Goal: Transaction & Acquisition: Purchase product/service

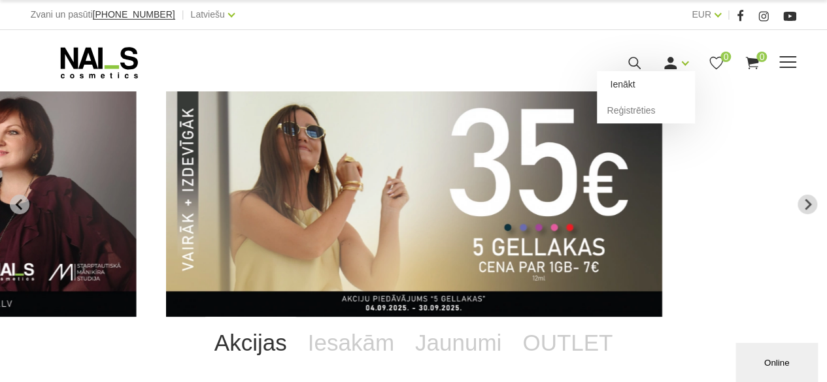
click at [665, 82] on link "Ienākt" at bounding box center [646, 84] width 98 height 26
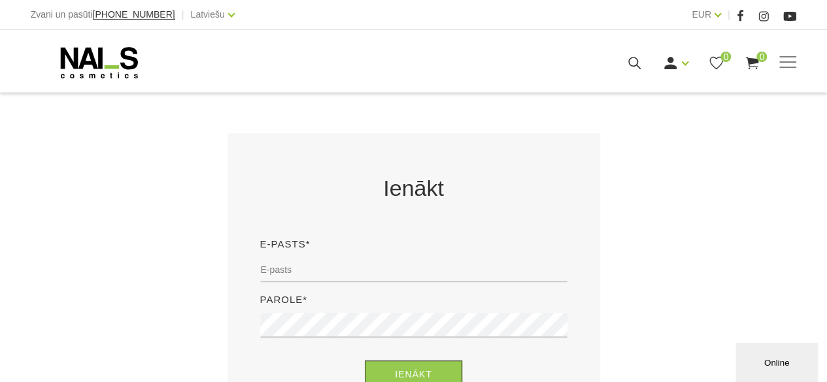
scroll to position [196, 0]
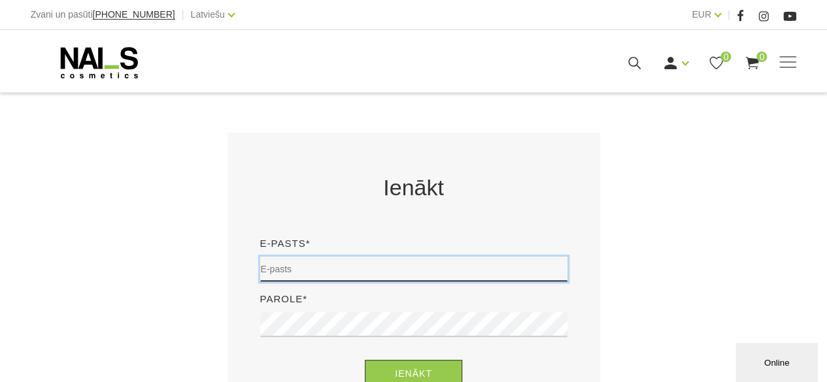
click at [329, 263] on input "email" at bounding box center [413, 269] width 307 height 25
type input "evija.slaudere@inbox.lv"
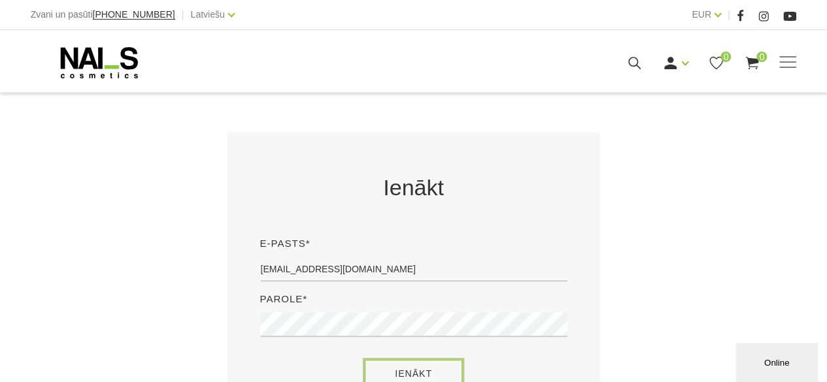
click at [430, 378] on button "Ienākt" at bounding box center [413, 374] width 97 height 28
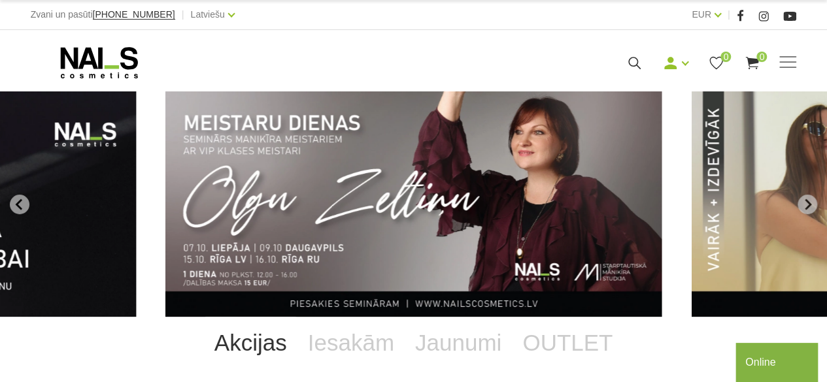
click at [275, 352] on link "Akcijas" at bounding box center [250, 343] width 93 height 52
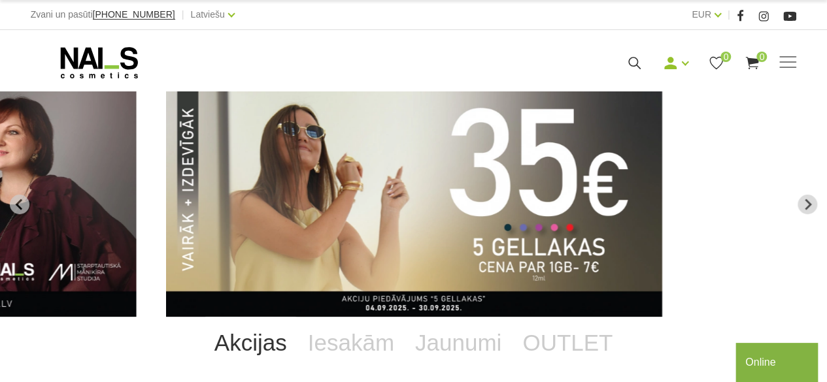
click at [272, 350] on link "Akcijas" at bounding box center [250, 343] width 93 height 52
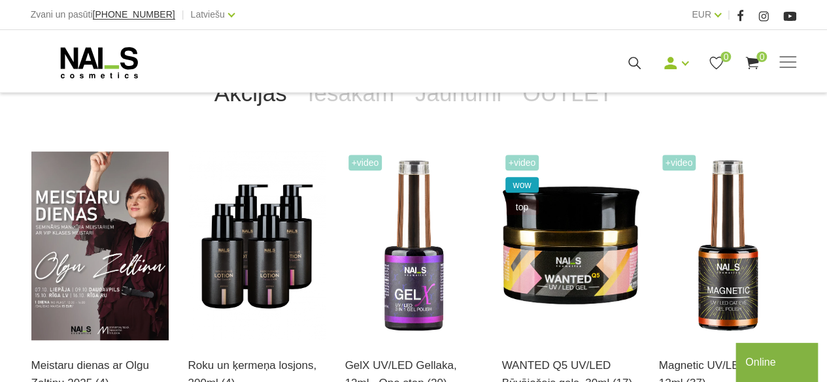
scroll to position [261, 0]
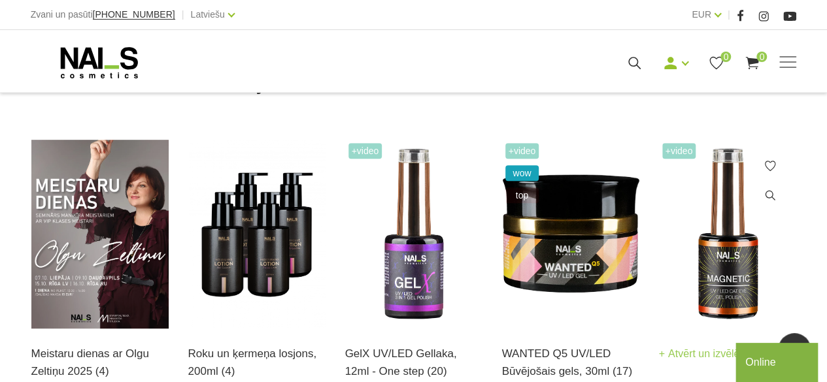
click at [678, 152] on span "+Video" at bounding box center [679, 151] width 34 height 16
click at [708, 263] on img at bounding box center [727, 234] width 137 height 189
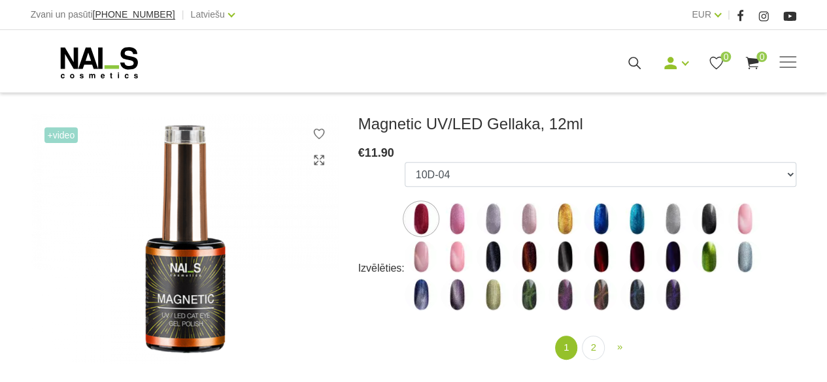
scroll to position [196, 0]
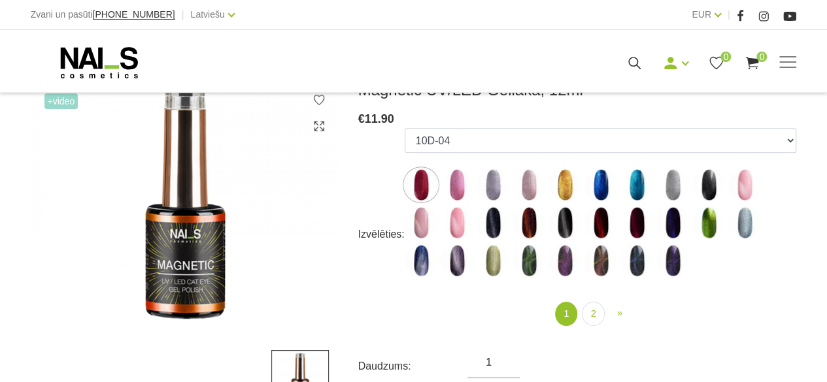
click at [61, 105] on span "+Video" at bounding box center [61, 101] width 34 height 16
click at [74, 107] on span "+Video" at bounding box center [61, 101] width 34 height 16
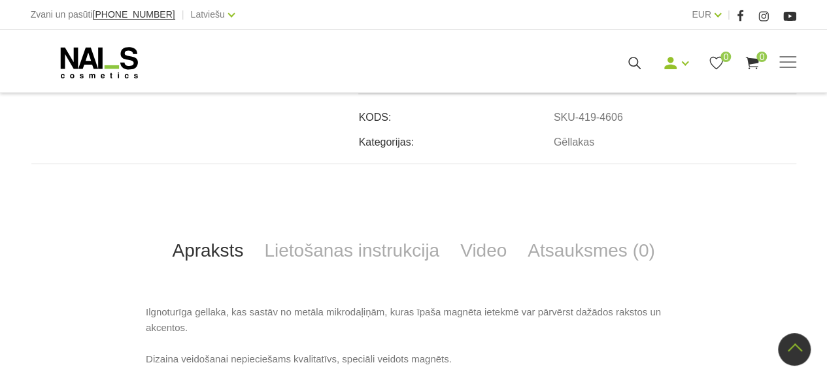
scroll to position [523, 0]
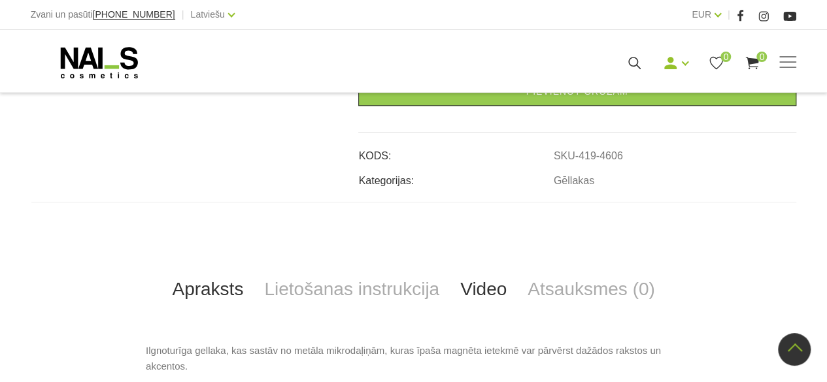
click at [491, 291] on link "Video" at bounding box center [483, 289] width 67 height 43
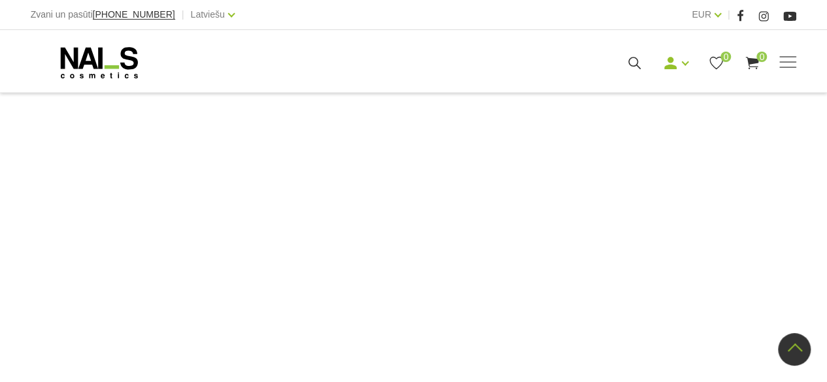
scroll to position [1062, 0]
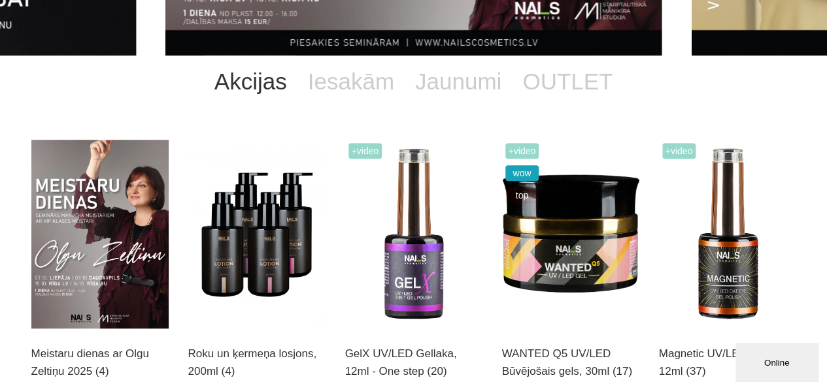
click at [574, 82] on link "OUTLET" at bounding box center [567, 82] width 111 height 52
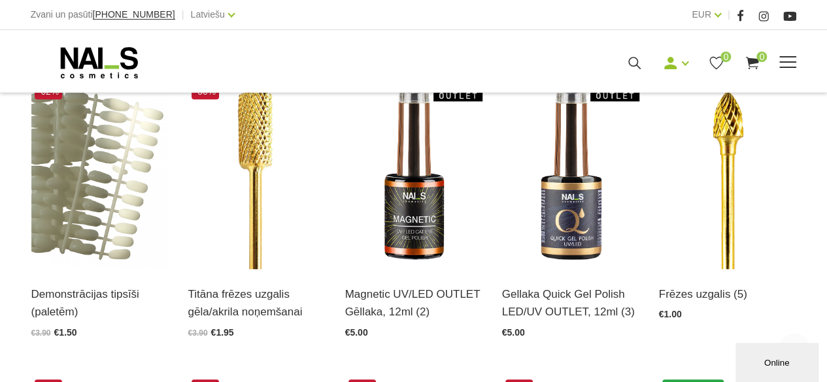
scroll to position [327, 0]
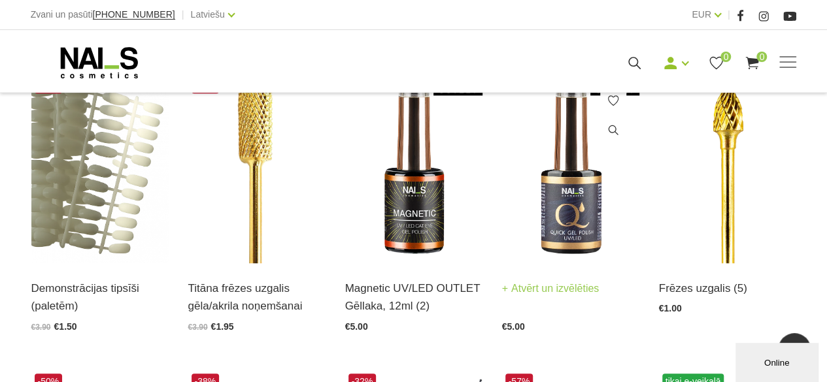
click at [572, 152] on img at bounding box center [570, 168] width 137 height 189
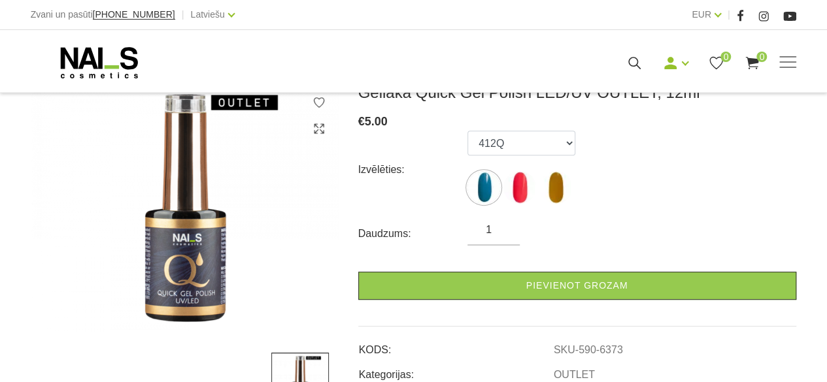
scroll to position [196, 0]
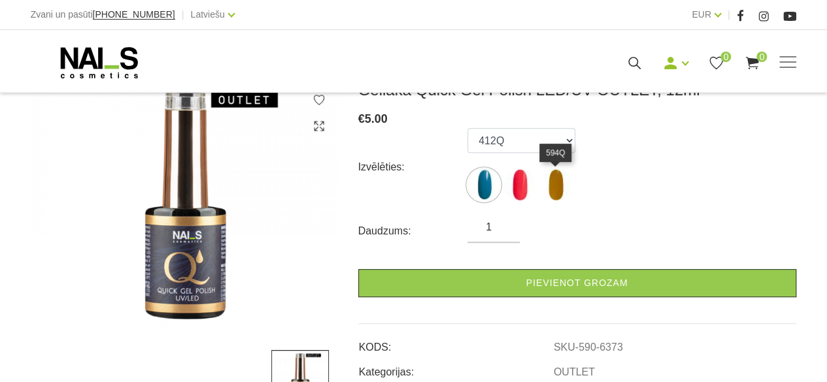
click at [554, 173] on img at bounding box center [555, 185] width 33 height 33
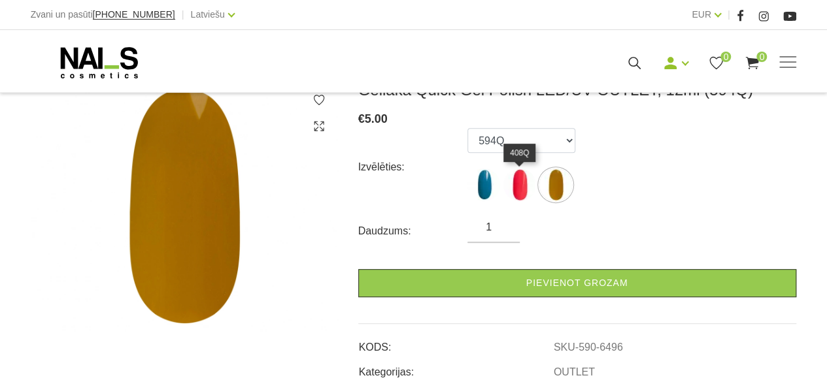
click at [525, 183] on img at bounding box center [519, 185] width 33 height 33
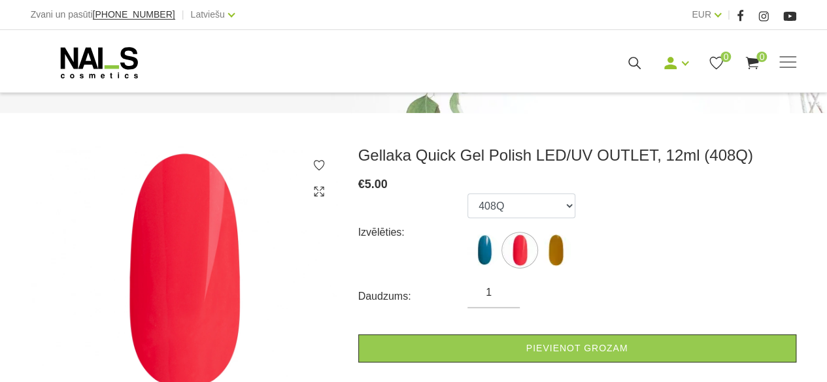
scroll to position [261, 0]
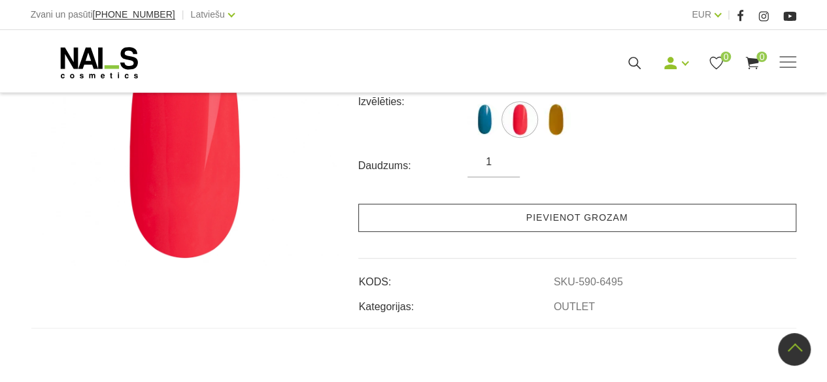
click at [524, 208] on link "Pievienot grozam" at bounding box center [577, 218] width 438 height 28
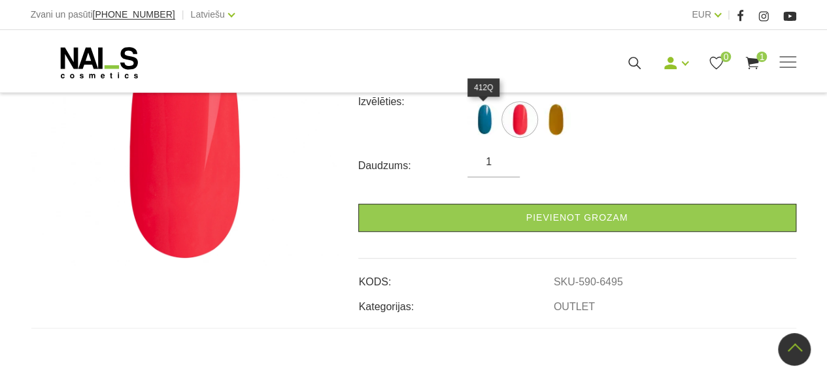
click at [484, 130] on img at bounding box center [483, 119] width 33 height 33
select select "6373"
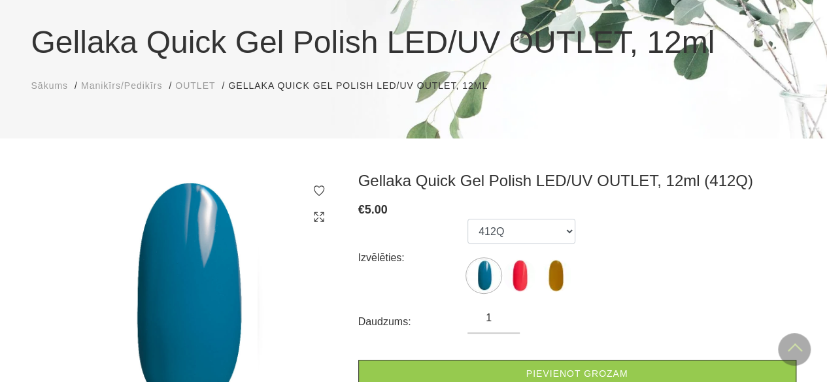
scroll to position [0, 0]
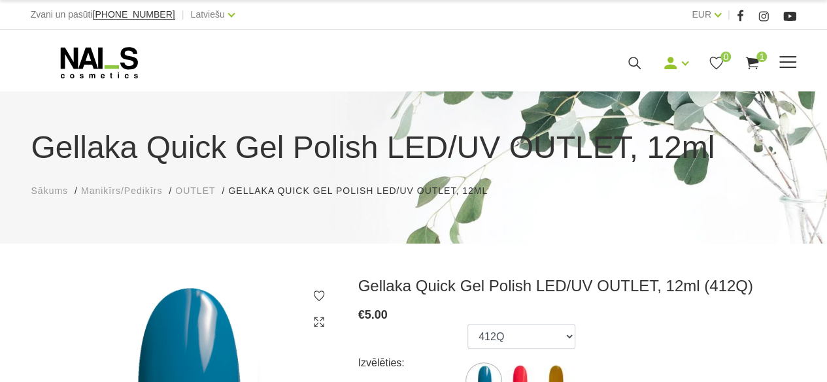
click at [785, 68] on span at bounding box center [787, 62] width 17 height 13
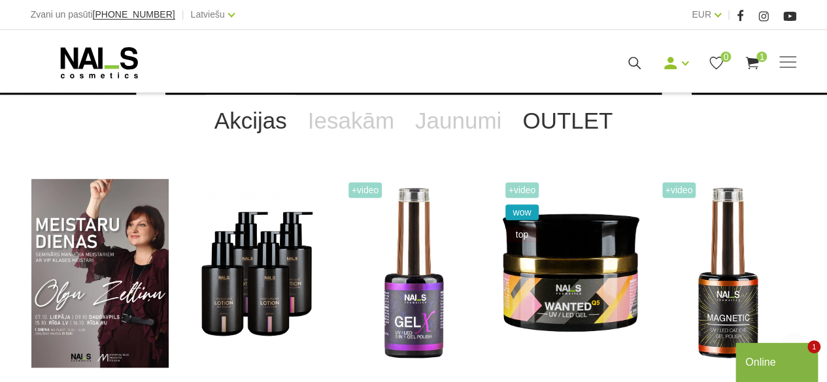
scroll to position [131, 0]
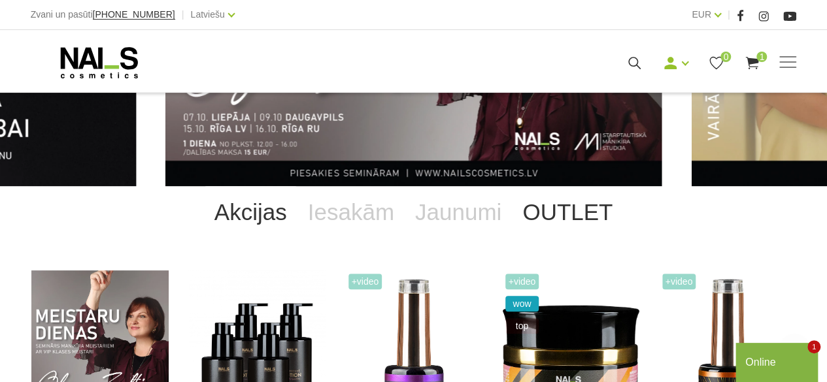
click at [545, 208] on link "OUTLET" at bounding box center [567, 212] width 111 height 52
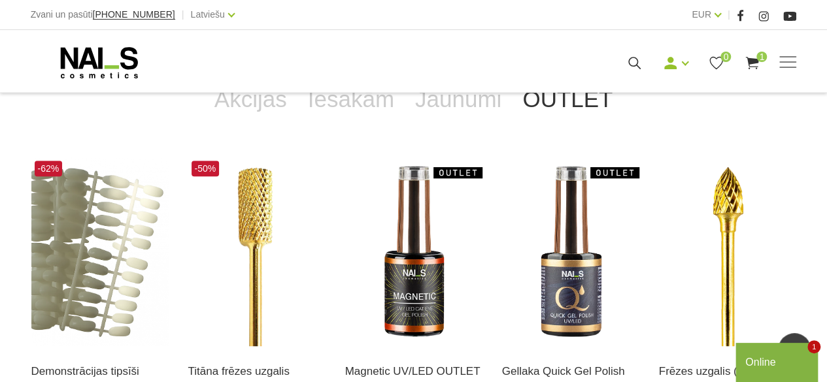
scroll to position [154, 0]
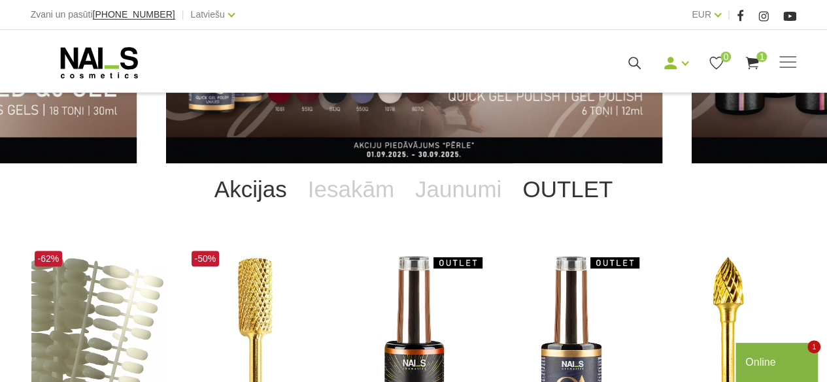
click at [251, 202] on link "Akcijas" at bounding box center [250, 189] width 93 height 52
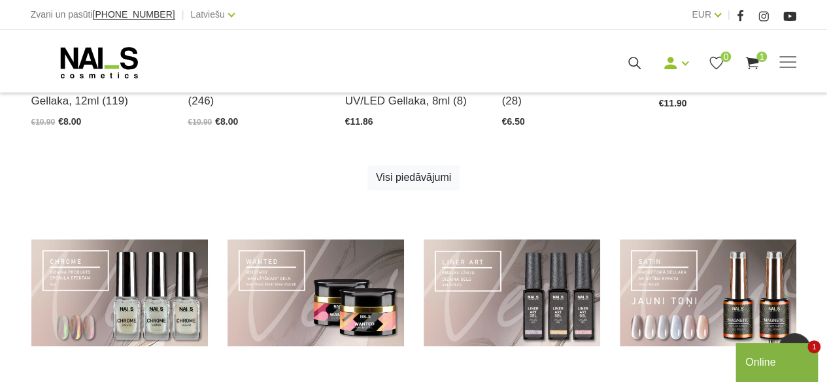
scroll to position [659, 0]
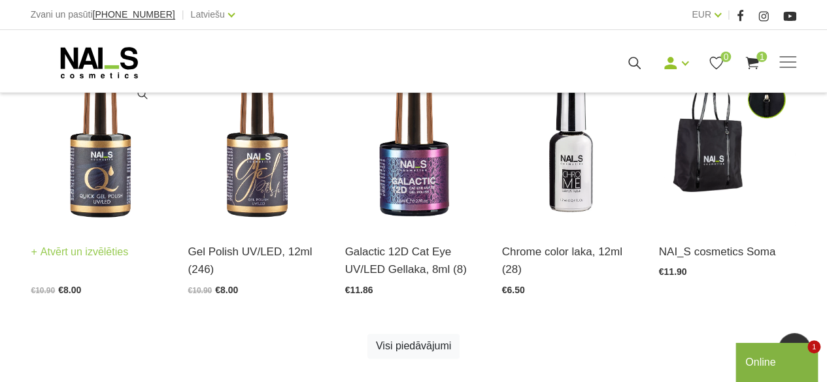
click at [108, 174] on img at bounding box center [99, 133] width 137 height 189
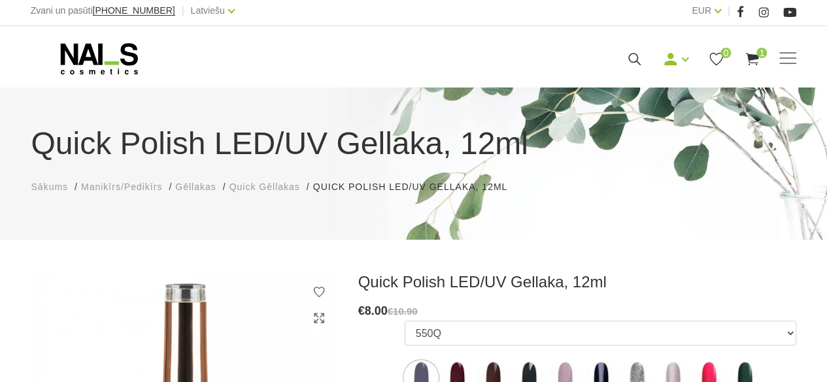
scroll to position [196, 0]
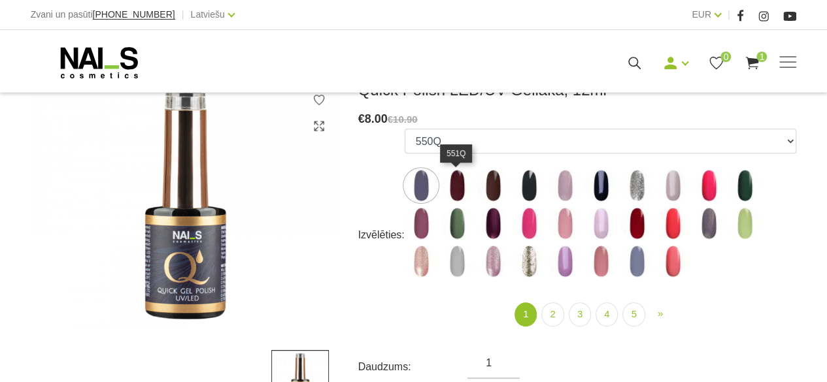
click at [463, 190] on img at bounding box center [456, 185] width 33 height 33
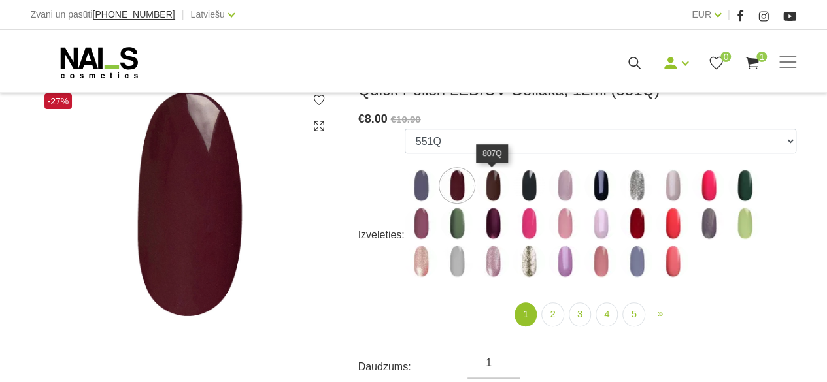
click at [493, 190] on img at bounding box center [492, 185] width 33 height 33
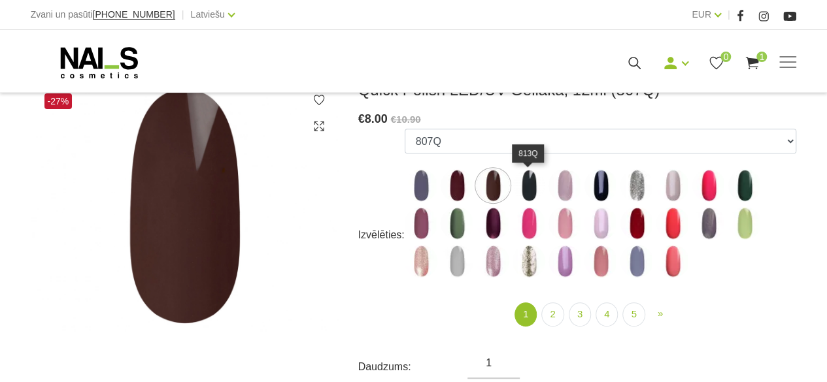
click at [534, 190] on img at bounding box center [528, 185] width 33 height 33
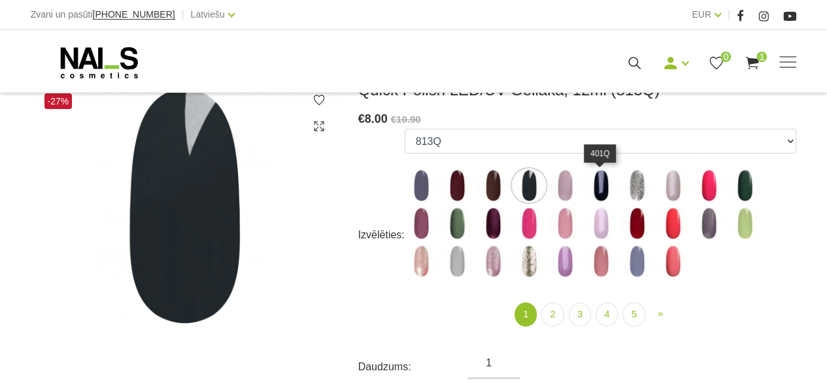
click at [607, 189] on img at bounding box center [600, 185] width 33 height 33
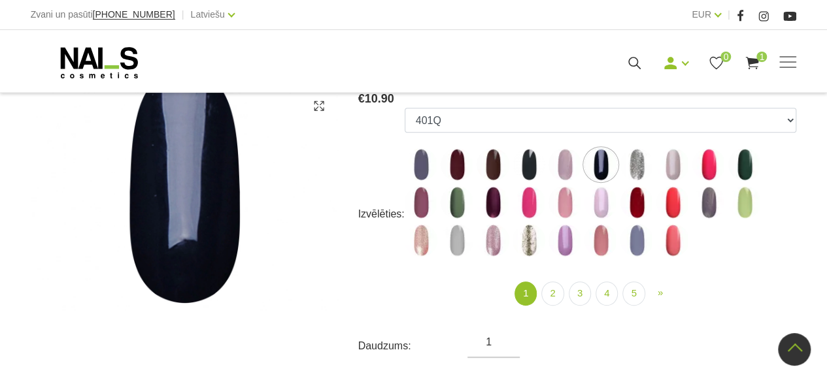
scroll to position [131, 0]
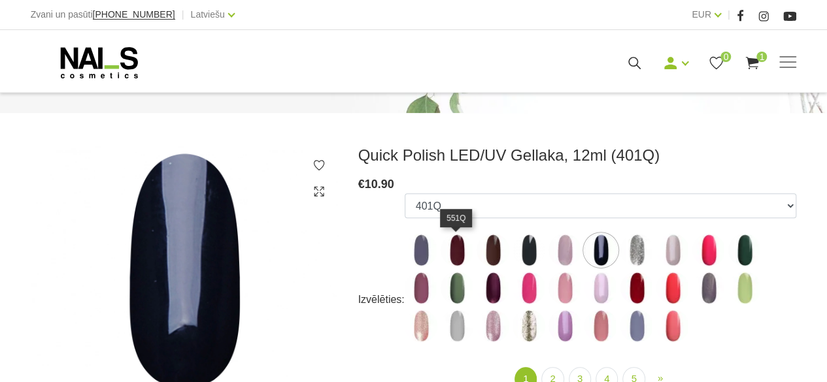
click at [459, 259] on img at bounding box center [456, 250] width 33 height 33
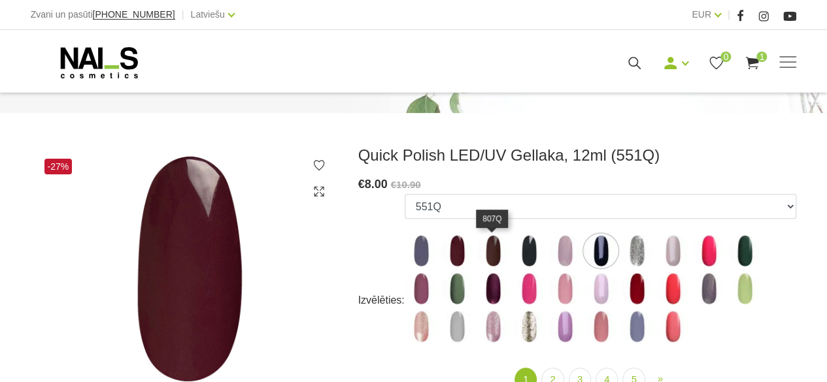
click at [486, 250] on img at bounding box center [492, 251] width 33 height 33
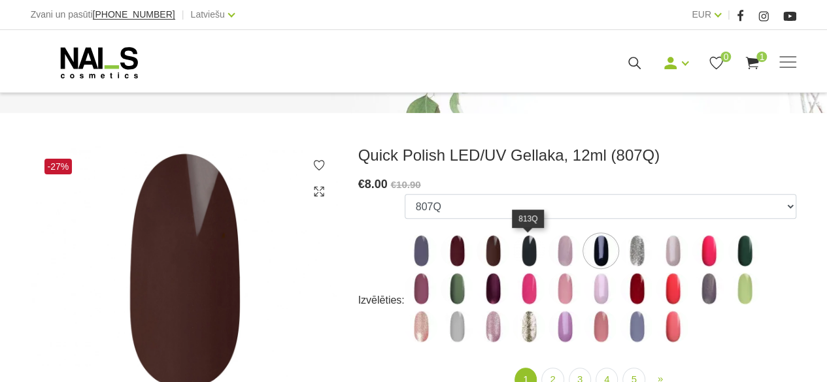
click at [534, 250] on img at bounding box center [528, 251] width 33 height 33
select select "6313"
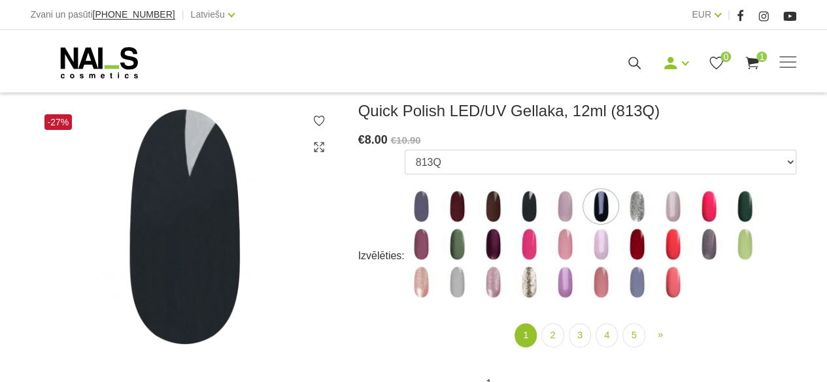
scroll to position [196, 0]
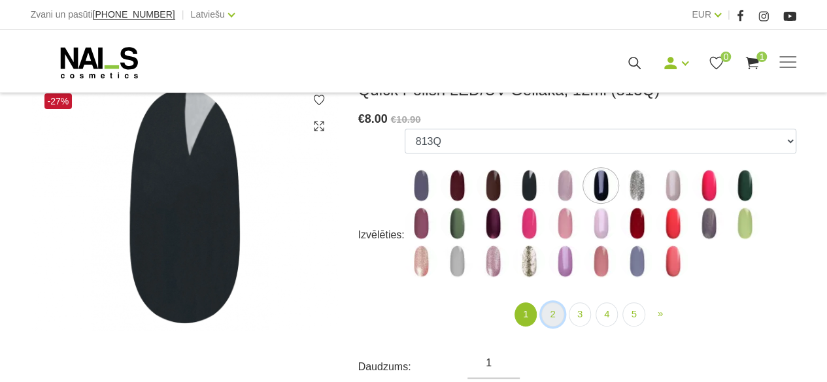
click at [548, 310] on link "2" at bounding box center [552, 315] width 22 height 24
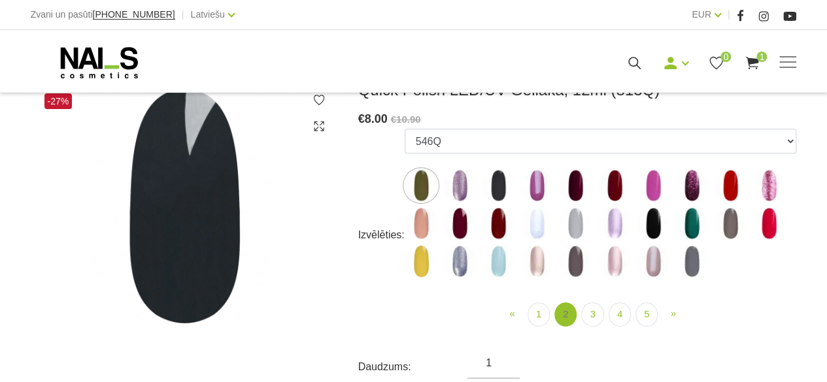
click at [569, 316] on link "2" at bounding box center [565, 315] width 22 height 24
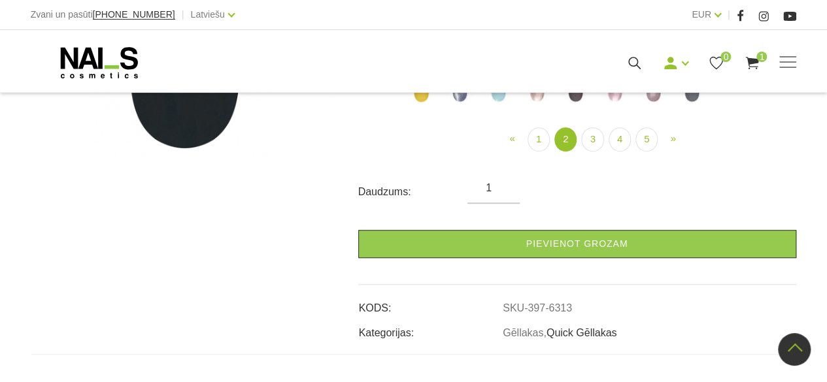
scroll to position [131, 0]
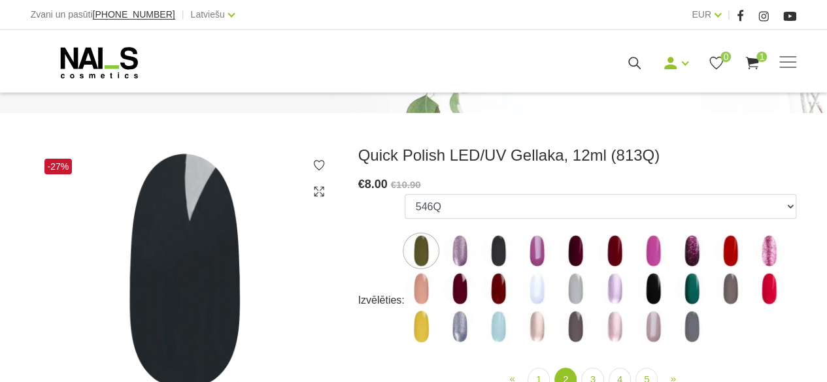
click at [422, 249] on img at bounding box center [421, 251] width 33 height 33
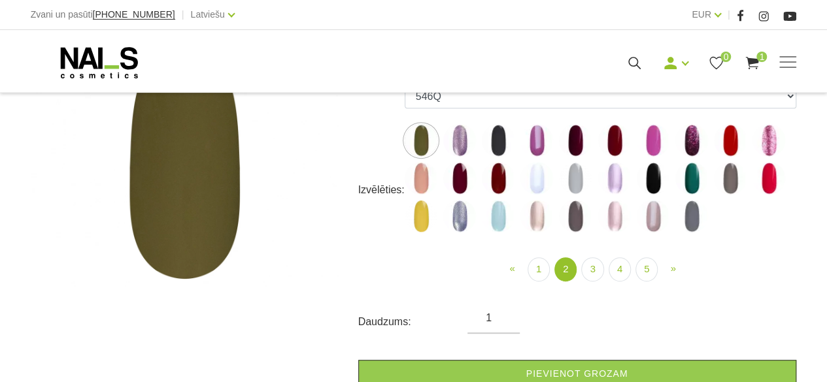
scroll to position [261, 0]
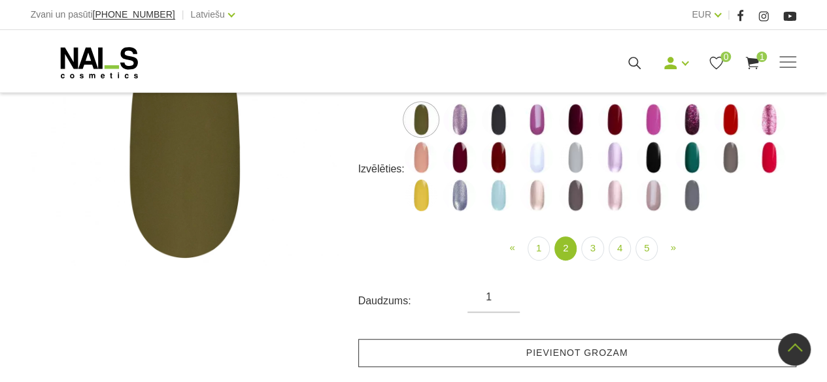
click at [471, 347] on link "Pievienot grozam" at bounding box center [577, 353] width 438 height 28
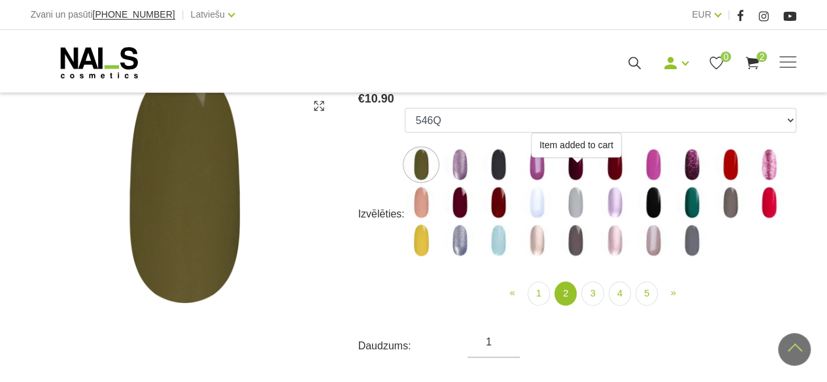
scroll to position [196, 0]
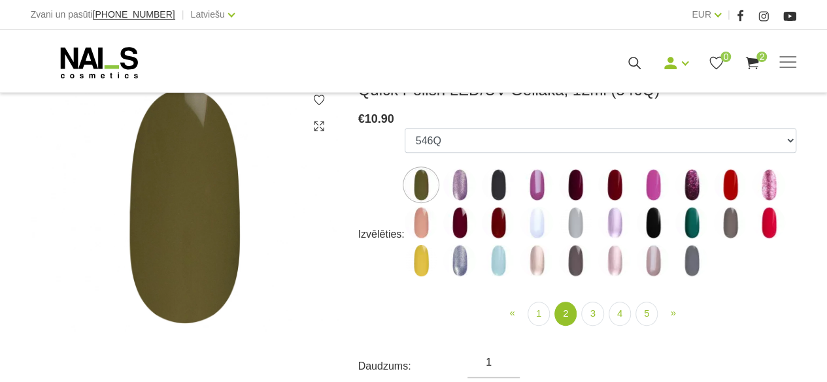
click at [608, 190] on img at bounding box center [614, 185] width 33 height 33
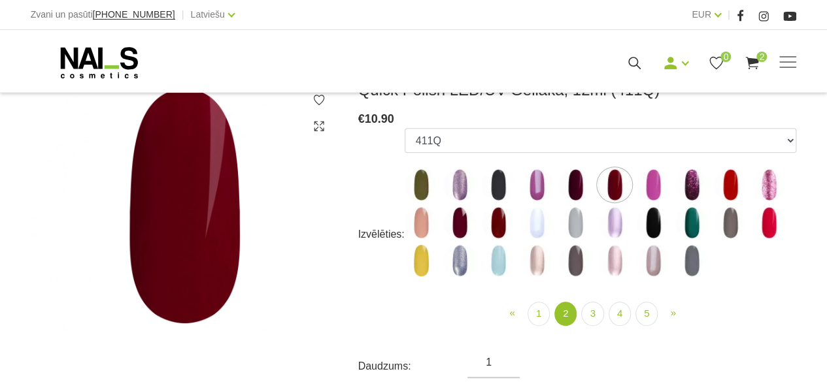
click at [582, 184] on img at bounding box center [575, 185] width 33 height 33
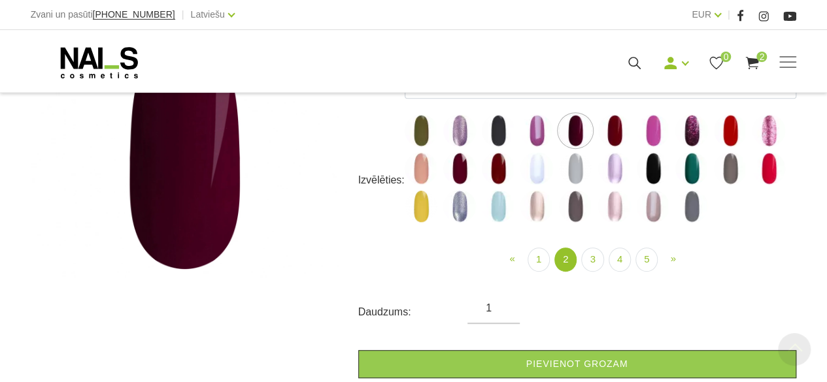
scroll to position [327, 0]
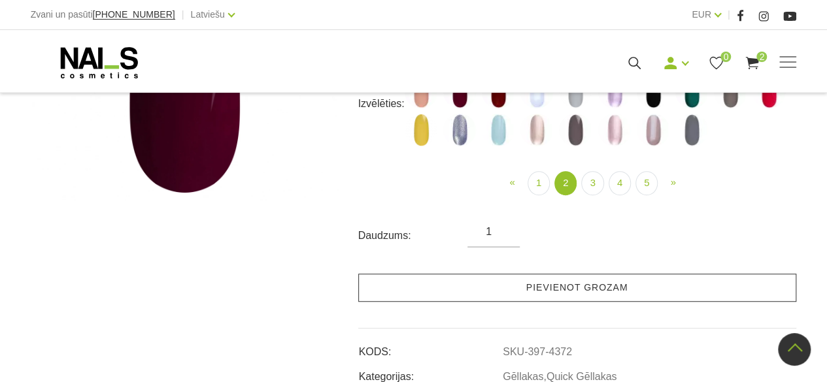
click at [534, 276] on link "Pievienot grozam" at bounding box center [577, 288] width 438 height 28
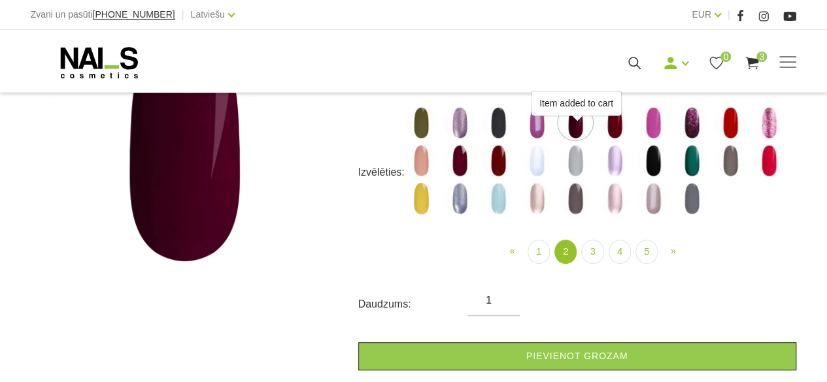
scroll to position [261, 0]
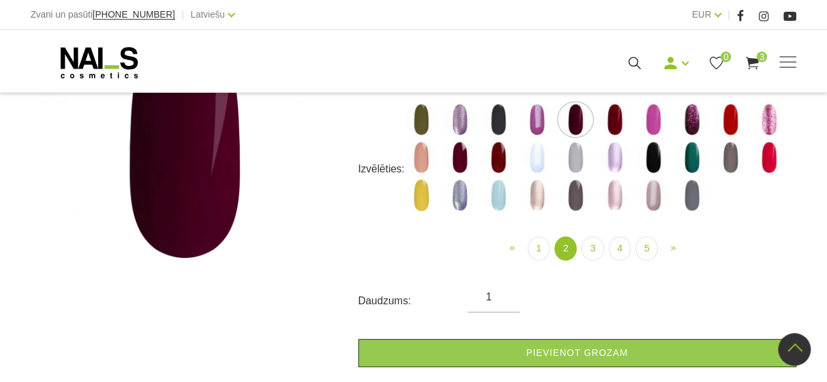
click at [655, 165] on img at bounding box center [652, 157] width 33 height 33
select select "4391"
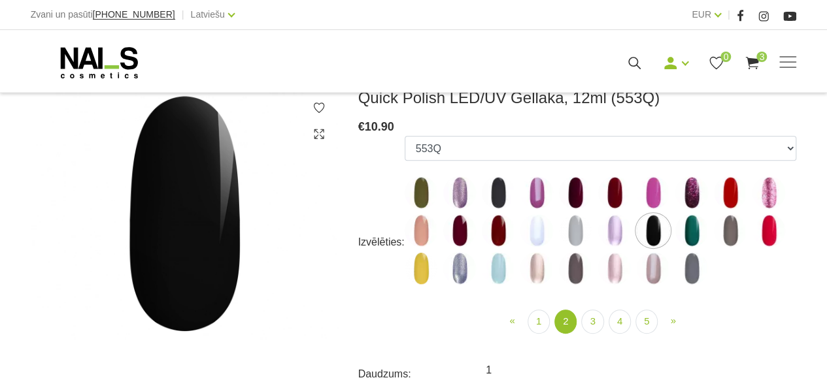
scroll to position [196, 0]
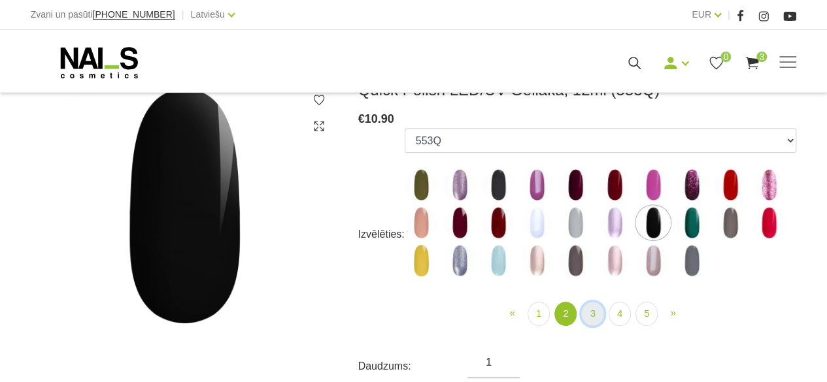
click at [586, 314] on link "3" at bounding box center [592, 314] width 22 height 24
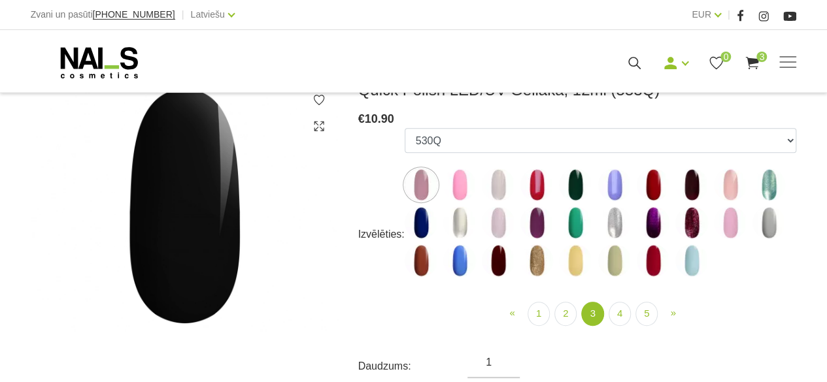
click at [691, 186] on img at bounding box center [691, 185] width 33 height 33
select select "4425"
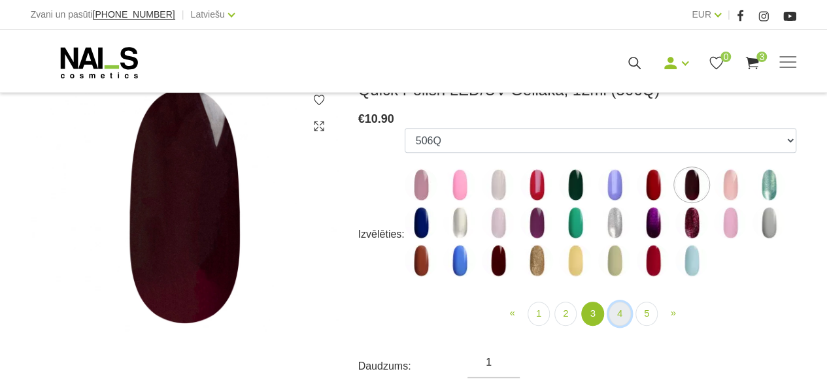
click at [618, 314] on link "4" at bounding box center [619, 314] width 22 height 24
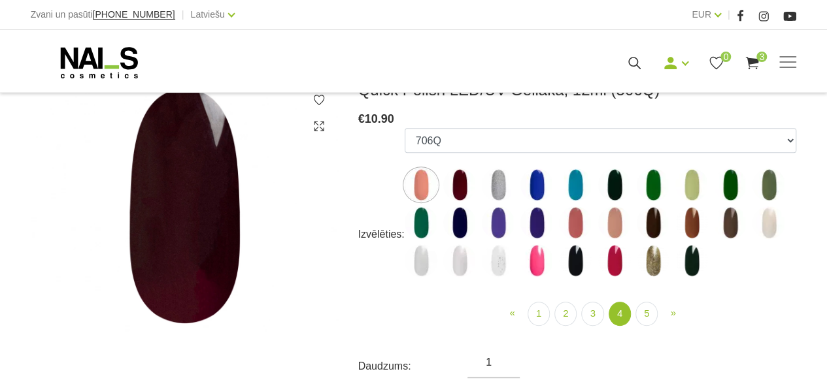
click at [616, 185] on img at bounding box center [614, 185] width 33 height 33
select select "5437"
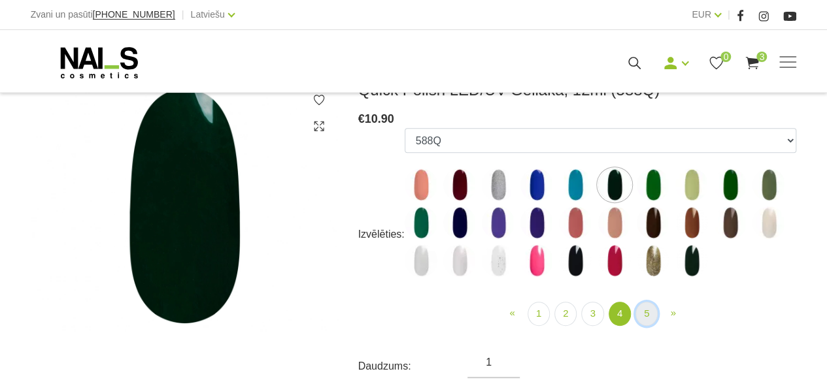
click at [648, 320] on link "5" at bounding box center [646, 314] width 22 height 24
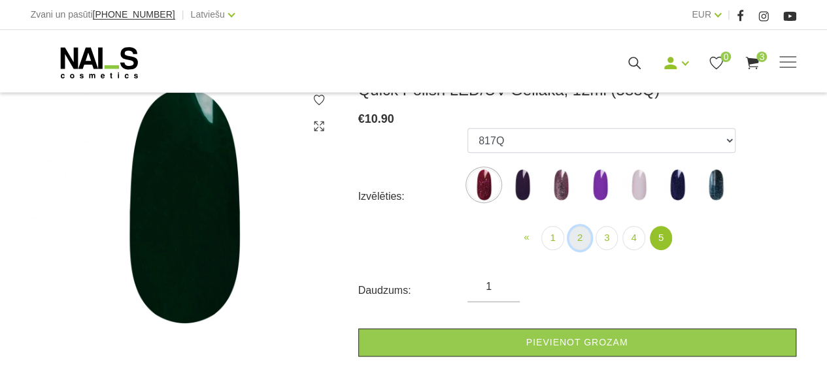
click at [586, 237] on link "2" at bounding box center [580, 238] width 22 height 24
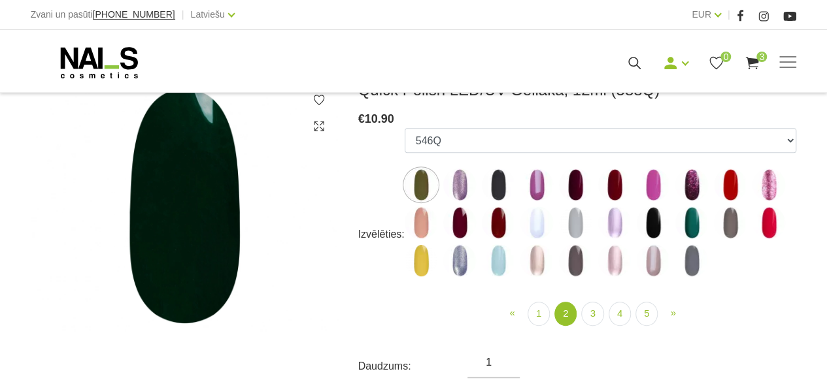
click at [693, 189] on img at bounding box center [691, 185] width 33 height 33
select select "4377"
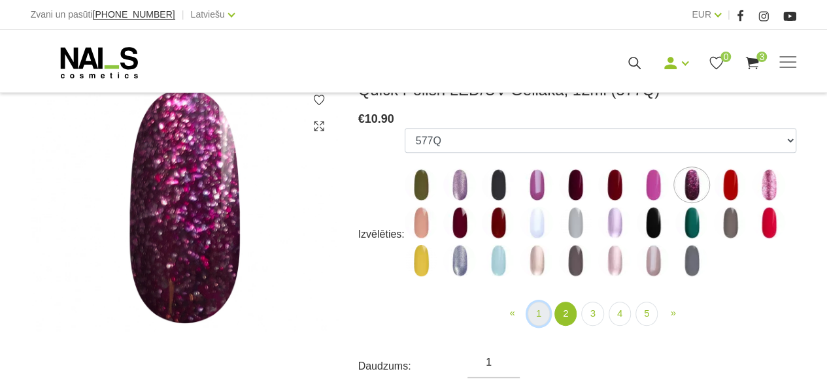
click at [536, 316] on link "1" at bounding box center [538, 314] width 22 height 24
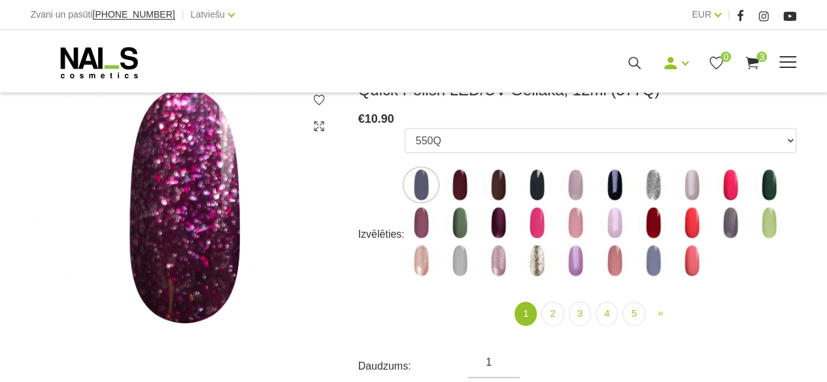
click at [784, 61] on span at bounding box center [787, 61] width 17 height 1
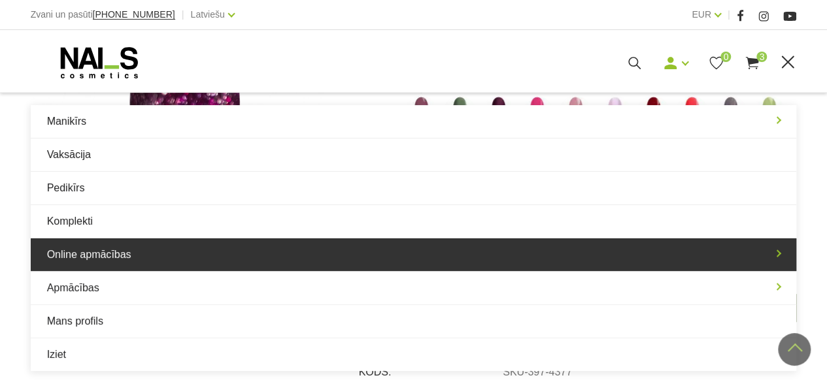
scroll to position [327, 0]
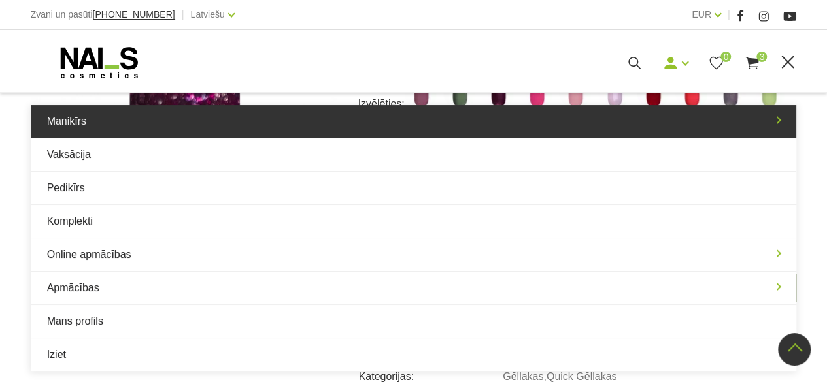
click at [157, 136] on link "Manikīrs" at bounding box center [414, 121] width 766 height 33
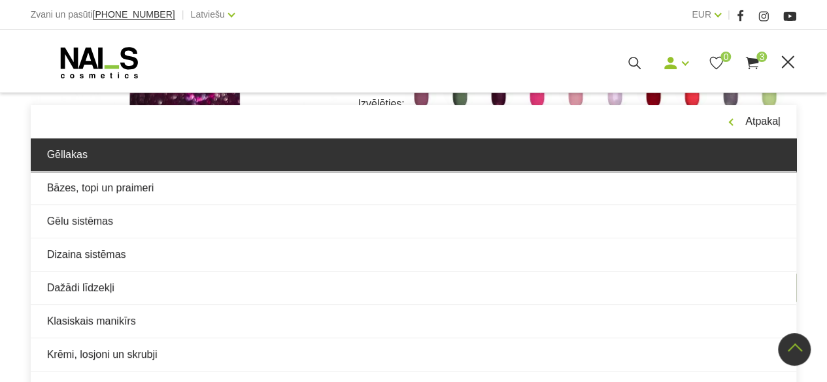
click at [136, 154] on link "Gēllakas" at bounding box center [414, 155] width 766 height 33
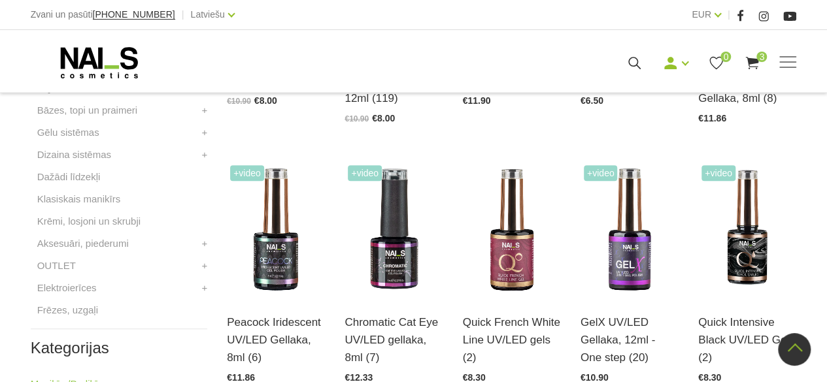
scroll to position [523, 0]
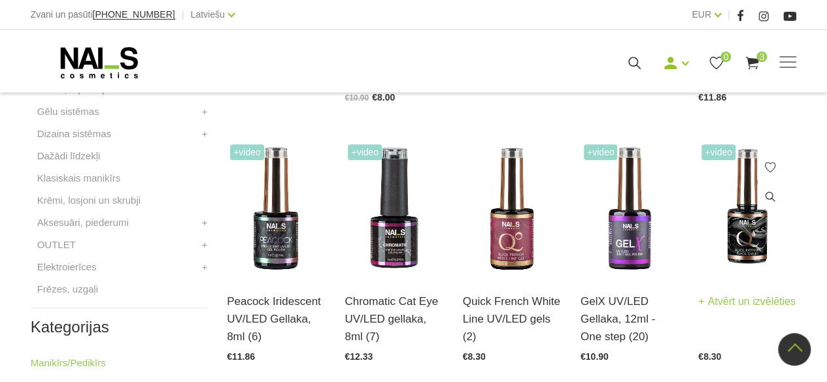
click at [744, 252] on img at bounding box center [747, 208] width 98 height 135
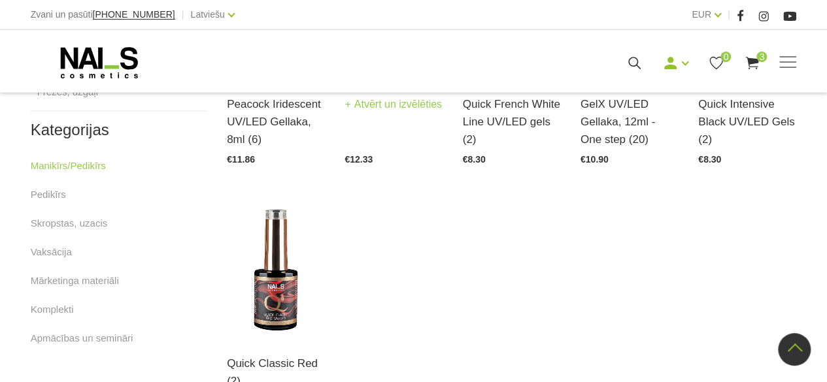
scroll to position [719, 0]
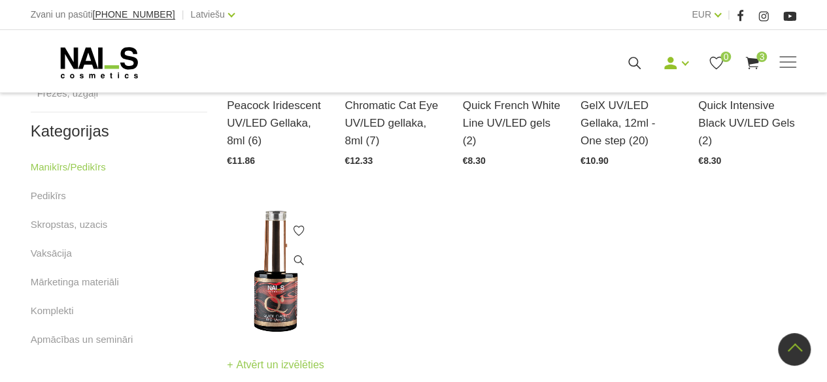
click at [276, 274] on img at bounding box center [276, 272] width 98 height 135
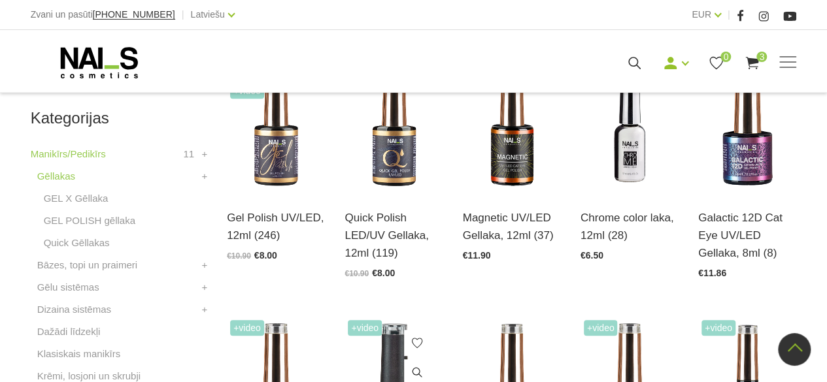
scroll to position [327, 0]
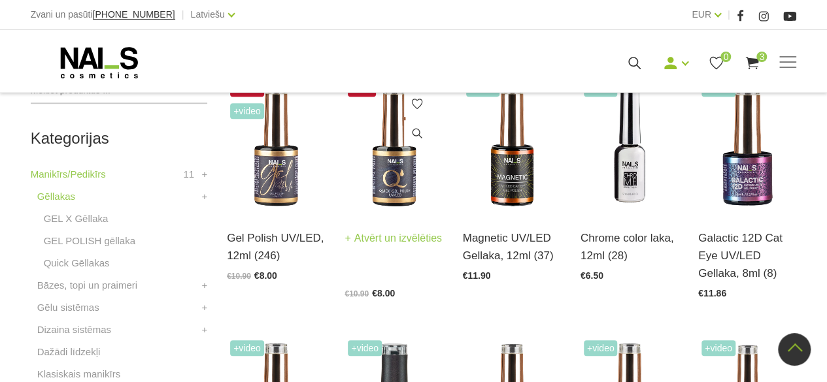
click at [410, 171] on img at bounding box center [393, 145] width 98 height 135
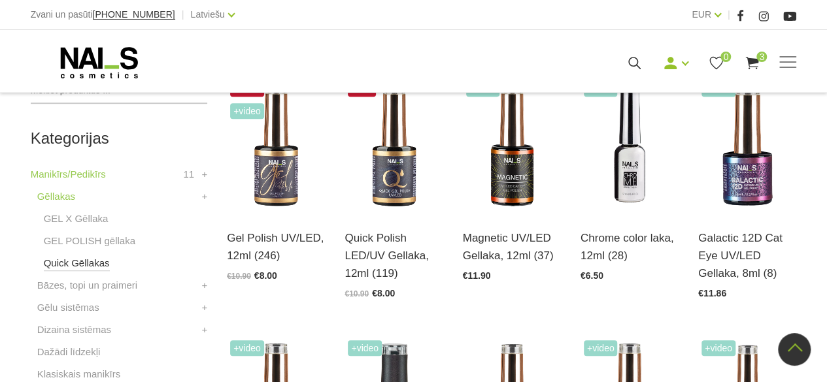
click at [74, 261] on link "Quick Gēllakas" at bounding box center [77, 264] width 66 height 16
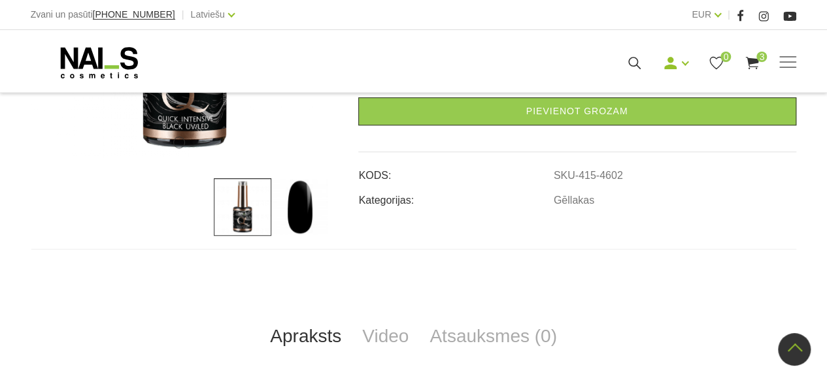
scroll to position [327, 0]
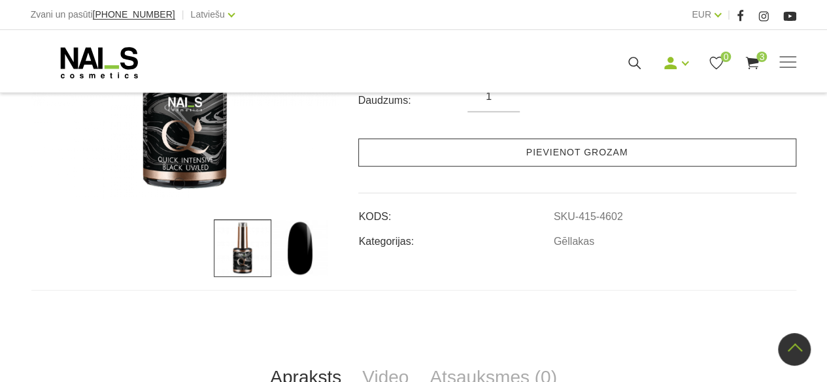
click at [660, 155] on link "Pievienot grozam" at bounding box center [577, 153] width 438 height 28
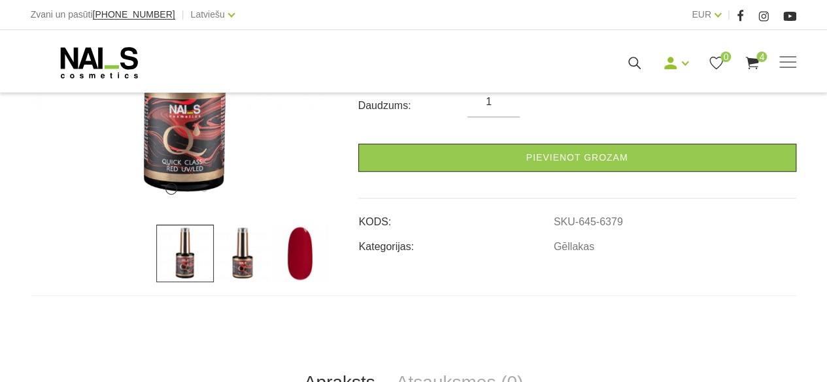
scroll to position [327, 0]
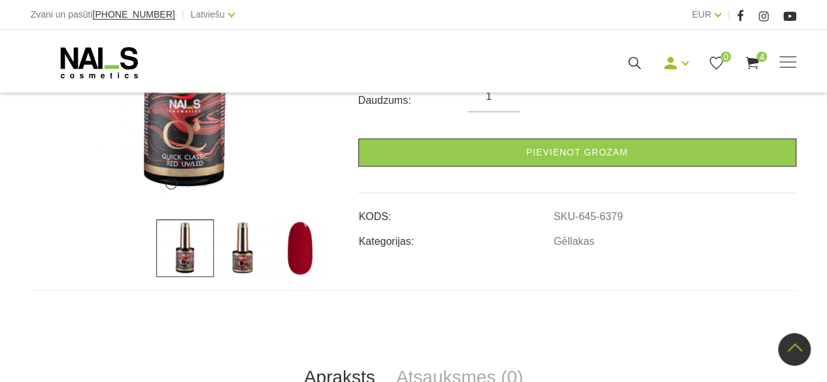
click at [237, 256] on img at bounding box center [243, 249] width 58 height 58
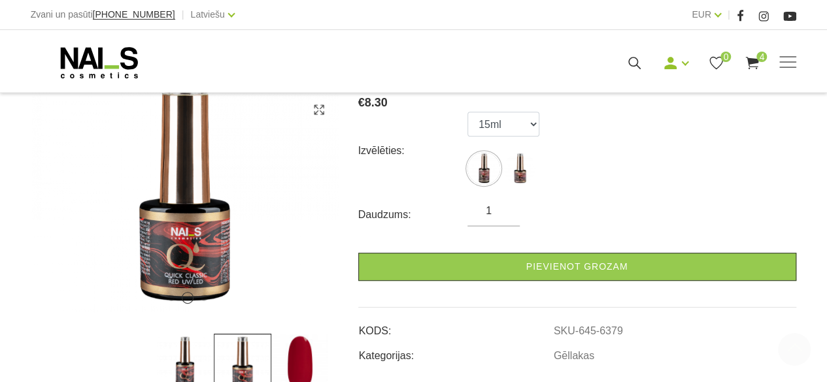
scroll to position [392, 0]
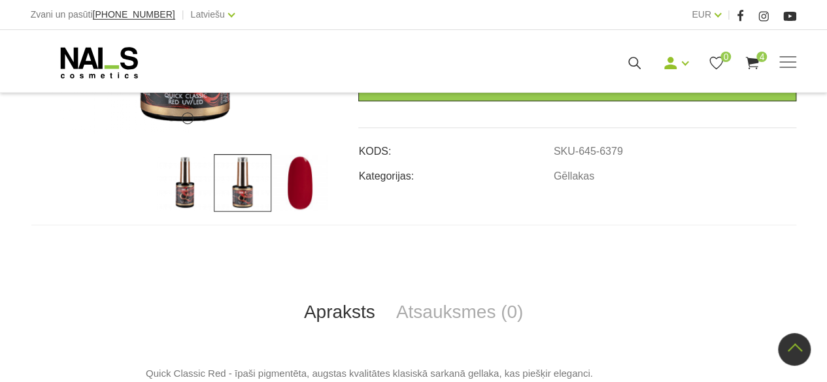
click at [177, 185] on img at bounding box center [185, 183] width 58 height 58
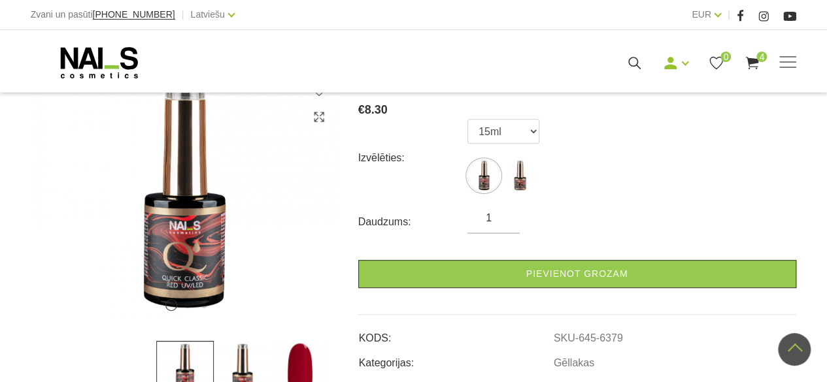
scroll to position [196, 0]
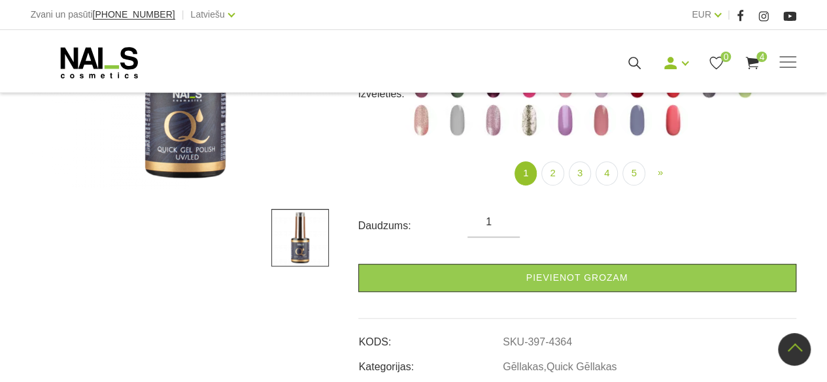
scroll to position [261, 0]
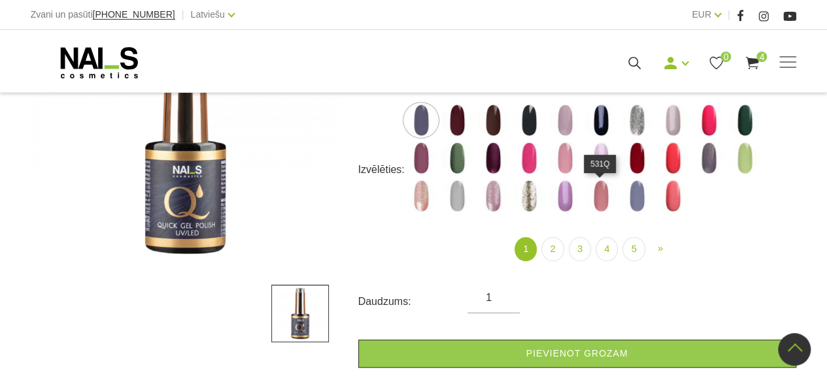
click at [601, 193] on img at bounding box center [600, 196] width 33 height 33
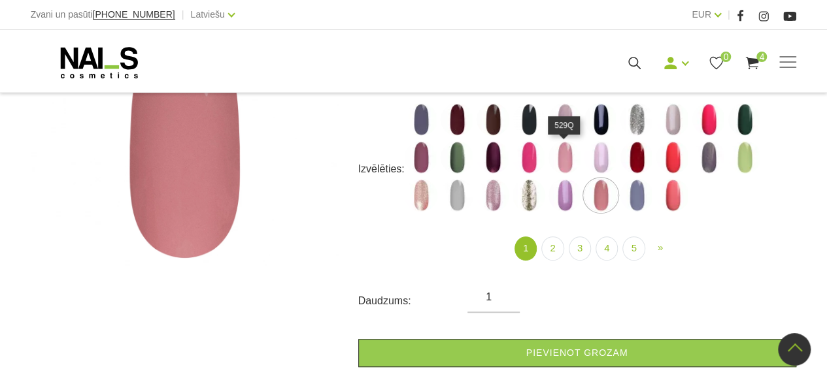
click at [566, 169] on img at bounding box center [564, 157] width 33 height 33
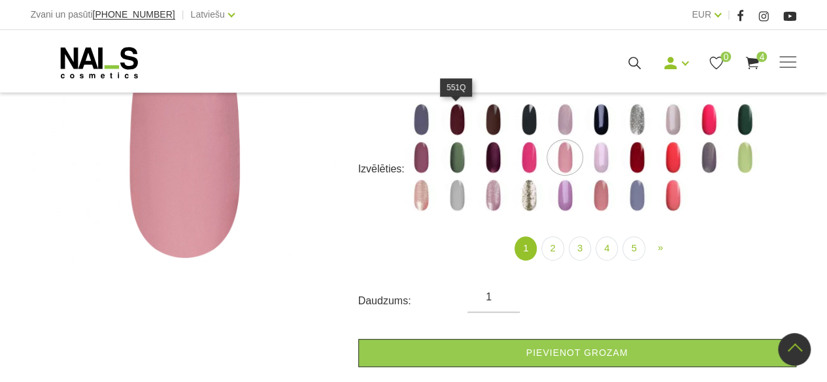
click at [454, 111] on img at bounding box center [456, 119] width 33 height 33
select select "4373"
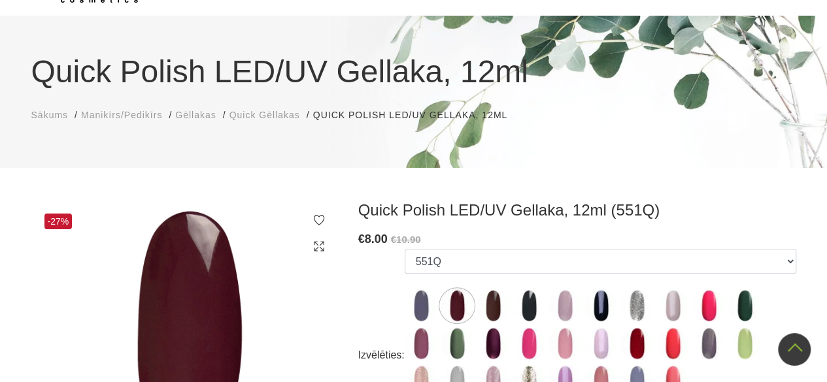
scroll to position [0, 0]
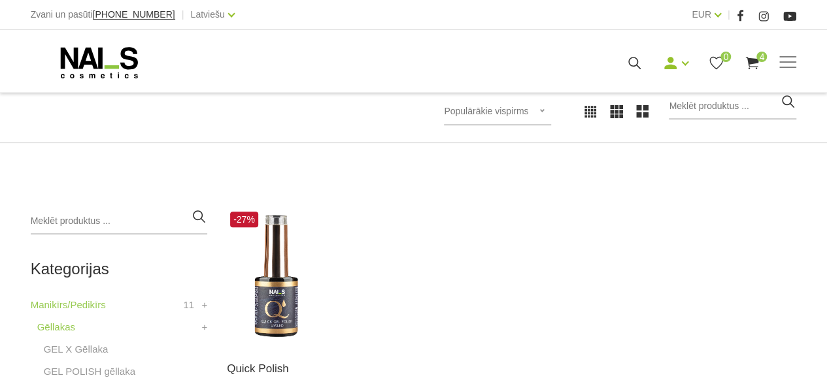
scroll to position [327, 0]
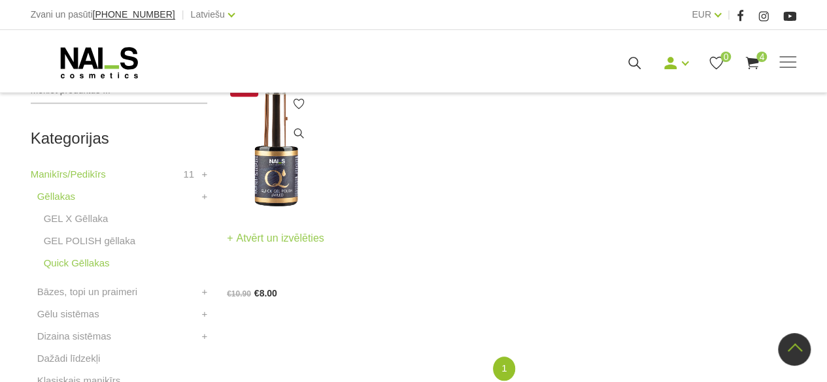
click at [289, 181] on img at bounding box center [276, 145] width 98 height 135
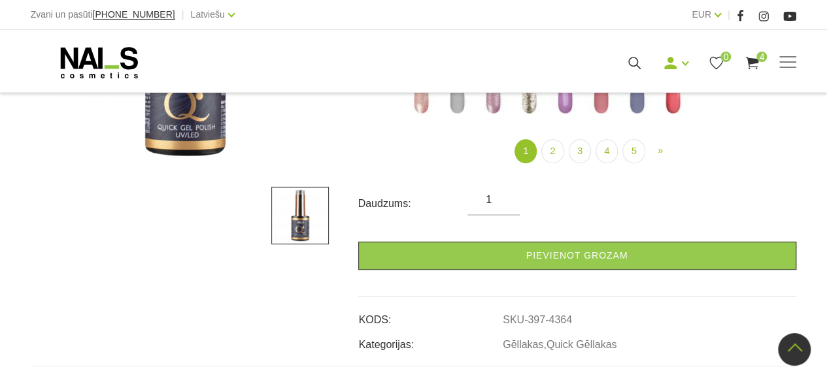
scroll to position [261, 0]
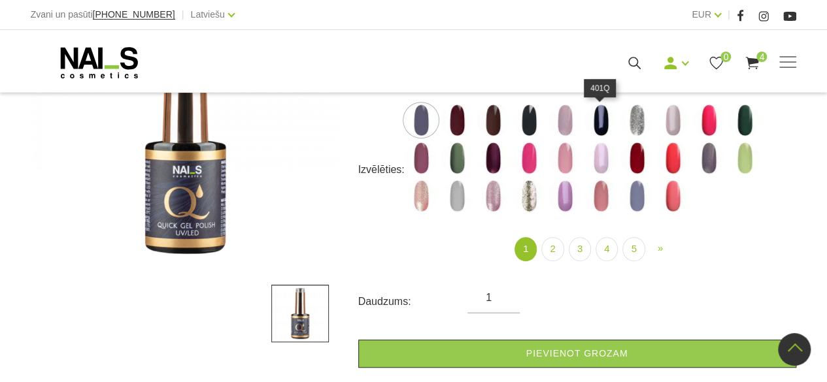
click at [592, 129] on img at bounding box center [600, 120] width 33 height 33
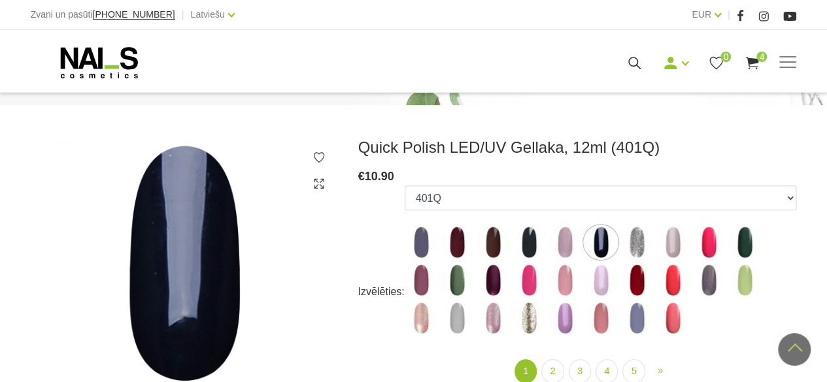
scroll to position [131, 0]
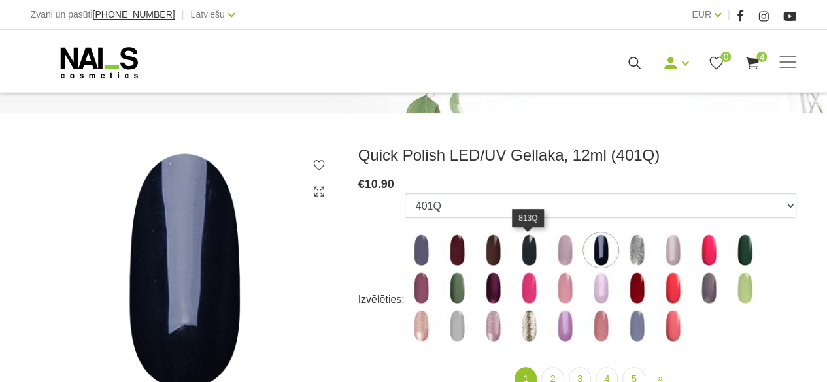
click at [531, 258] on img at bounding box center [528, 250] width 33 height 33
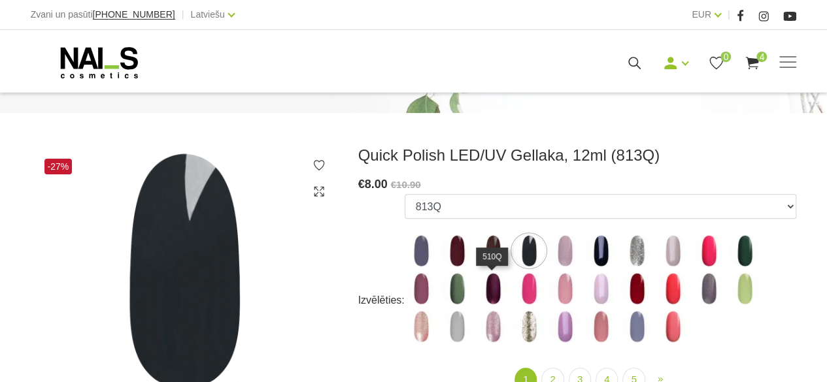
click at [501, 288] on img at bounding box center [492, 289] width 33 height 33
select select "4337"
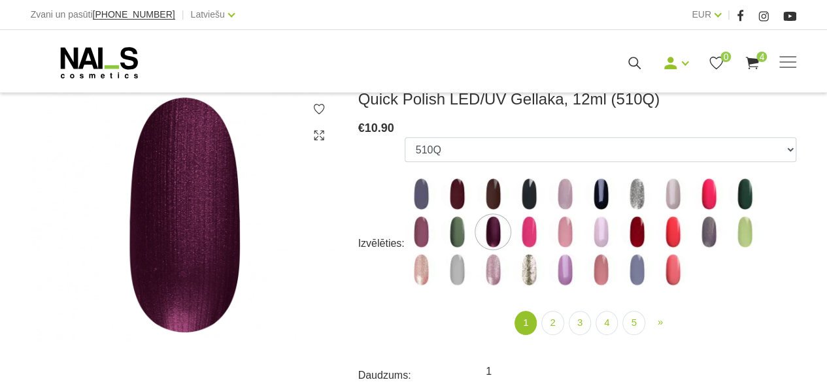
scroll to position [261, 0]
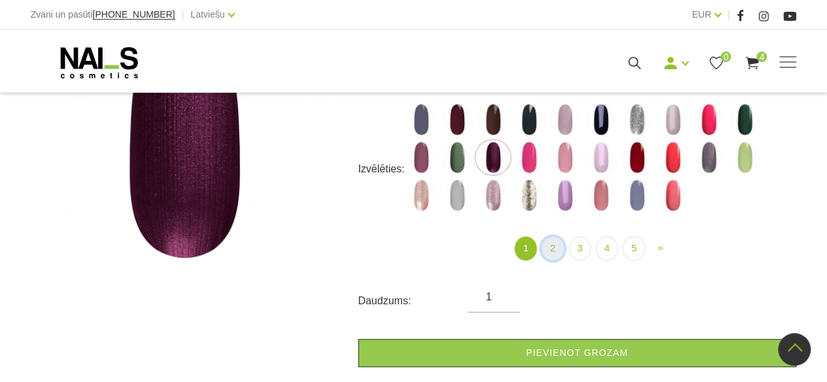
click at [550, 253] on link "2" at bounding box center [552, 249] width 22 height 24
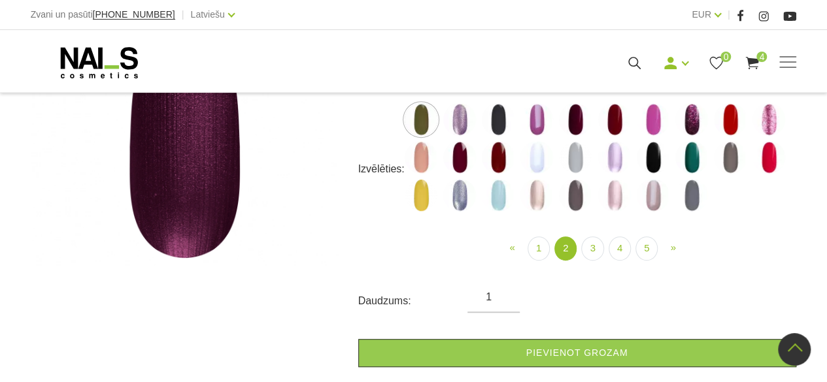
click at [649, 154] on img at bounding box center [652, 157] width 33 height 33
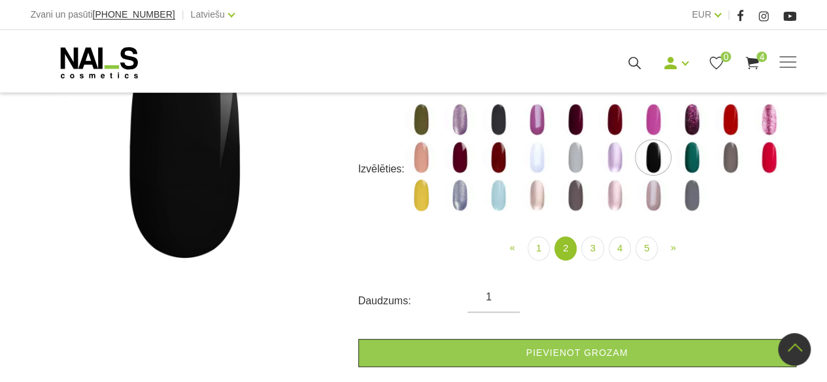
click at [613, 127] on img at bounding box center [614, 119] width 33 height 33
select select "4375"
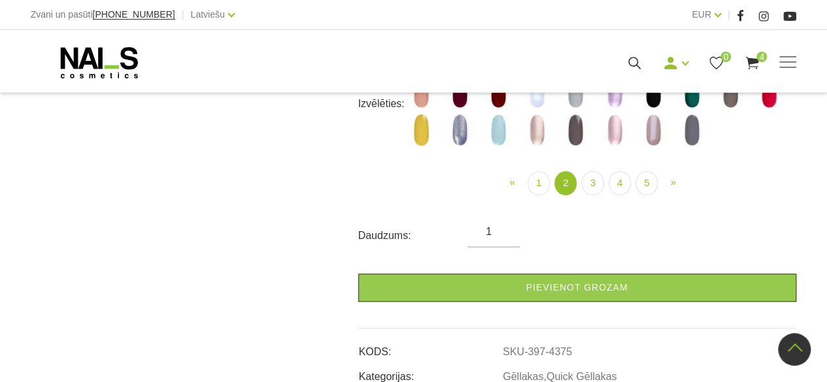
scroll to position [261, 0]
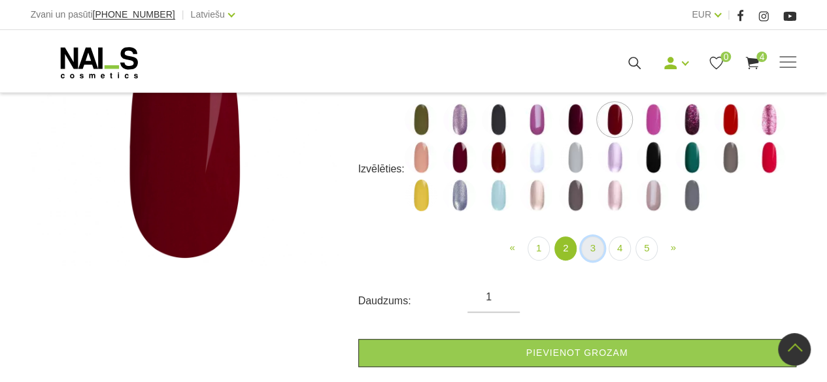
click at [593, 241] on link "3" at bounding box center [592, 249] width 22 height 24
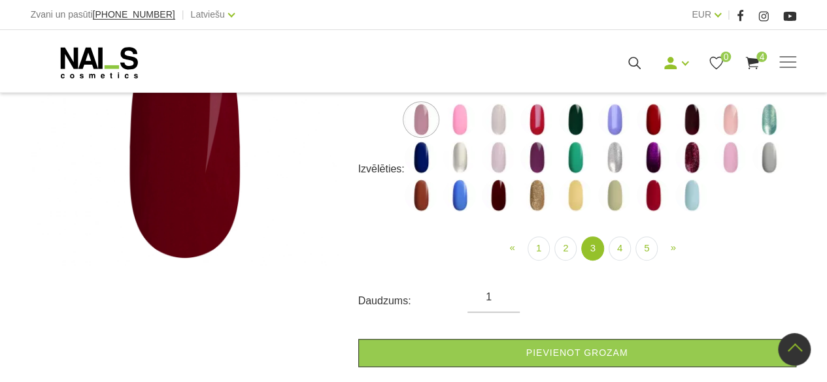
click at [657, 195] on img at bounding box center [652, 195] width 33 height 33
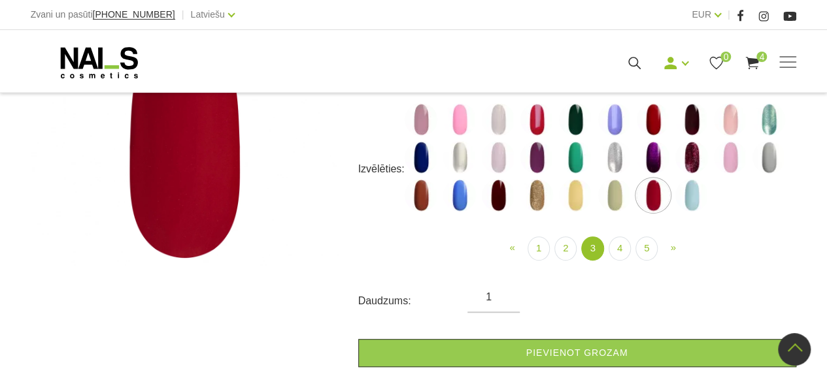
click at [423, 196] on img at bounding box center [421, 195] width 33 height 33
select select "4896"
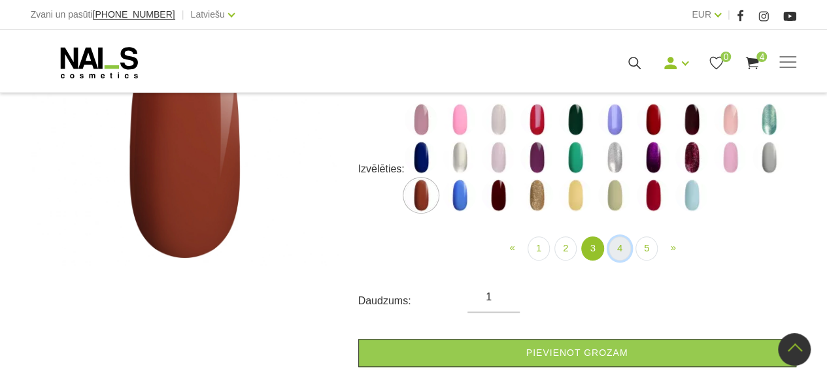
click at [616, 244] on link "4" at bounding box center [619, 249] width 22 height 24
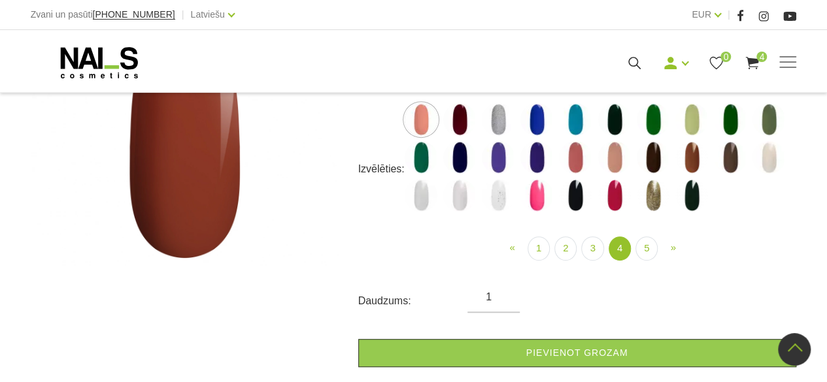
click at [655, 161] on img at bounding box center [652, 157] width 33 height 33
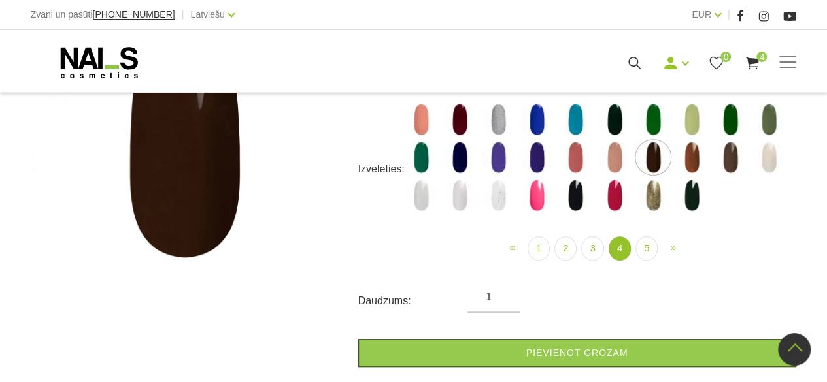
click at [685, 163] on img at bounding box center [691, 157] width 33 height 33
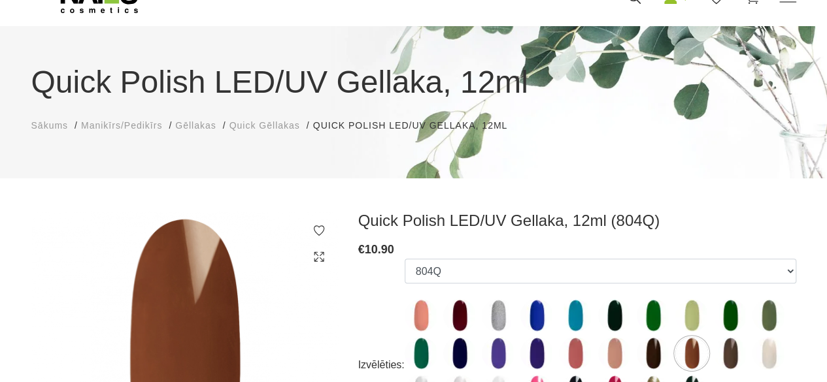
scroll to position [196, 0]
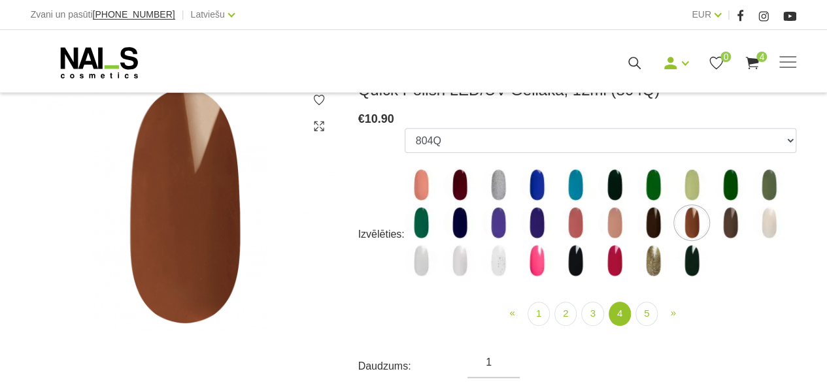
click at [459, 181] on img at bounding box center [459, 185] width 33 height 33
select select "5198"
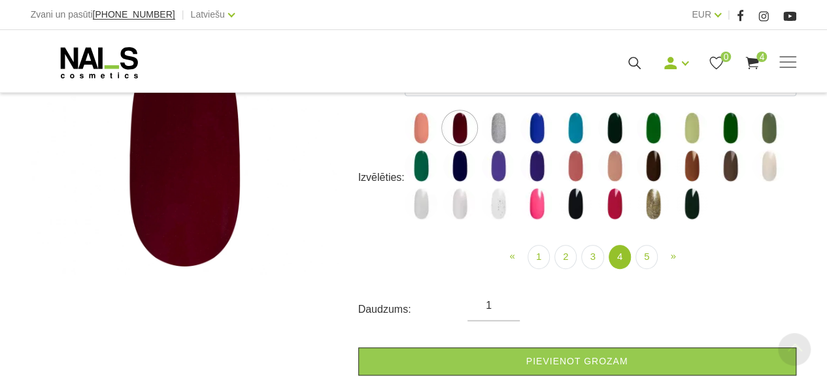
scroll to position [327, 0]
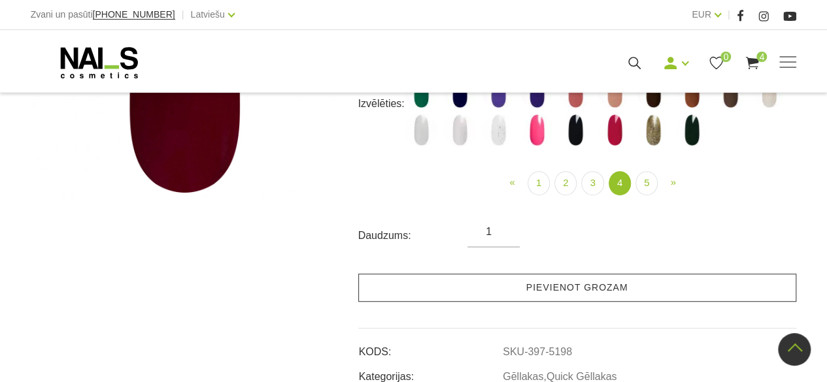
click at [464, 291] on link "Pievienot grozam" at bounding box center [577, 288] width 438 height 28
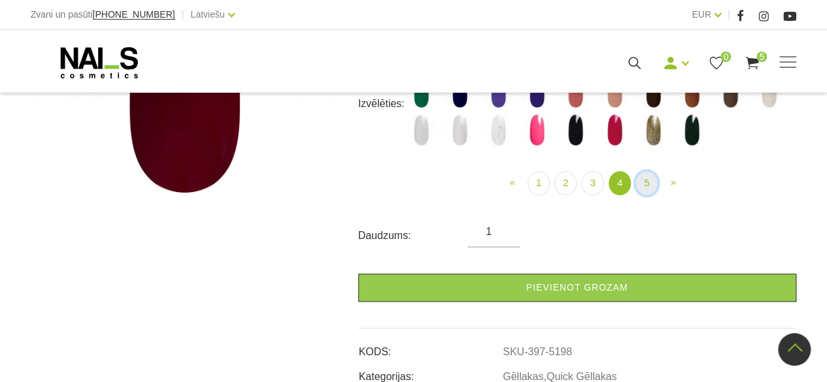
click at [650, 189] on link "5" at bounding box center [646, 183] width 22 height 24
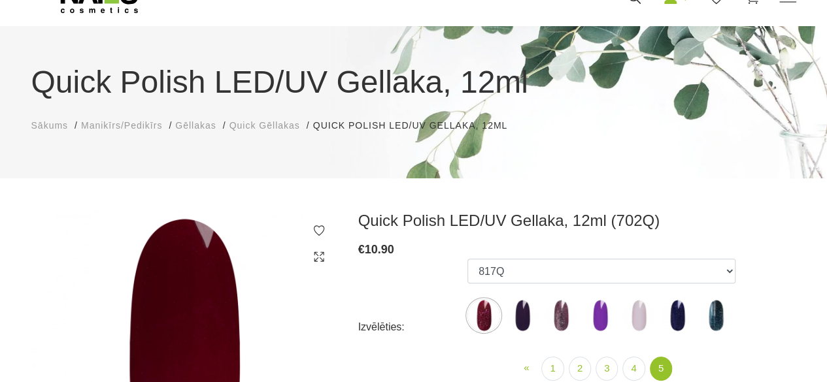
scroll to position [196, 0]
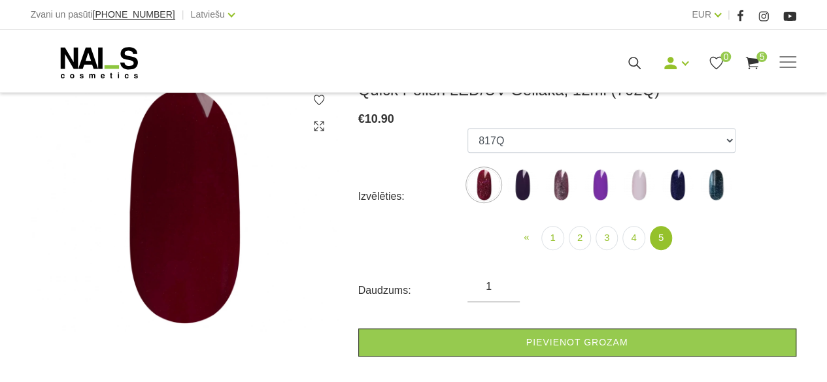
click at [680, 195] on img at bounding box center [677, 185] width 33 height 33
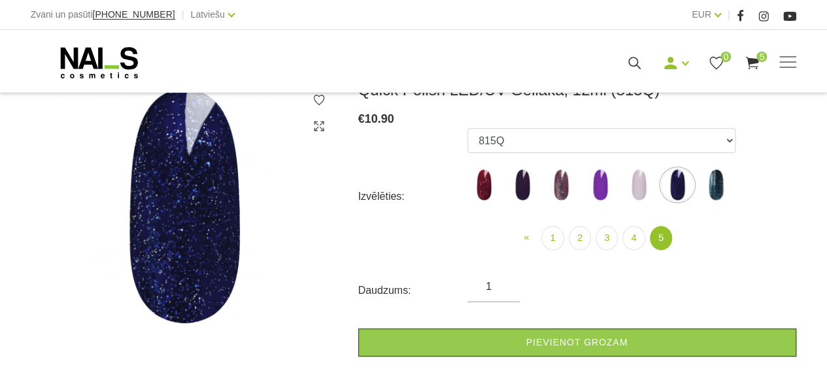
click at [528, 184] on img at bounding box center [522, 185] width 33 height 33
select select "6315"
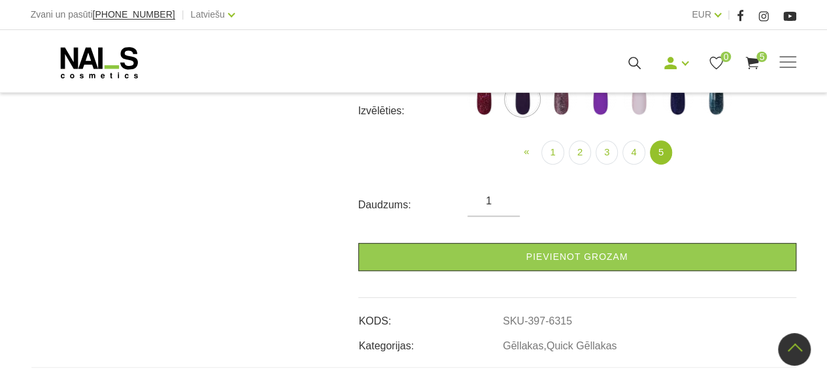
scroll to position [261, 0]
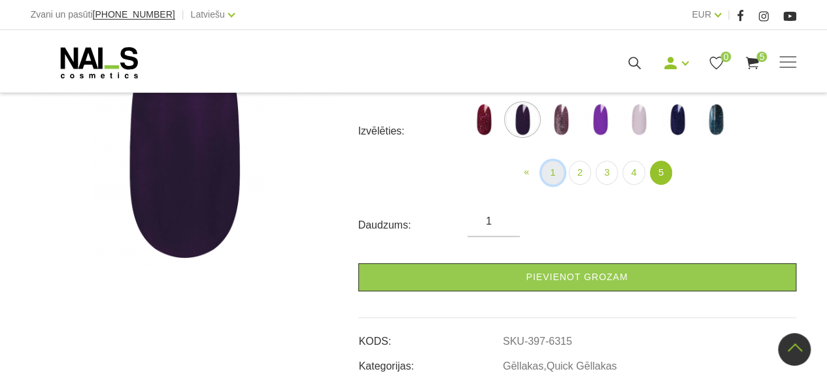
click at [545, 173] on link "1" at bounding box center [552, 173] width 22 height 24
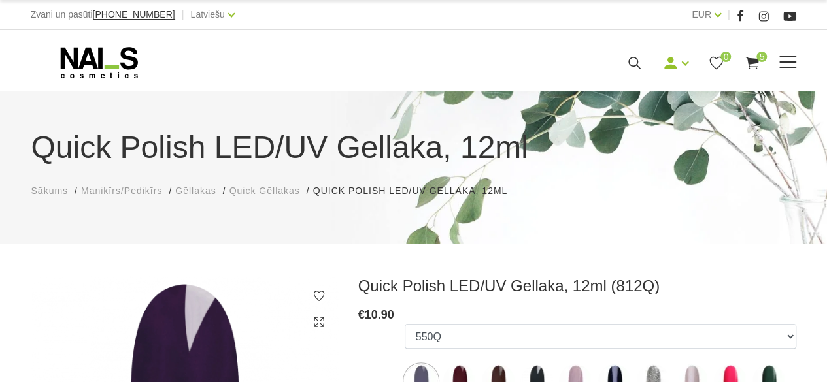
click at [783, 62] on span at bounding box center [787, 61] width 17 height 1
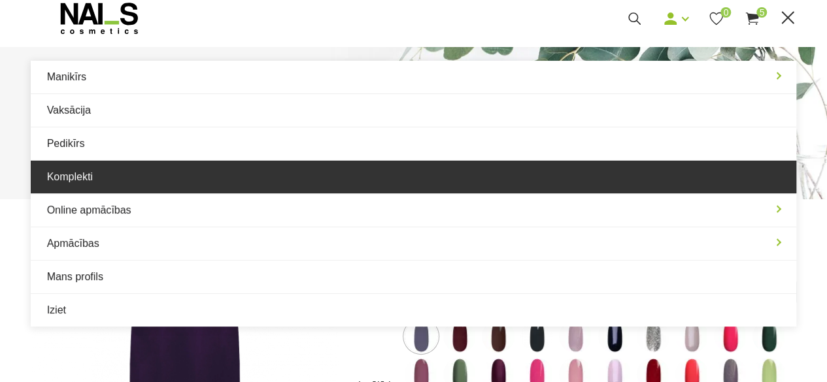
scroll to position [65, 0]
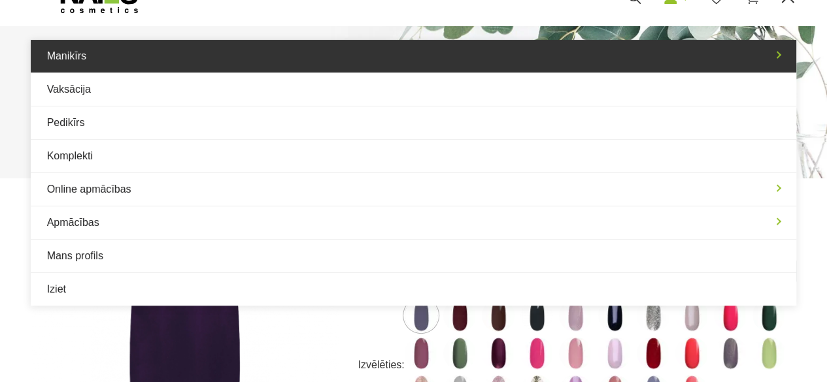
click at [361, 67] on link "Manikīrs" at bounding box center [414, 56] width 766 height 33
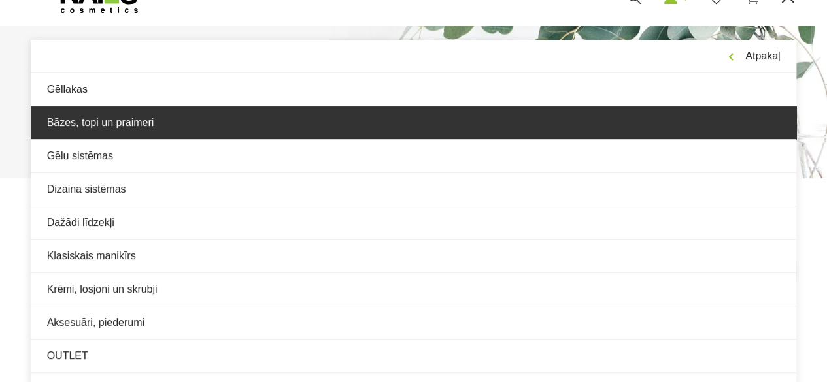
click at [347, 130] on link "Bāzes, topi un praimeri" at bounding box center [414, 123] width 766 height 33
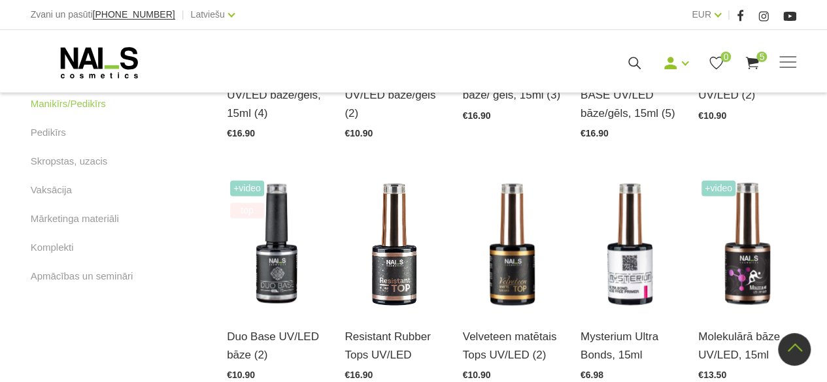
scroll to position [850, 0]
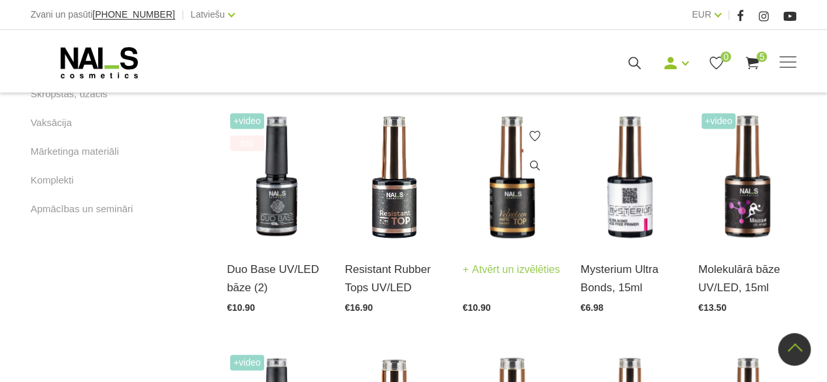
click at [519, 180] on img at bounding box center [512, 177] width 98 height 135
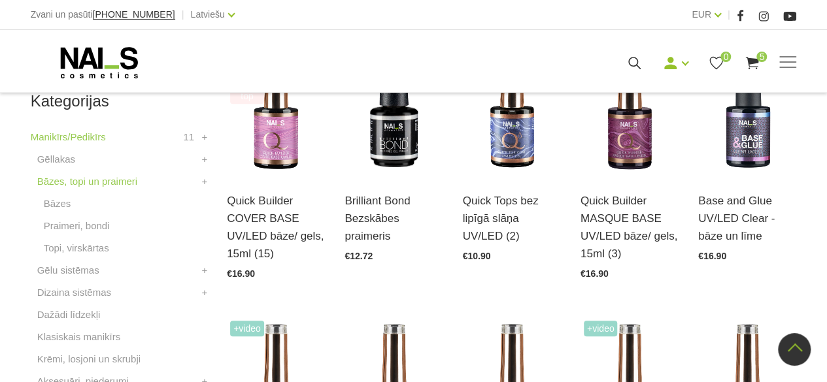
scroll to position [392, 0]
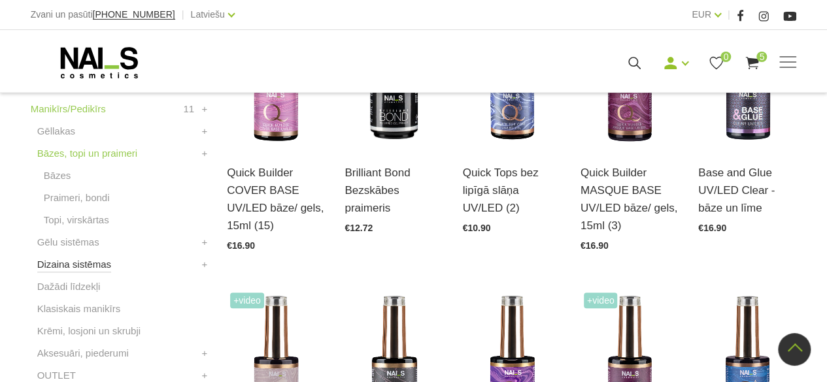
click at [73, 263] on link "Dizaina sistēmas" at bounding box center [74, 265] width 74 height 16
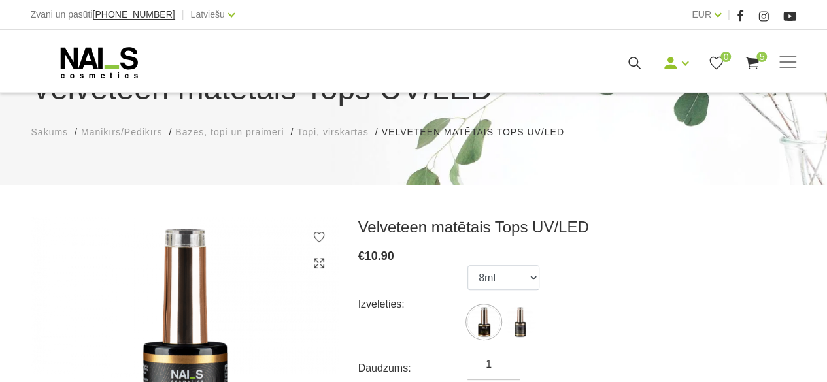
scroll to position [196, 0]
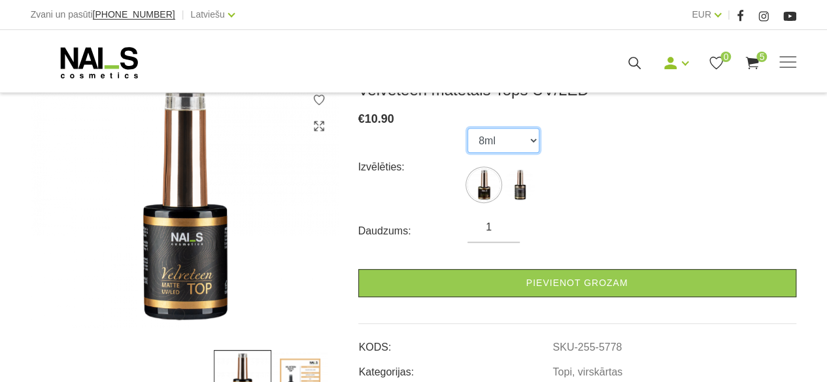
click at [522, 148] on select "8ml 15ml" at bounding box center [503, 140] width 72 height 25
select select "5791"
click at [467, 128] on select "8ml 15ml" at bounding box center [503, 140] width 72 height 25
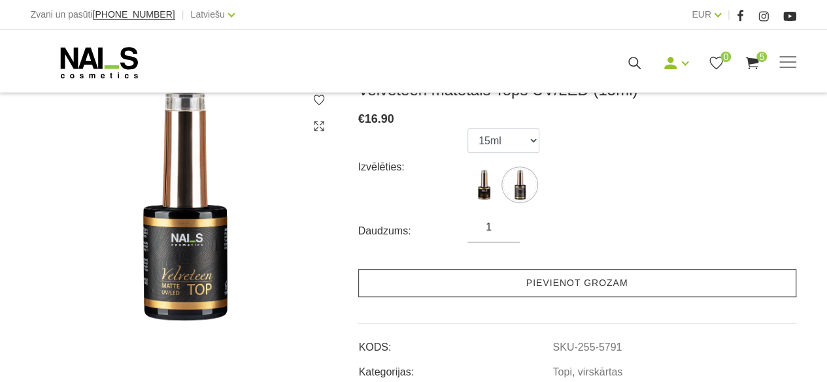
click at [499, 291] on link "Pievienot grozam" at bounding box center [577, 283] width 438 height 28
click at [567, 281] on link "Pievienot grozam" at bounding box center [577, 283] width 438 height 28
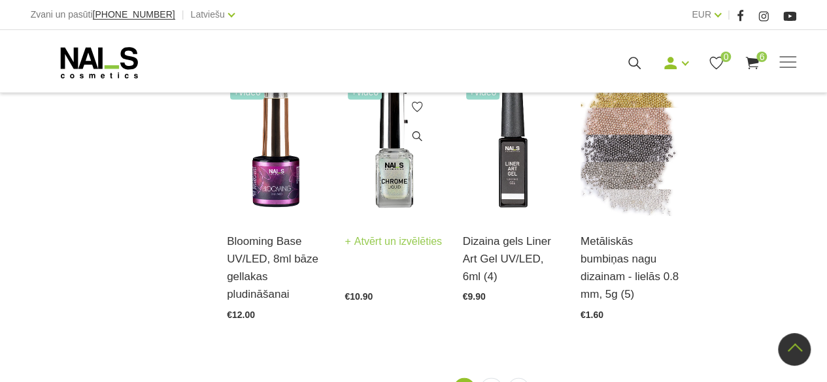
scroll to position [1503, 0]
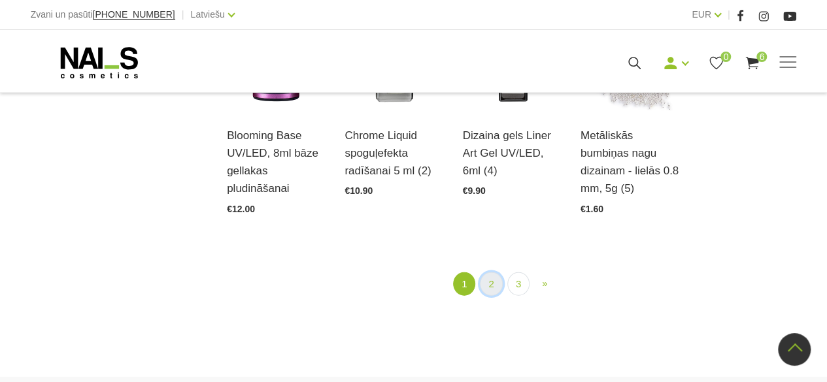
click at [489, 273] on link "2" at bounding box center [491, 285] width 22 height 24
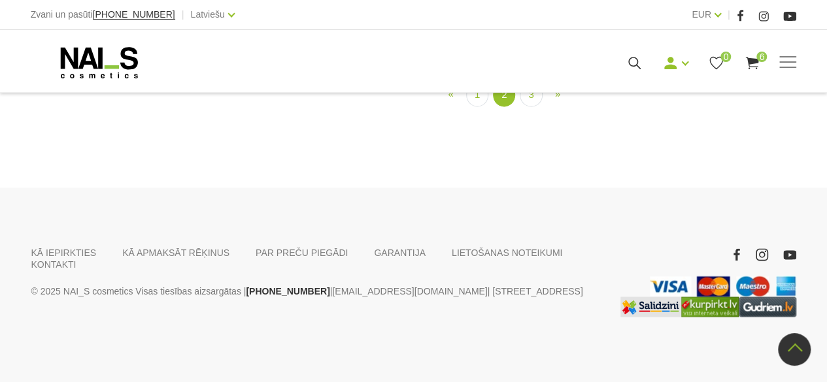
scroll to position [1443, 0]
click at [479, 107] on link "1" at bounding box center [477, 95] width 22 height 24
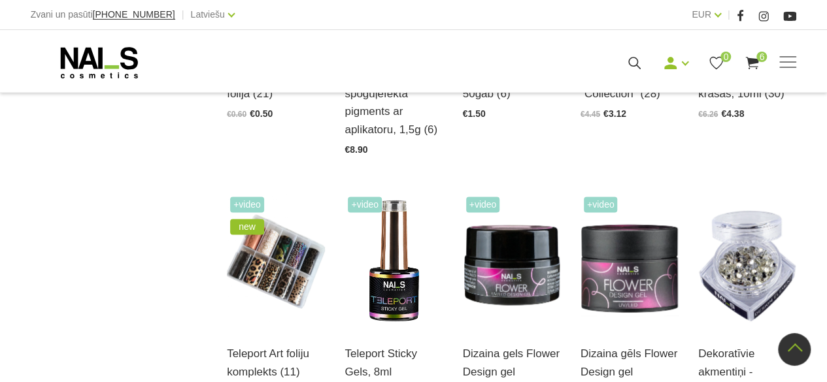
scroll to position [1051, 0]
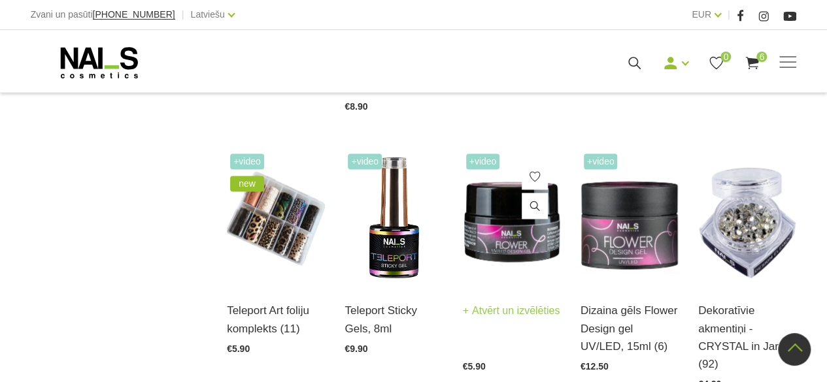
click at [490, 217] on img at bounding box center [512, 217] width 98 height 135
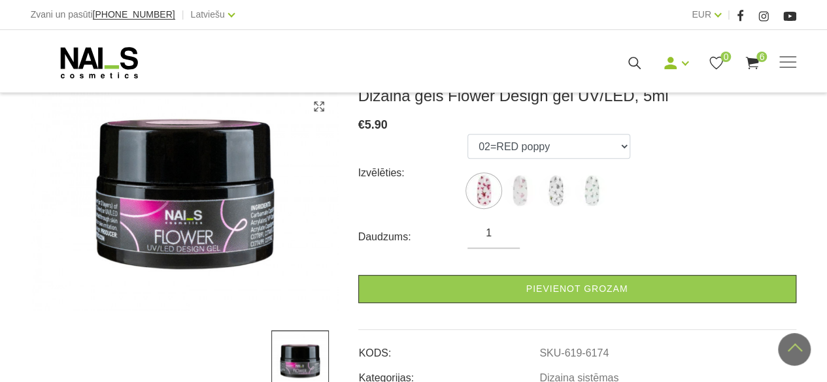
scroll to position [196, 0]
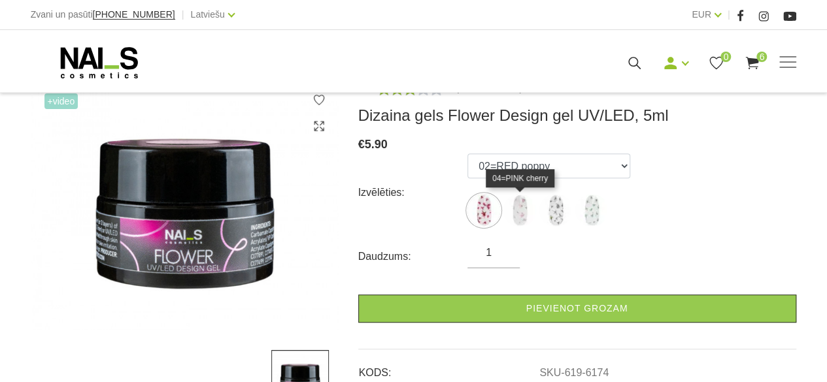
click at [529, 219] on img at bounding box center [519, 210] width 33 height 33
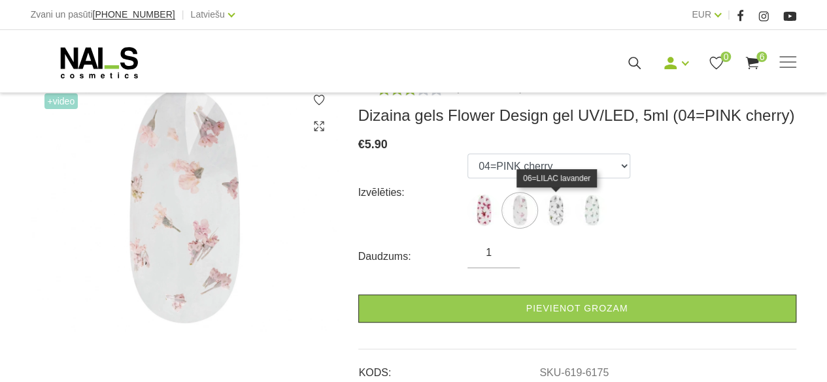
click at [561, 211] on img at bounding box center [555, 210] width 33 height 33
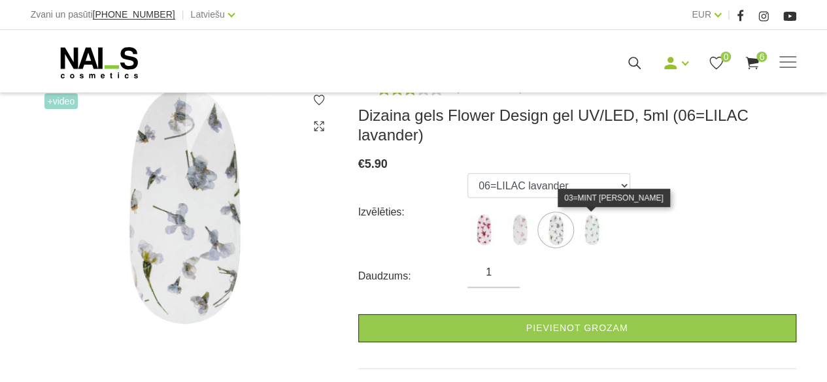
click at [595, 229] on img at bounding box center [591, 230] width 33 height 33
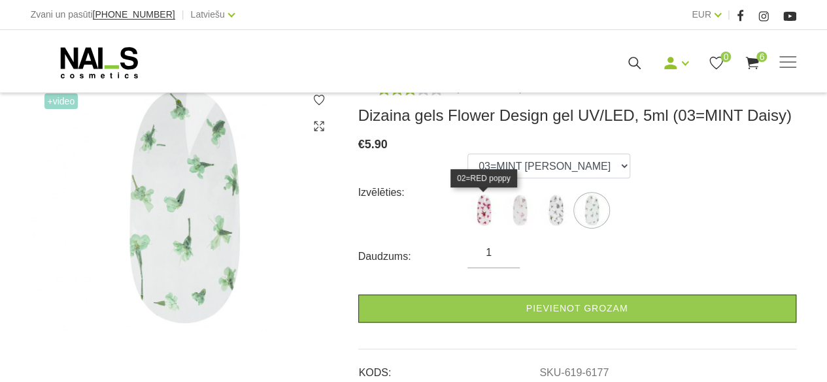
click at [486, 210] on img at bounding box center [483, 210] width 33 height 33
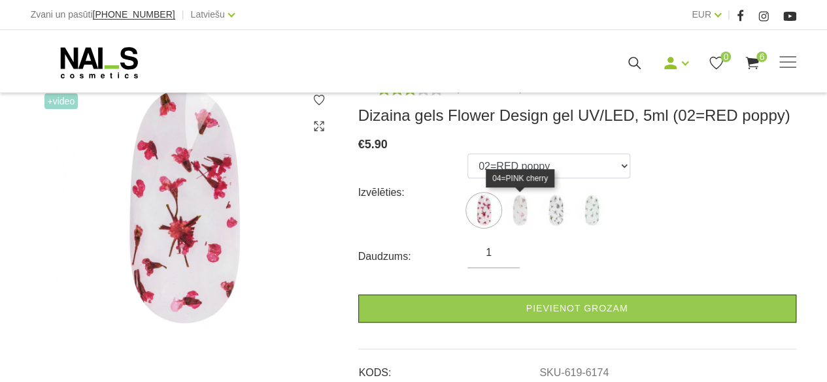
click at [518, 209] on img at bounding box center [519, 210] width 33 height 33
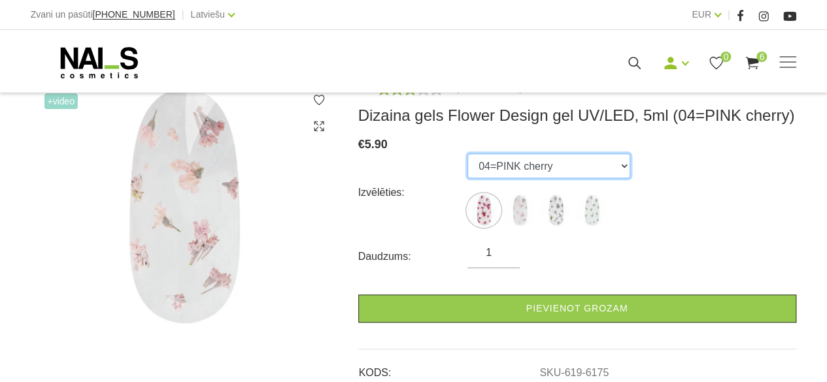
click at [534, 172] on select "02=RED poppy 04=PINK cherry 06=LILAC lavander 03=MINT Daisy" at bounding box center [548, 166] width 163 height 25
click at [467, 154] on select "02=RED poppy 04=PINK cherry 06=LILAC lavander 03=MINT Daisy" at bounding box center [548, 166] width 163 height 25
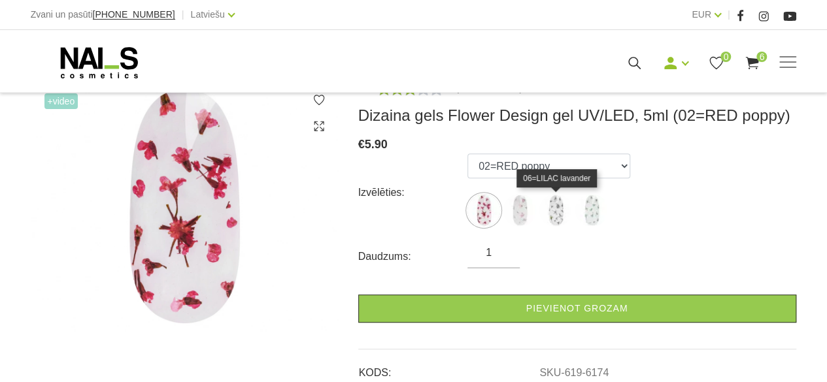
click at [552, 216] on img at bounding box center [555, 210] width 33 height 33
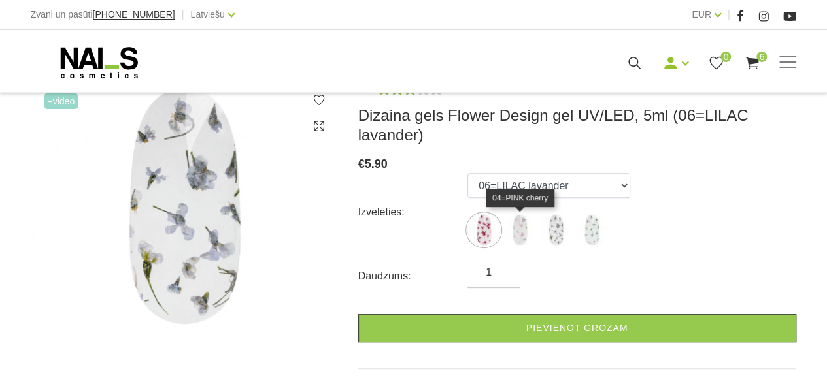
click at [518, 223] on img at bounding box center [519, 230] width 33 height 33
select select "6175"
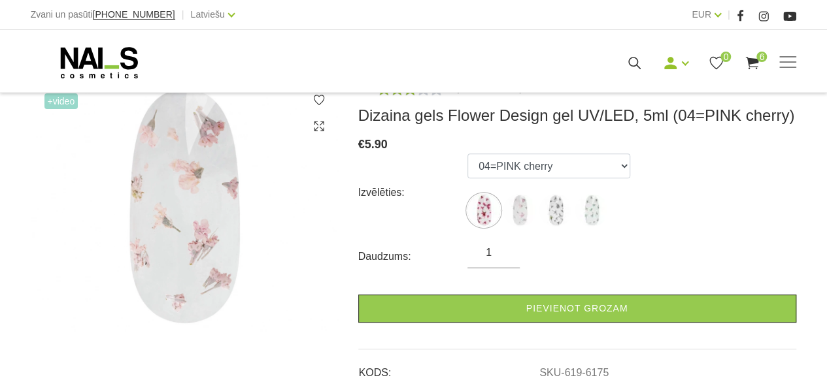
scroll to position [0, 0]
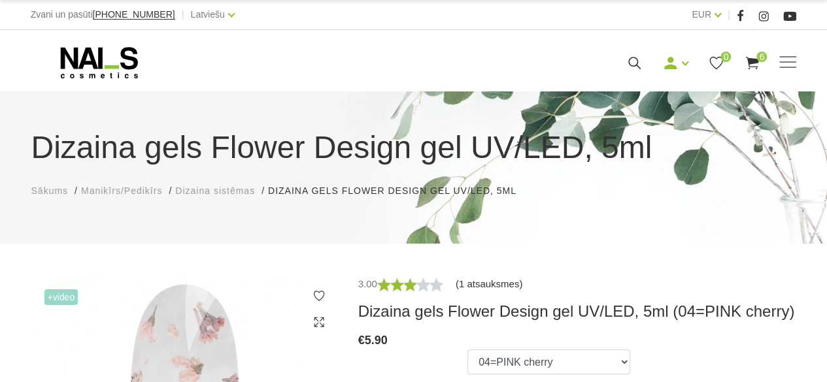
click at [475, 286] on link "(1 atsauksmes)" at bounding box center [488, 284] width 67 height 16
click at [755, 53] on div "Manikīrs Gēllakas Bāzes, topi un praimeri Gēlu sistēmas Dizaina sistēmas Dažādi…" at bounding box center [414, 62] width 766 height 33
click at [795, 62] on span at bounding box center [787, 61] width 17 height 1
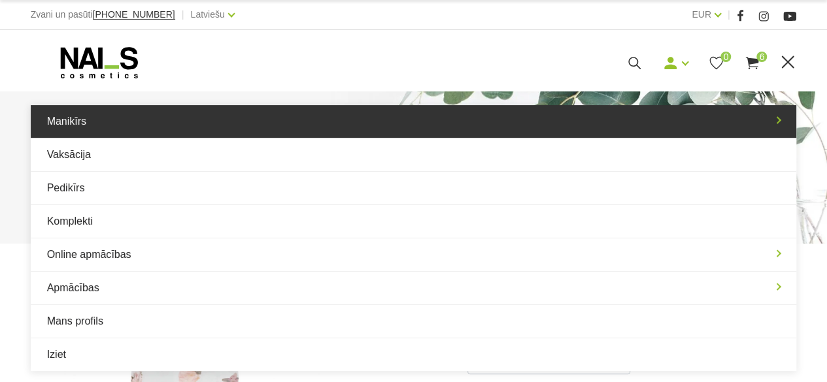
click at [220, 134] on link "Manikīrs" at bounding box center [414, 121] width 766 height 33
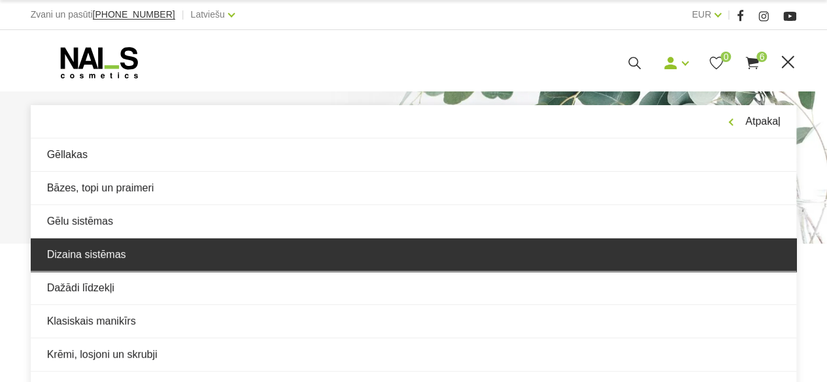
scroll to position [65, 0]
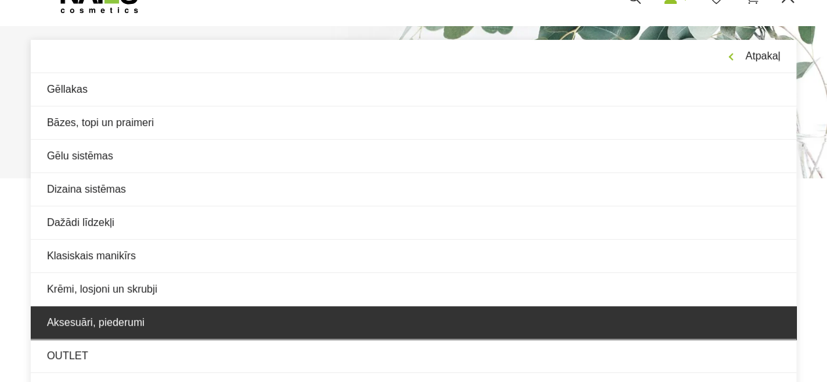
click at [149, 317] on link "Aksesuāri, piederumi" at bounding box center [414, 322] width 766 height 33
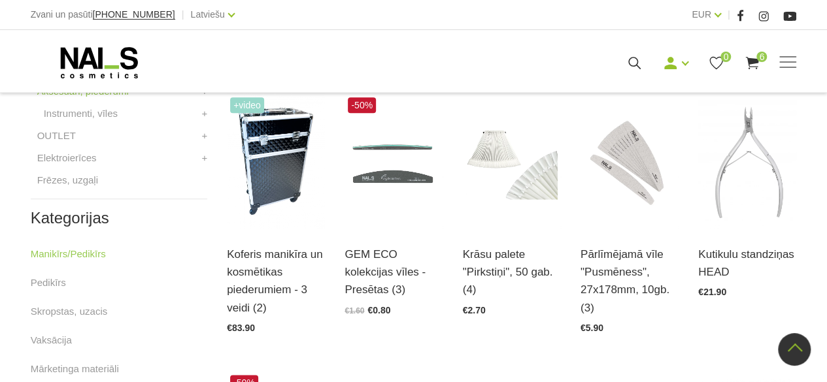
scroll to position [588, 0]
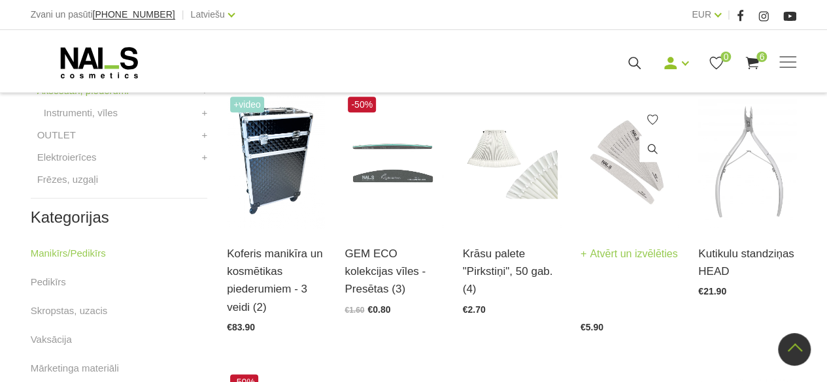
click at [610, 261] on link "Atvērt un izvēlēties" at bounding box center [628, 254] width 97 height 18
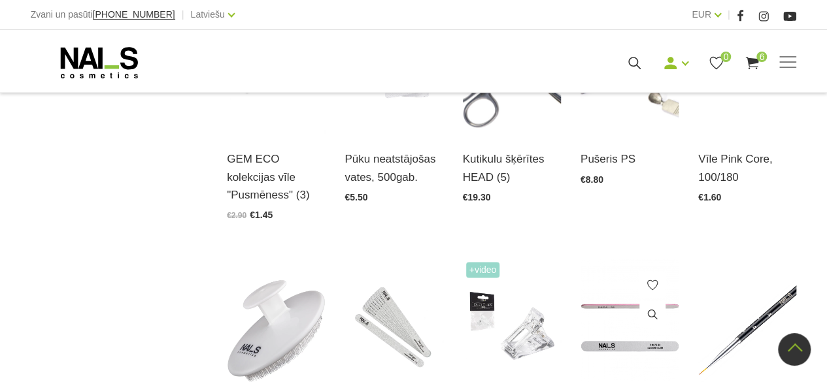
scroll to position [850, 0]
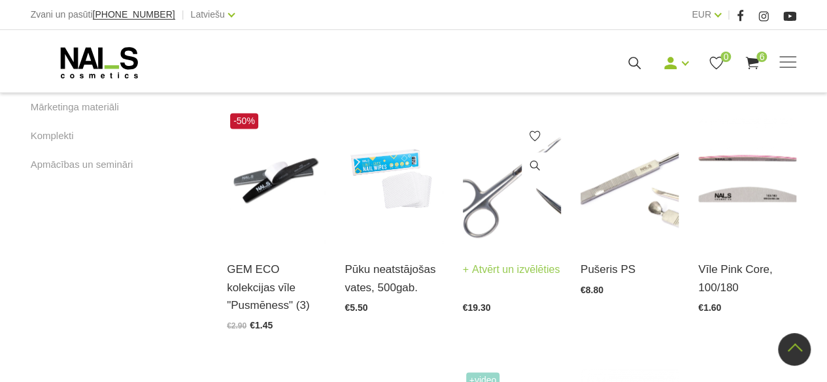
click at [492, 189] on img at bounding box center [512, 177] width 98 height 135
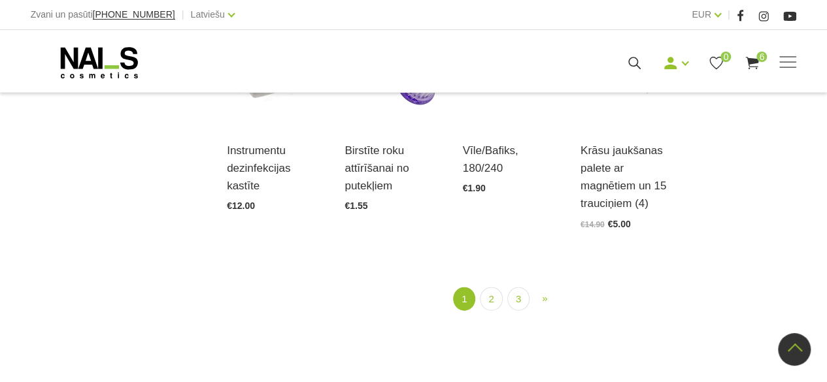
scroll to position [1568, 0]
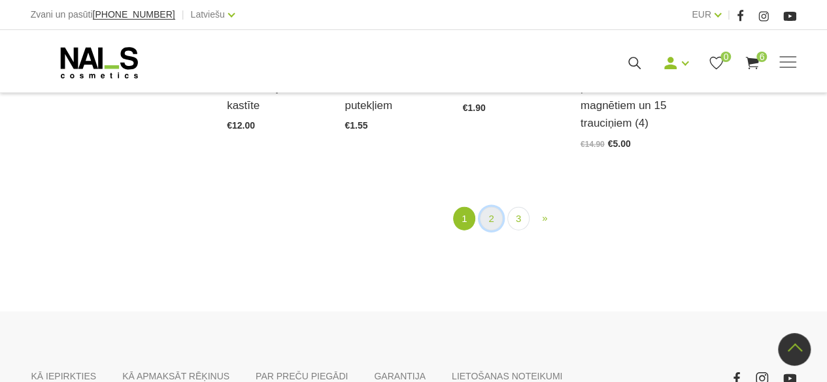
click at [491, 207] on link "2" at bounding box center [491, 219] width 22 height 24
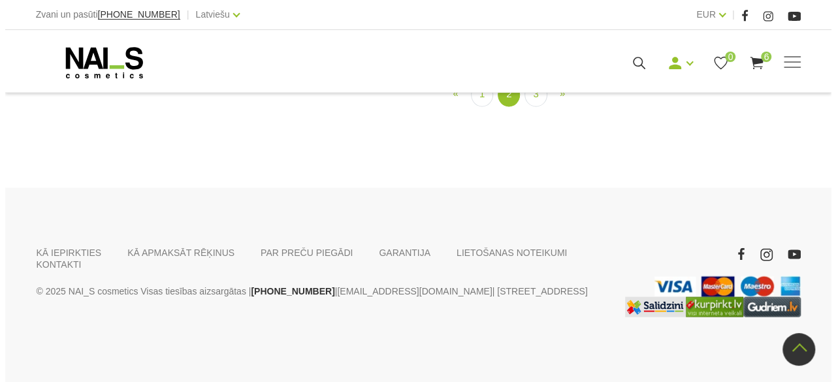
scroll to position [1443, 0]
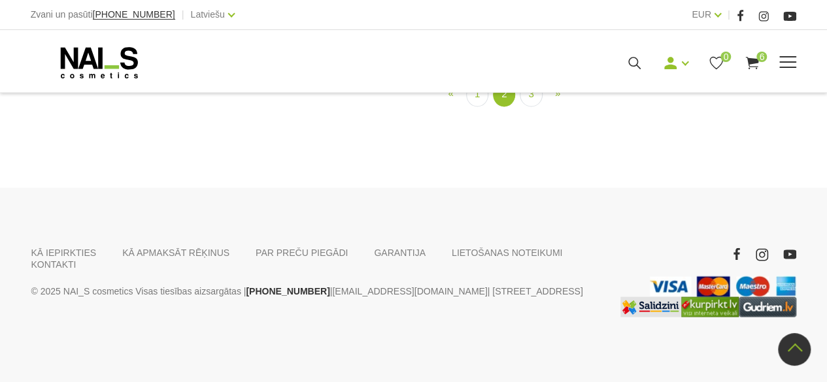
click at [753, 61] on use at bounding box center [752, 63] width 13 height 12
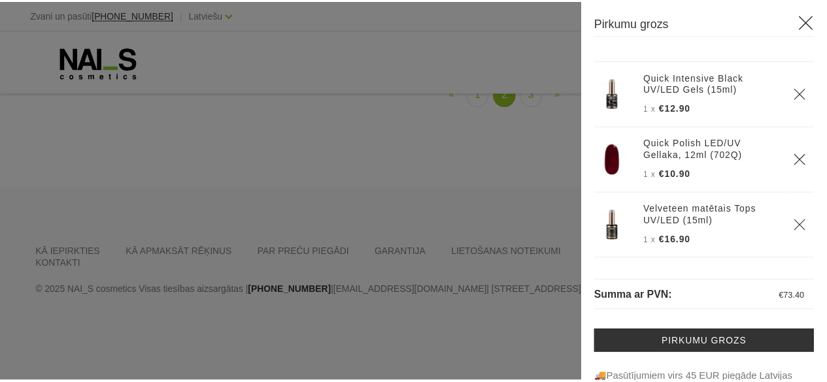
scroll to position [261, 0]
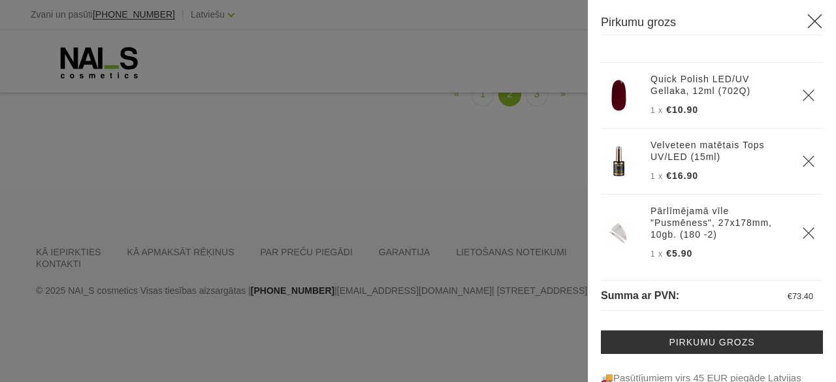
click at [808, 22] on use at bounding box center [815, 21] width 14 height 14
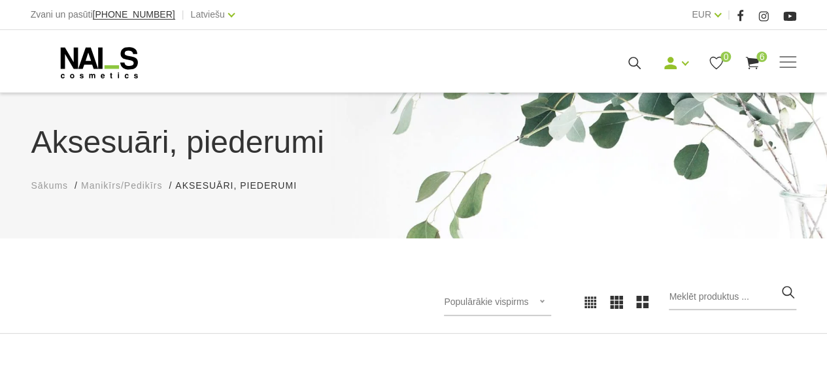
scroll to position [397, 0]
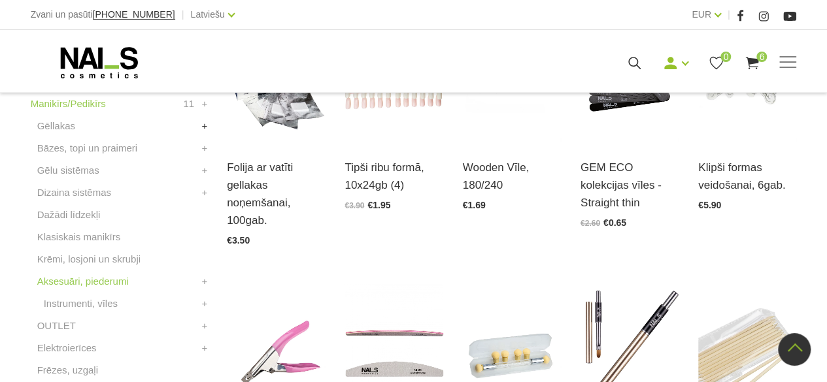
click at [203, 127] on link "+" at bounding box center [204, 126] width 6 height 16
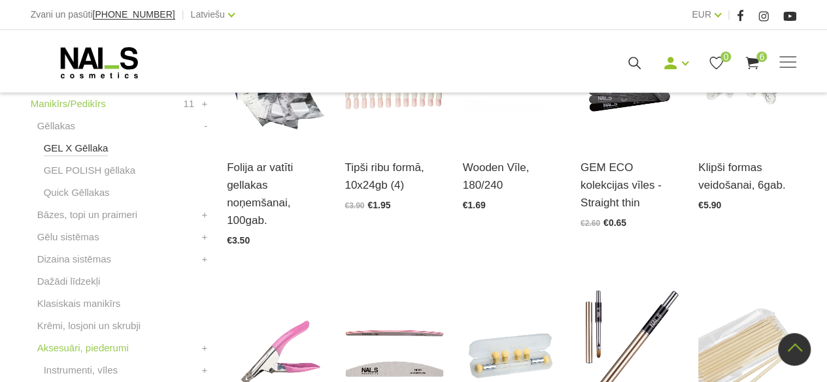
click at [80, 150] on link "GEL X Gēllaka" at bounding box center [76, 148] width 65 height 16
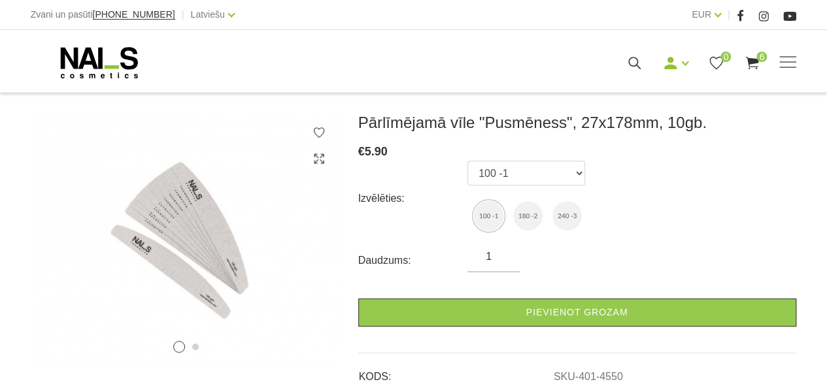
scroll to position [261, 0]
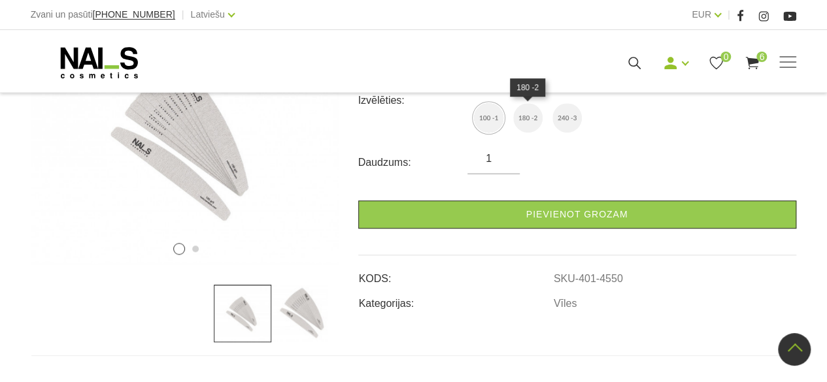
click at [521, 122] on img at bounding box center [527, 117] width 29 height 29
select select "4551"
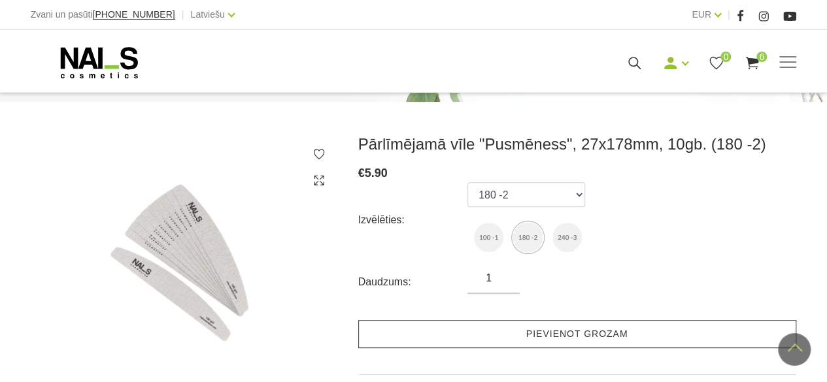
scroll to position [131, 0]
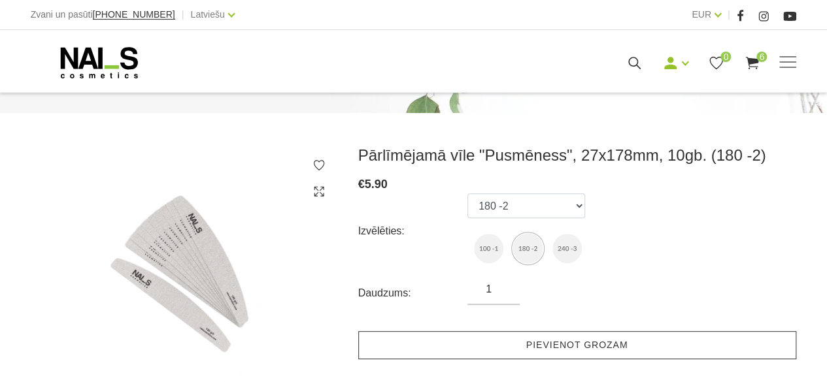
click at [483, 350] on link "Pievienot grozam" at bounding box center [577, 345] width 438 height 28
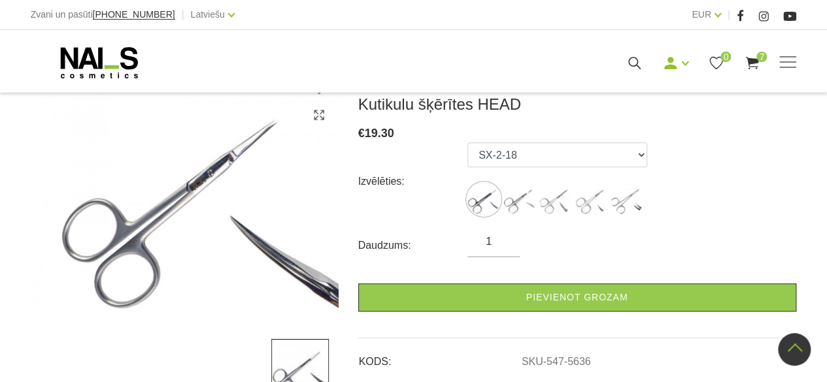
scroll to position [43, 0]
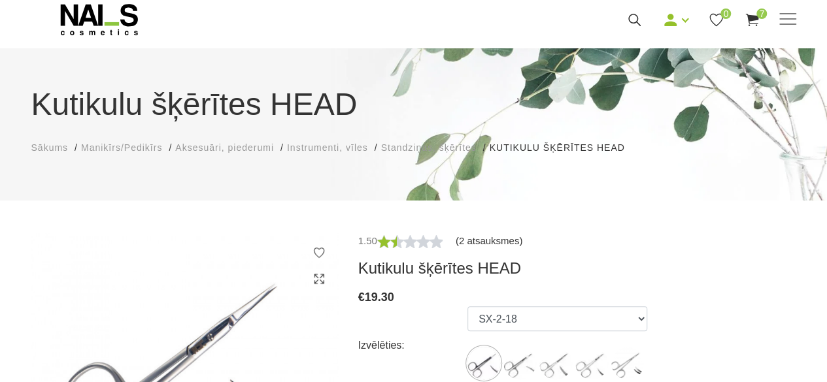
click at [465, 238] on link "(2 atsauksmes)" at bounding box center [488, 241] width 67 height 16
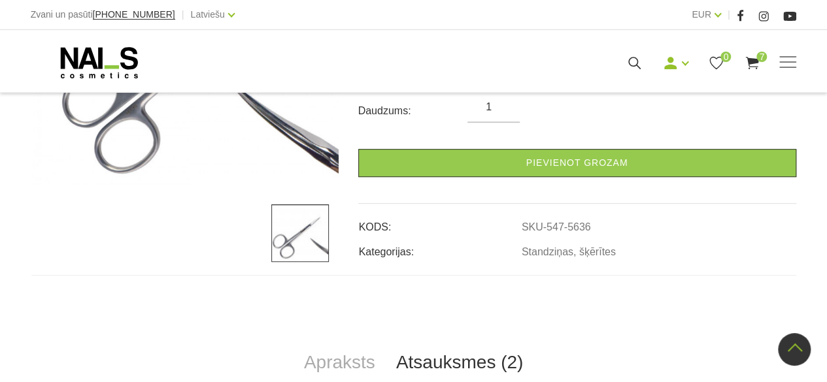
scroll to position [15, 0]
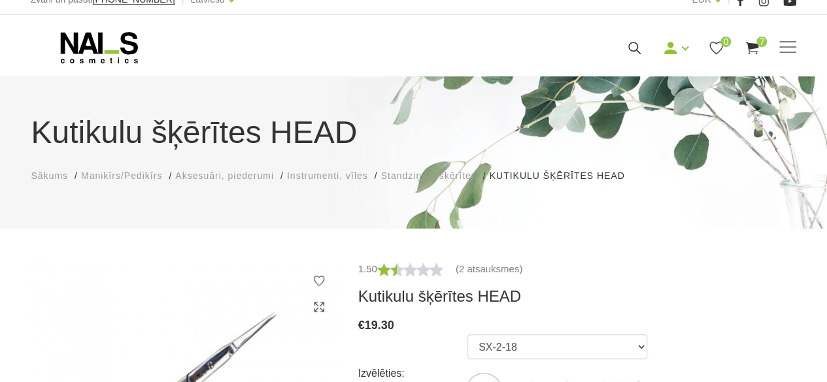
scroll to position [43, 0]
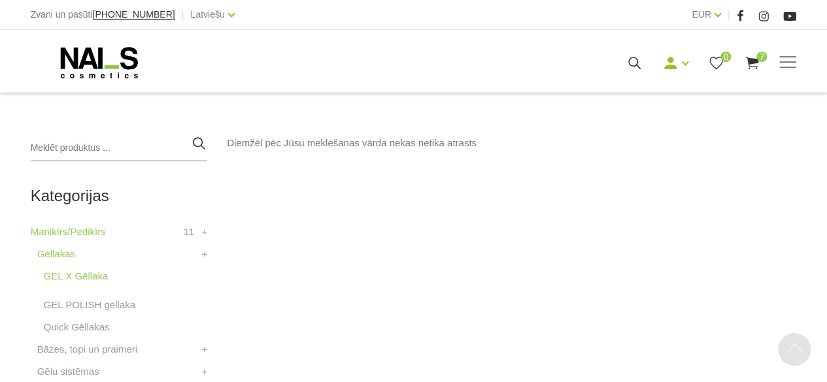
scroll to position [327, 0]
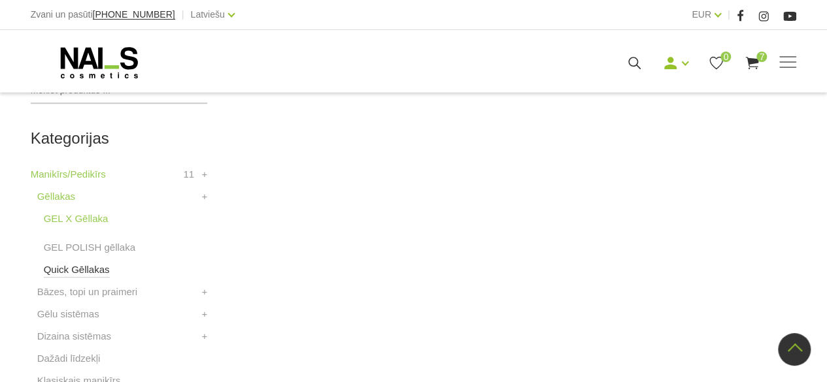
click at [76, 268] on link "Quick Gēllakas" at bounding box center [77, 270] width 66 height 16
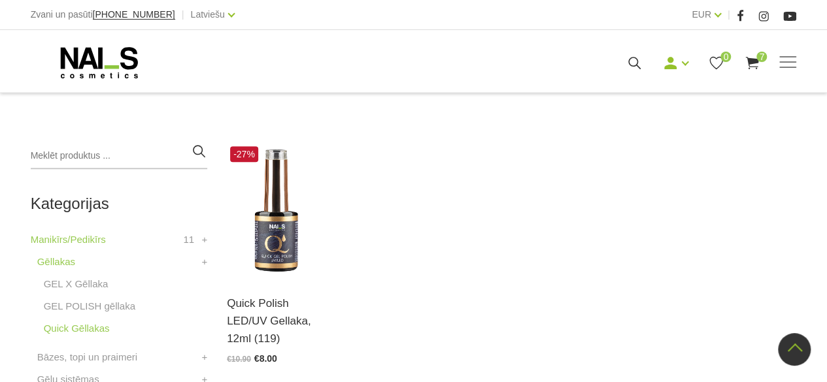
scroll to position [392, 0]
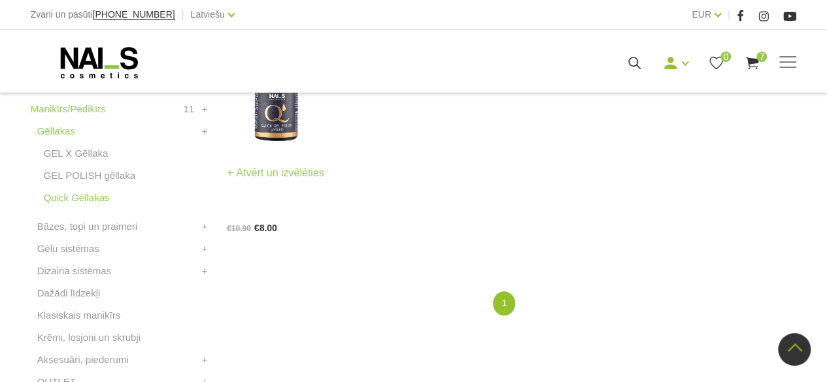
click at [277, 122] on img at bounding box center [276, 79] width 98 height 135
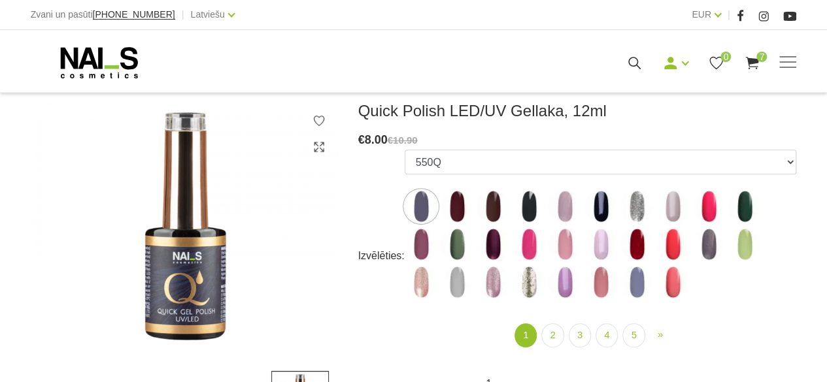
scroll to position [196, 0]
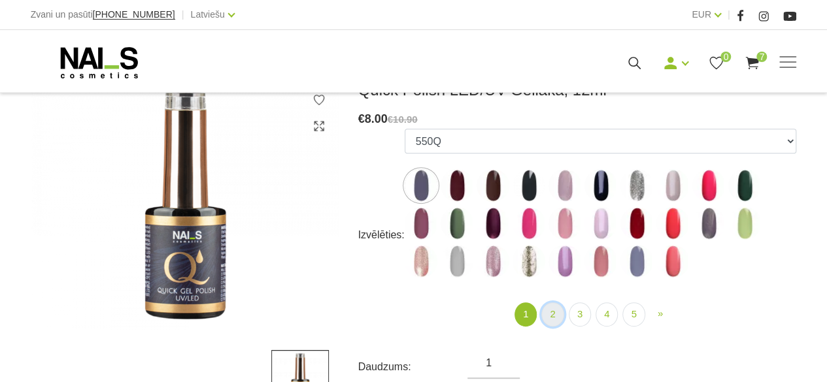
click at [555, 314] on link "2" at bounding box center [552, 315] width 22 height 24
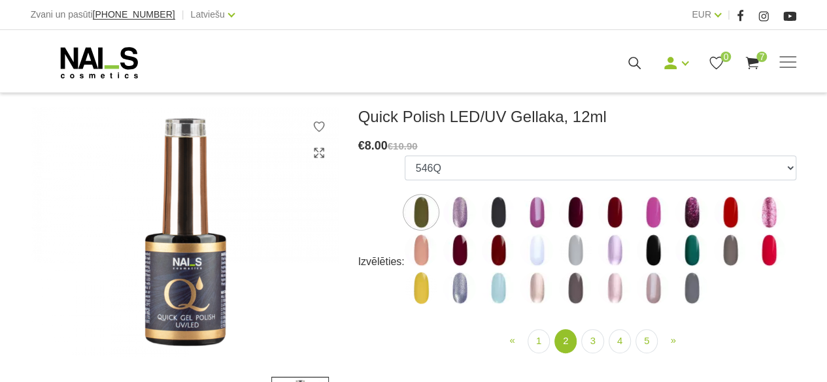
scroll to position [196, 0]
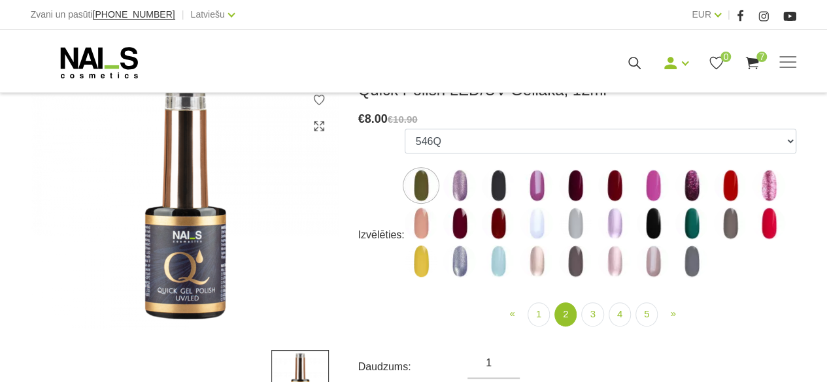
click at [616, 185] on img at bounding box center [614, 185] width 33 height 33
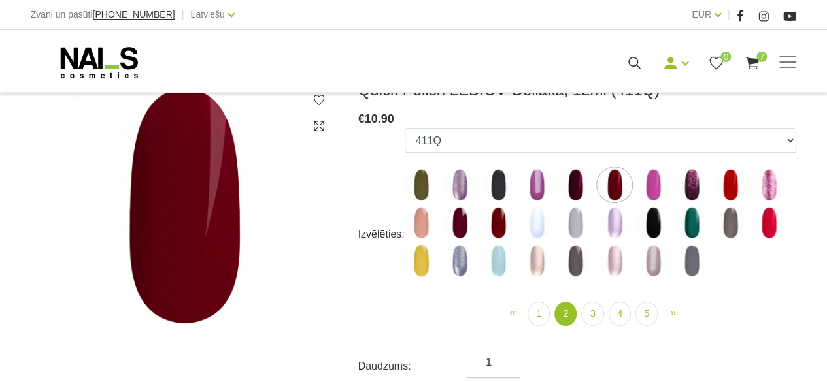
click at [730, 185] on img at bounding box center [730, 185] width 33 height 33
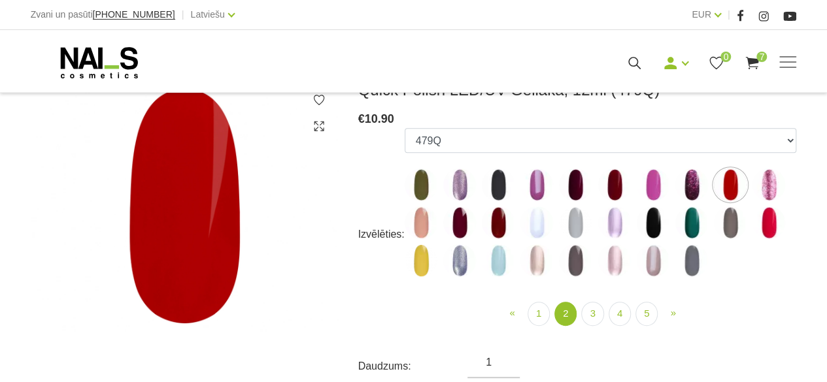
click at [423, 218] on img at bounding box center [421, 223] width 33 height 33
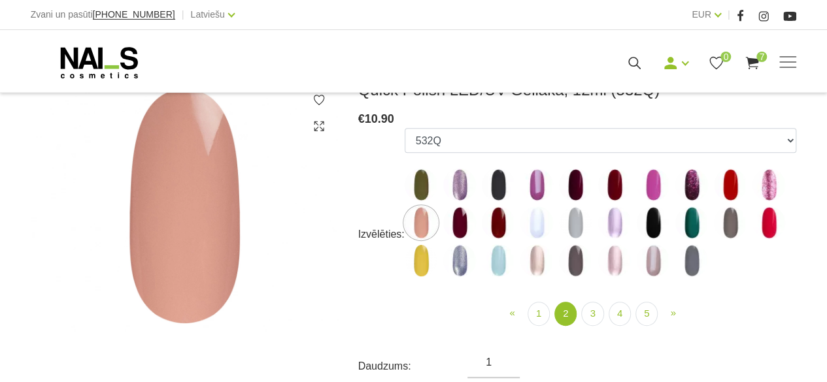
click at [452, 227] on img at bounding box center [459, 223] width 33 height 33
select select "4383"
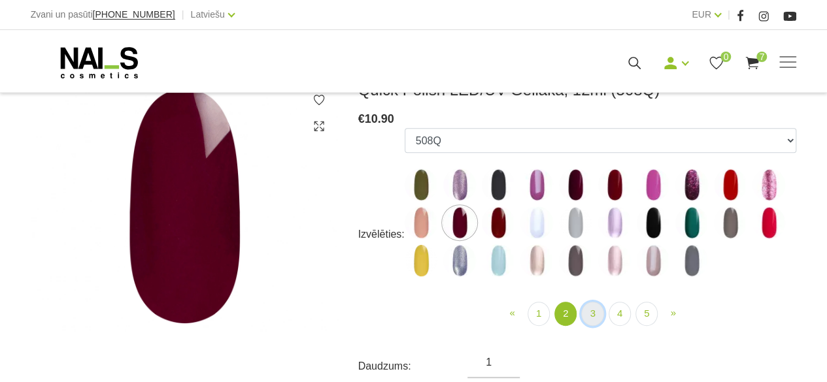
click at [588, 316] on link "3" at bounding box center [592, 314] width 22 height 24
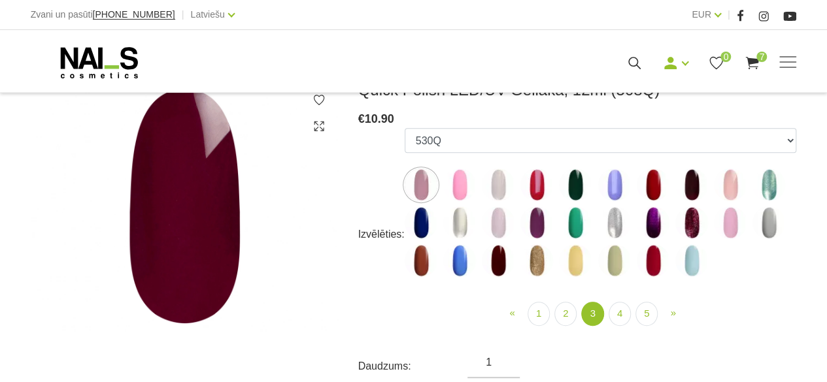
scroll to position [261, 0]
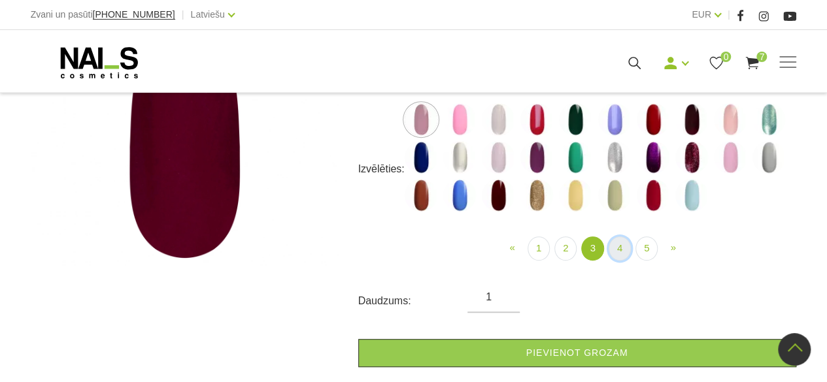
click at [620, 246] on link "4" at bounding box center [619, 249] width 22 height 24
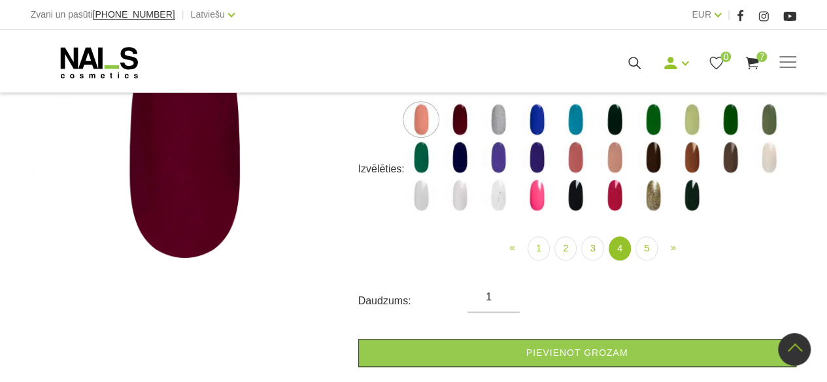
click at [693, 155] on img at bounding box center [691, 157] width 33 height 33
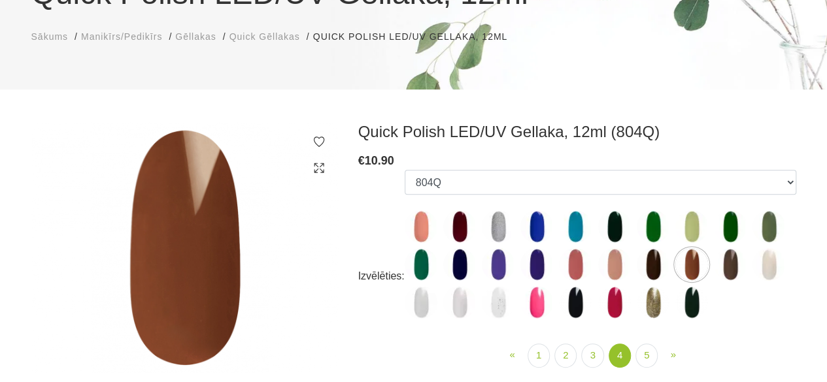
scroll to position [261, 0]
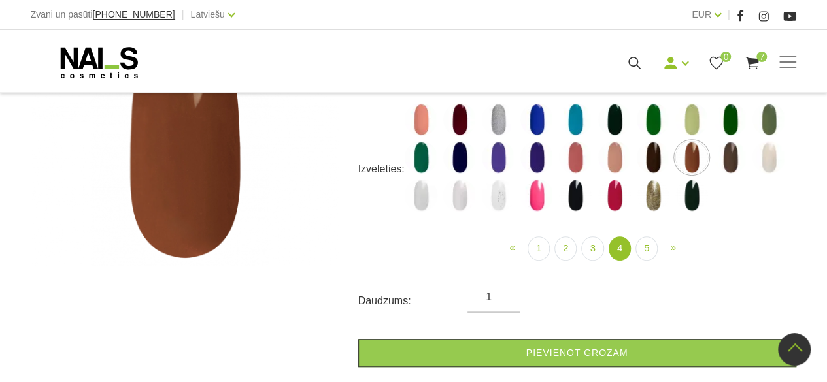
click at [614, 165] on img at bounding box center [614, 157] width 33 height 33
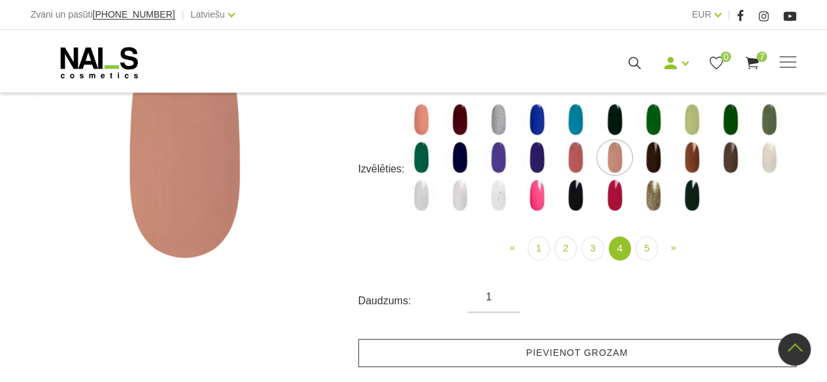
click at [435, 355] on link "Pievienot grozam" at bounding box center [577, 353] width 438 height 28
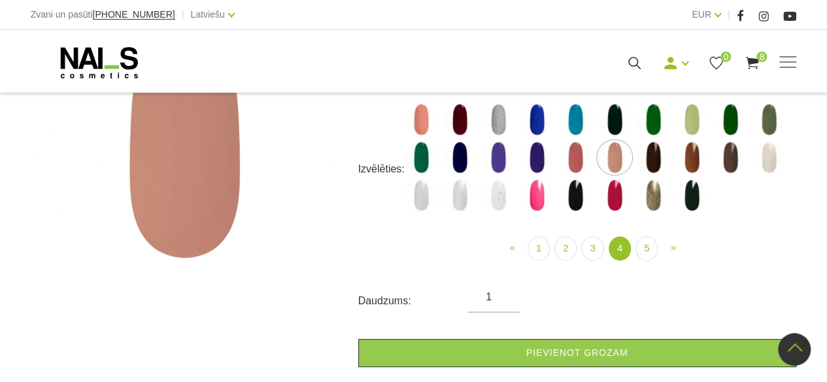
click at [687, 188] on img at bounding box center [691, 195] width 33 height 33
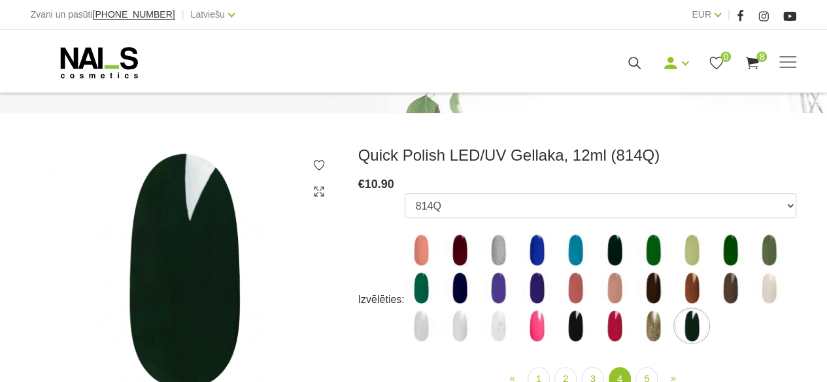
scroll to position [196, 0]
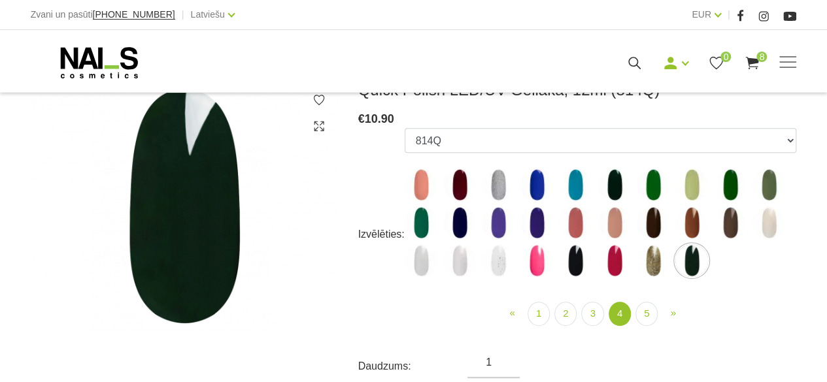
click at [504, 264] on img at bounding box center [498, 260] width 33 height 33
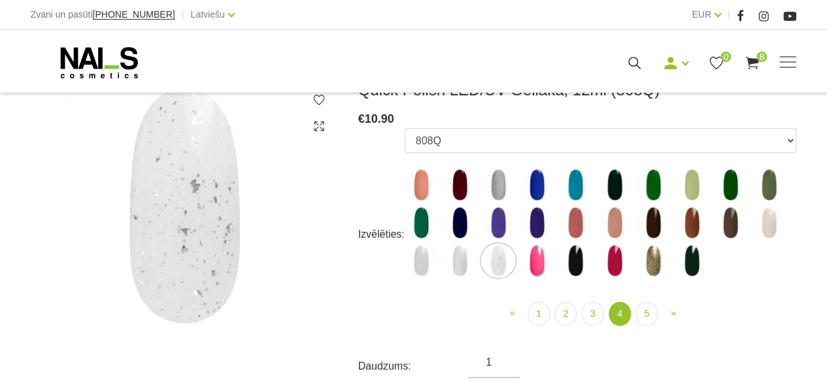
click at [463, 265] on img at bounding box center [459, 260] width 33 height 33
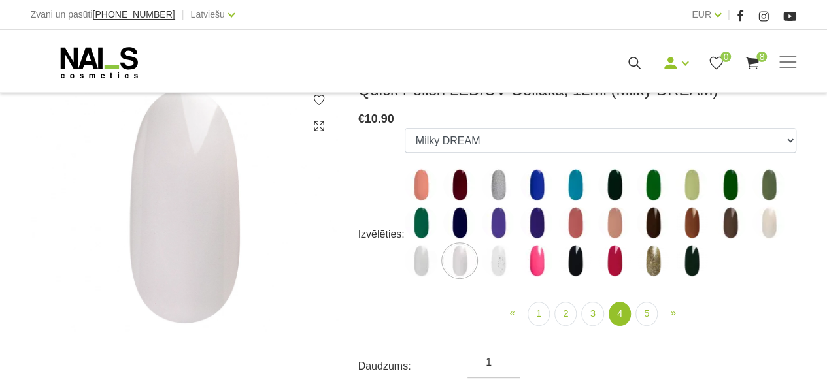
click at [418, 262] on img at bounding box center [421, 260] width 33 height 33
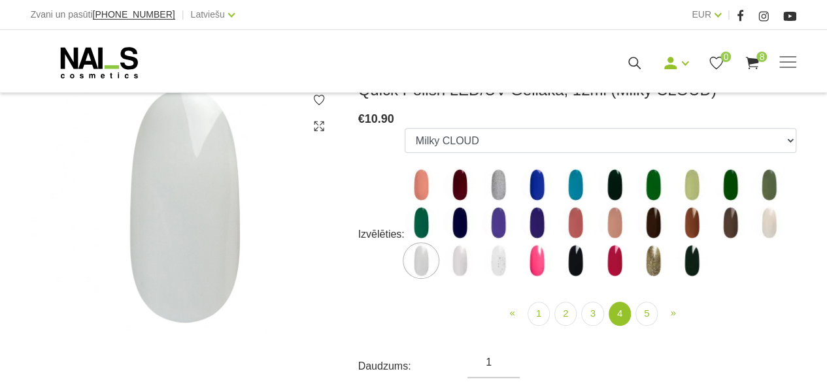
click at [774, 211] on img at bounding box center [768, 223] width 33 height 33
select select "5801"
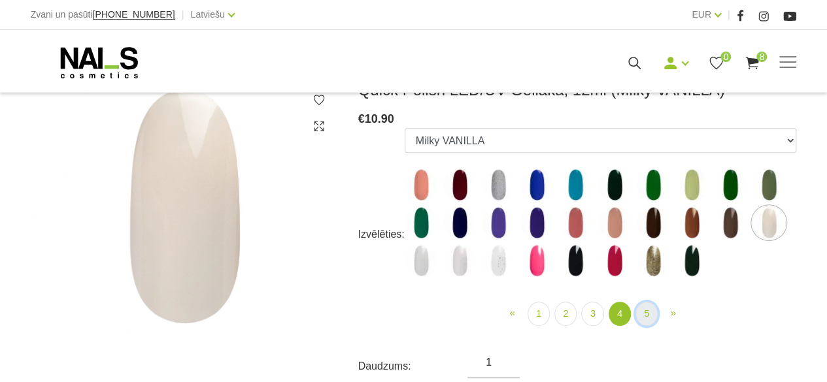
click at [655, 312] on link "5" at bounding box center [646, 314] width 22 height 24
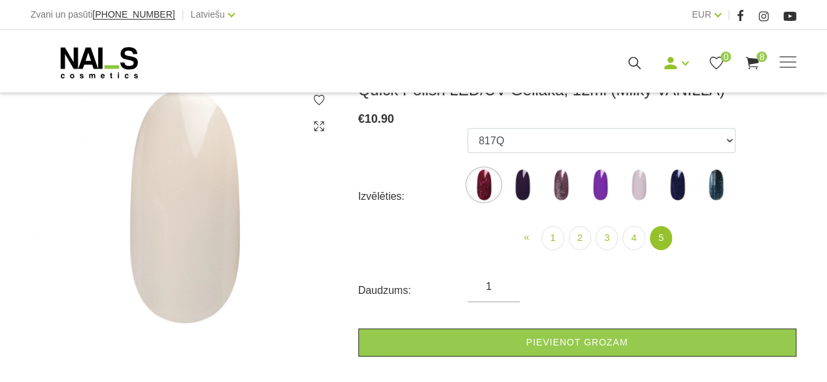
click at [639, 183] on img at bounding box center [638, 185] width 33 height 33
select select "6318"
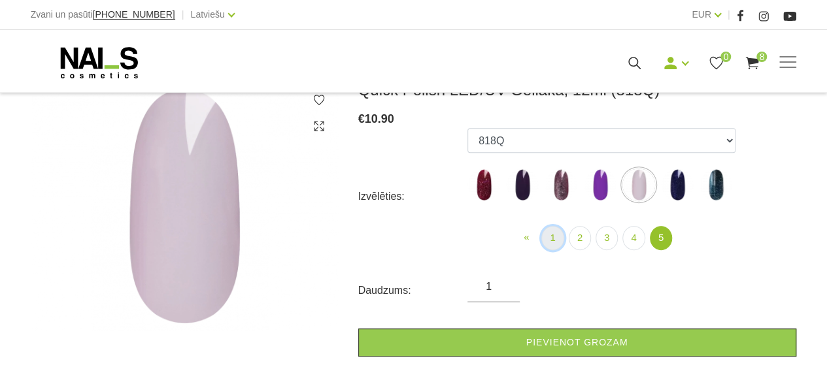
click at [552, 244] on link "1" at bounding box center [552, 238] width 22 height 24
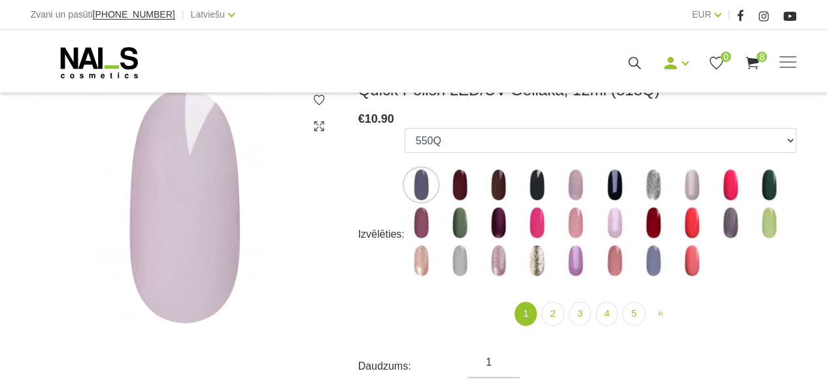
click at [612, 225] on img at bounding box center [614, 223] width 33 height 33
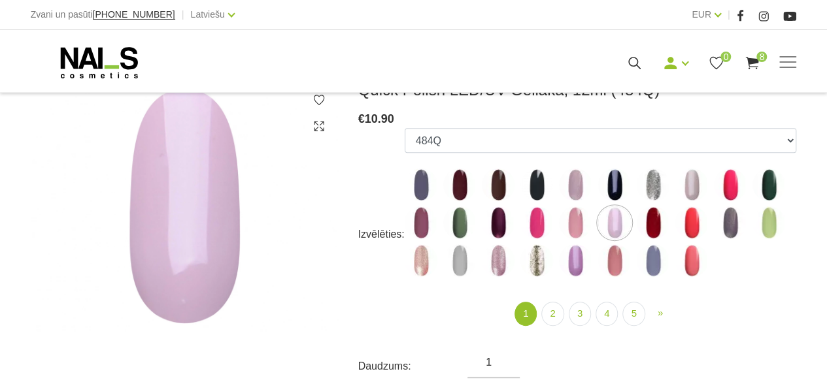
click at [421, 269] on img at bounding box center [421, 260] width 33 height 33
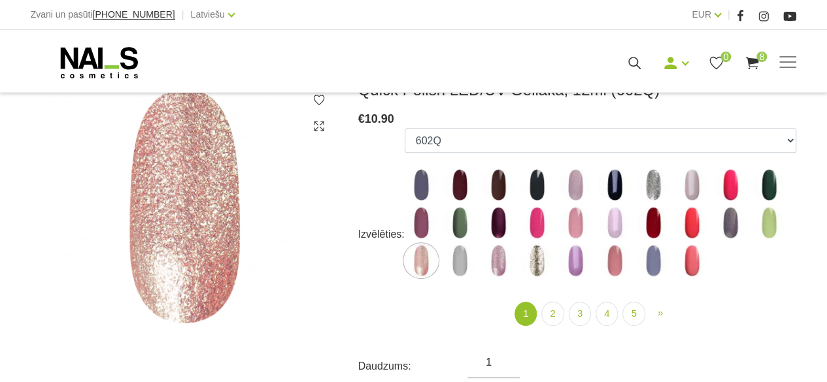
click at [536, 262] on img at bounding box center [536, 260] width 33 height 33
select select "4357"
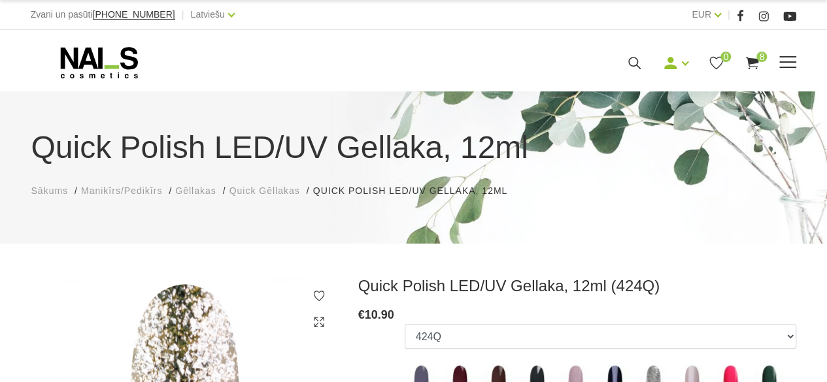
click at [789, 58] on span at bounding box center [787, 62] width 17 height 13
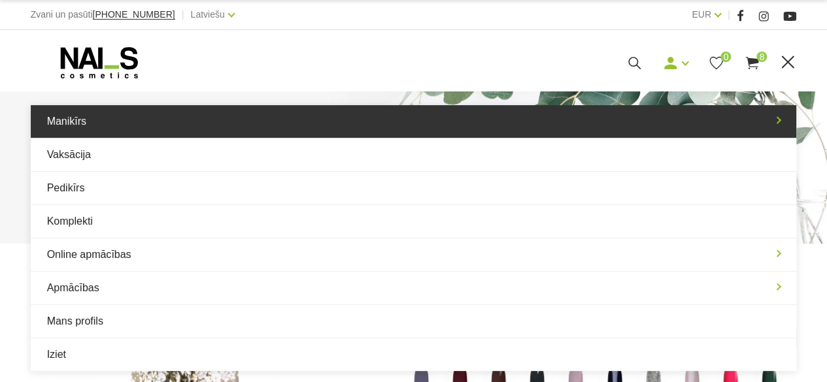
click at [433, 131] on link "Manikīrs" at bounding box center [414, 121] width 766 height 33
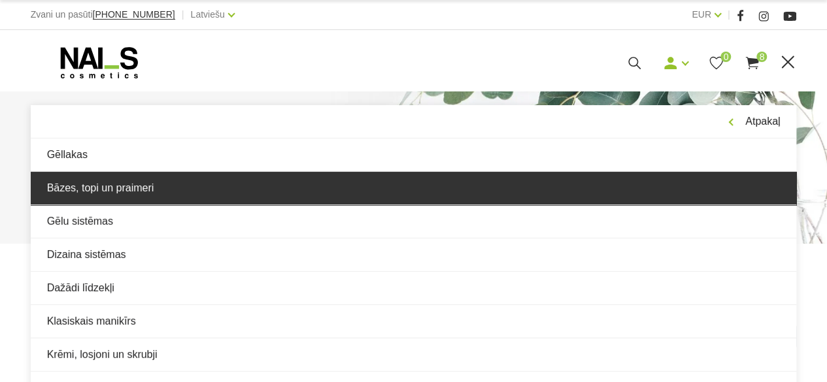
click at [422, 184] on link "Bāzes, topi un praimeri" at bounding box center [414, 188] width 766 height 33
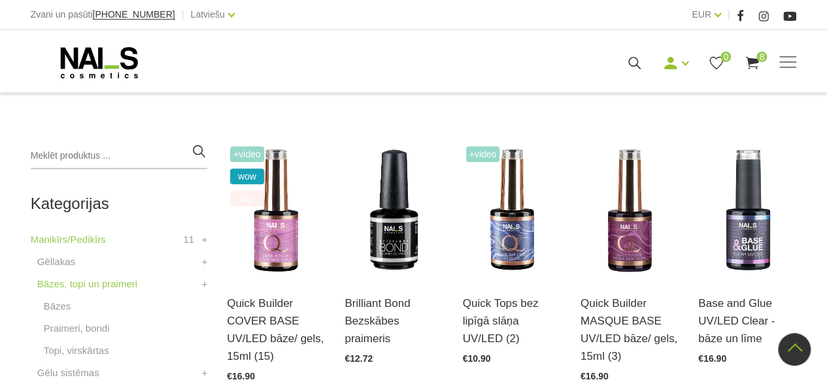
scroll to position [327, 0]
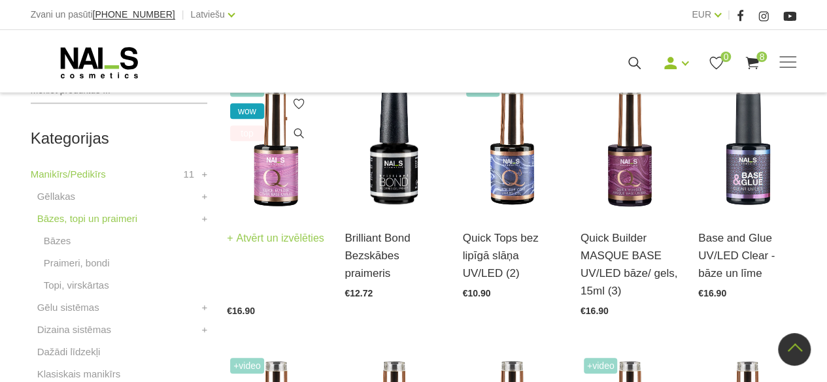
click at [265, 178] on img at bounding box center [276, 145] width 98 height 135
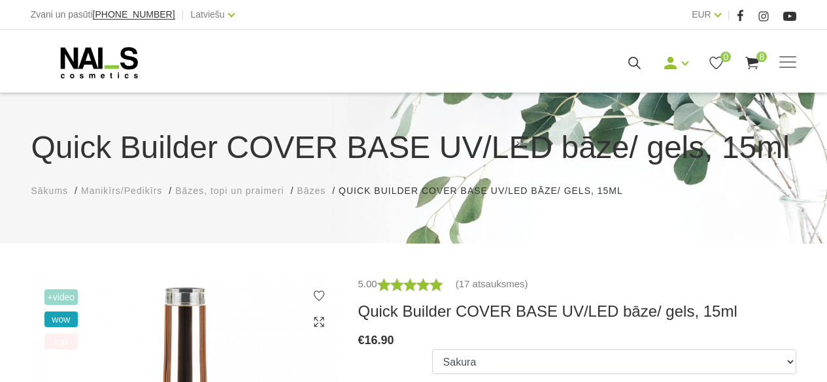
scroll to position [196, 0]
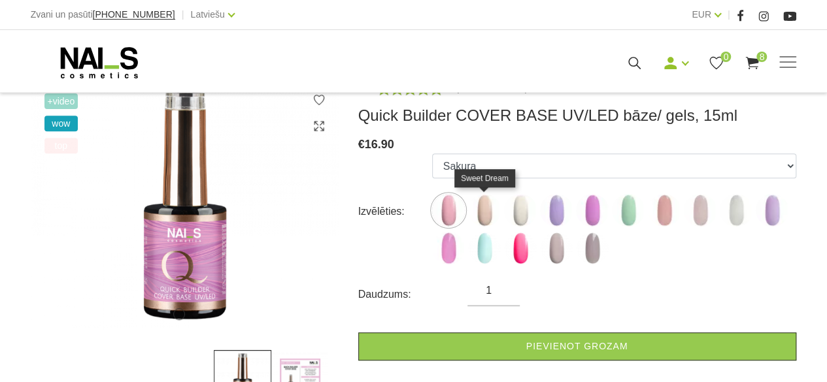
click at [471, 211] on img at bounding box center [484, 210] width 33 height 33
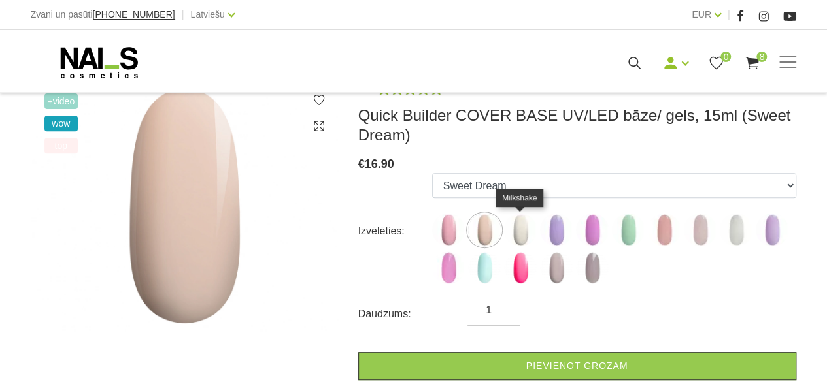
click at [525, 236] on img at bounding box center [520, 230] width 33 height 33
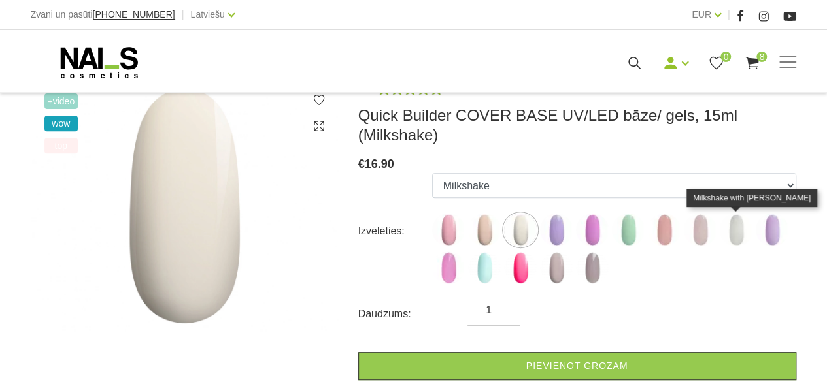
click at [744, 236] on img at bounding box center [735, 230] width 33 height 33
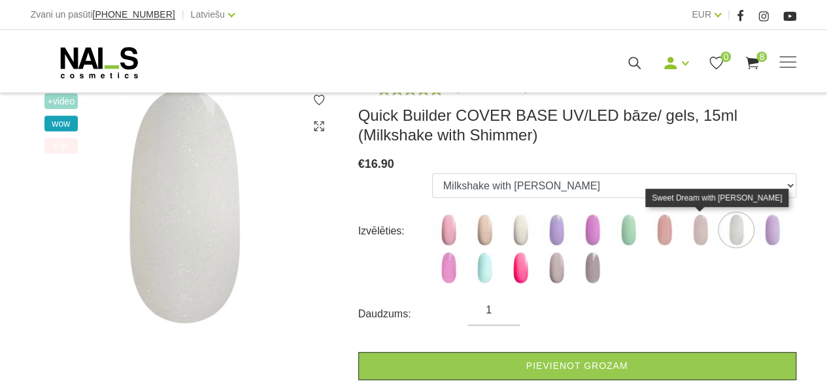
click at [703, 239] on img at bounding box center [700, 230] width 33 height 33
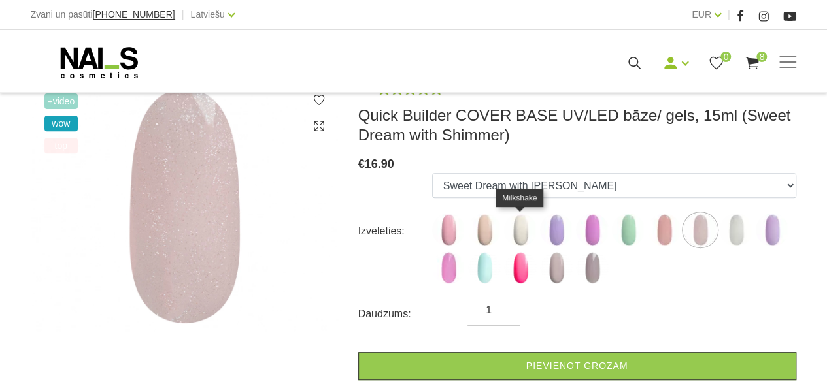
click at [518, 237] on img at bounding box center [520, 230] width 33 height 33
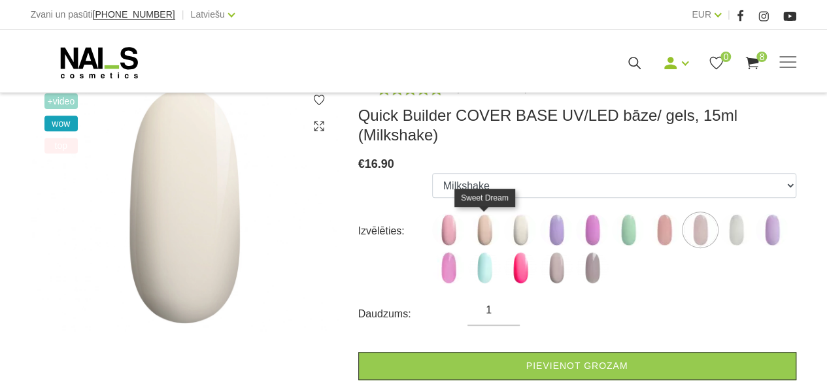
click at [485, 231] on img at bounding box center [484, 230] width 33 height 33
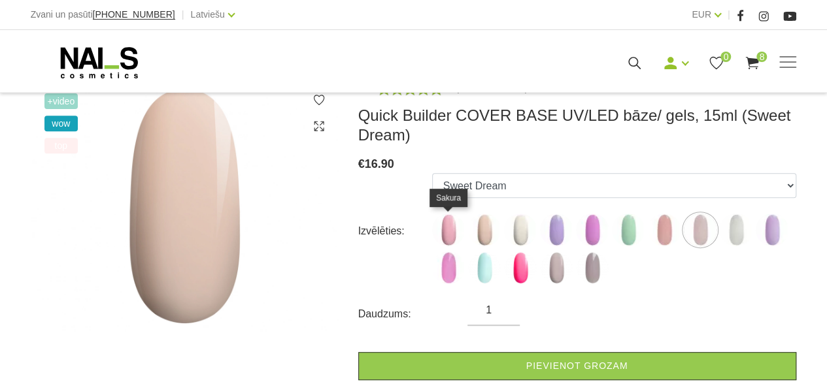
click at [451, 231] on img at bounding box center [448, 230] width 33 height 33
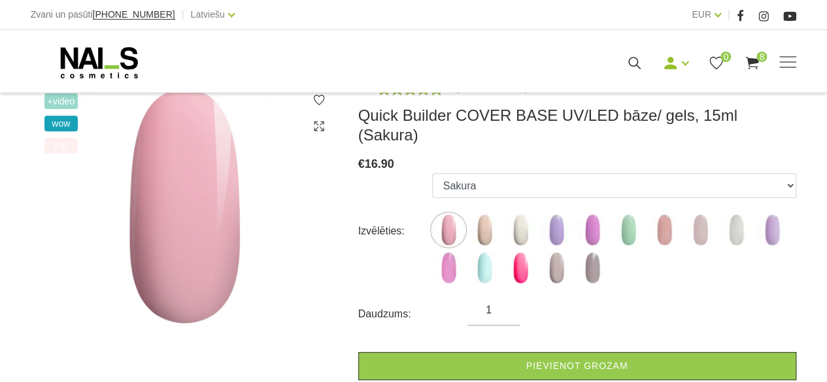
click at [486, 227] on ul "Sakura Sweet Dream Milkshake May Lilac with Shimmer Pink Peony with Shimmer Min…" at bounding box center [614, 231] width 364 height 116
click at [488, 215] on img at bounding box center [484, 230] width 33 height 33
select select "4784"
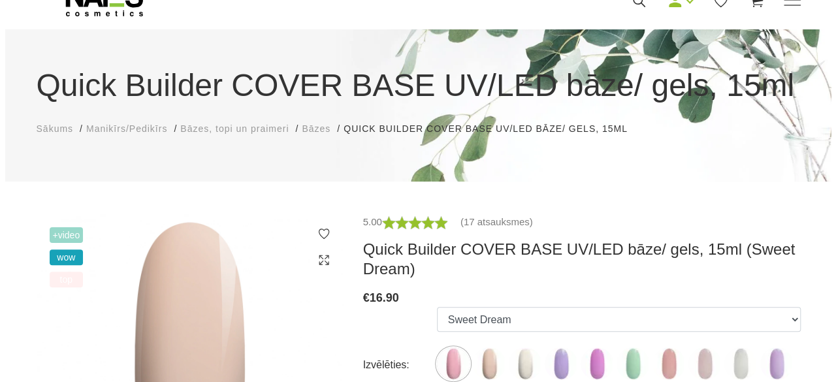
scroll to position [0, 0]
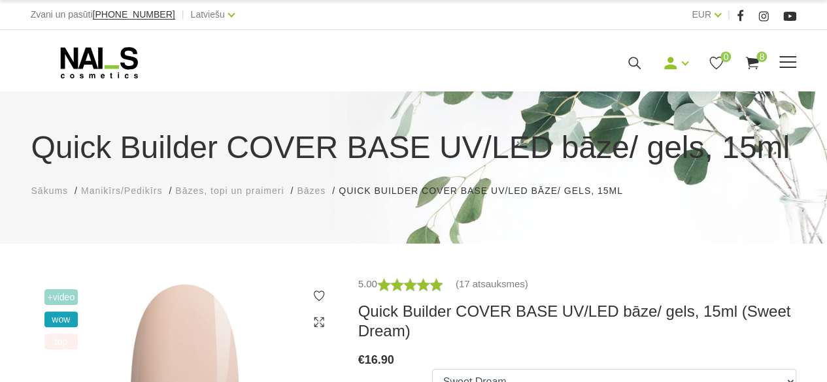
click at [757, 59] on span "8" at bounding box center [761, 57] width 10 height 10
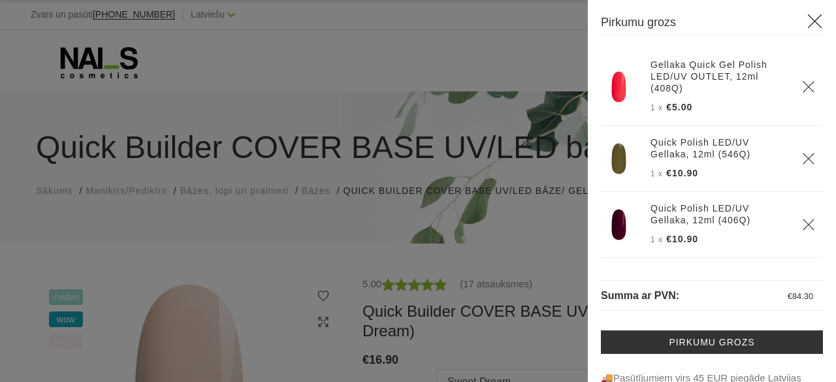
click at [685, 71] on link "Gellaka Quick Gel Polish LED/UV OUTLET, 12ml (408Q)" at bounding box center [719, 76] width 136 height 35
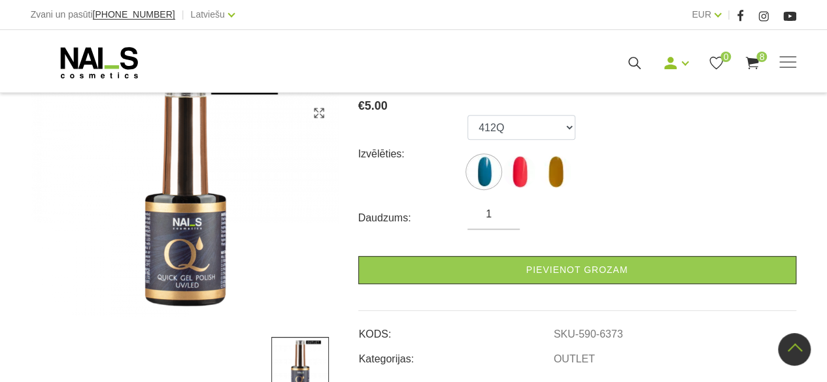
scroll to position [131, 0]
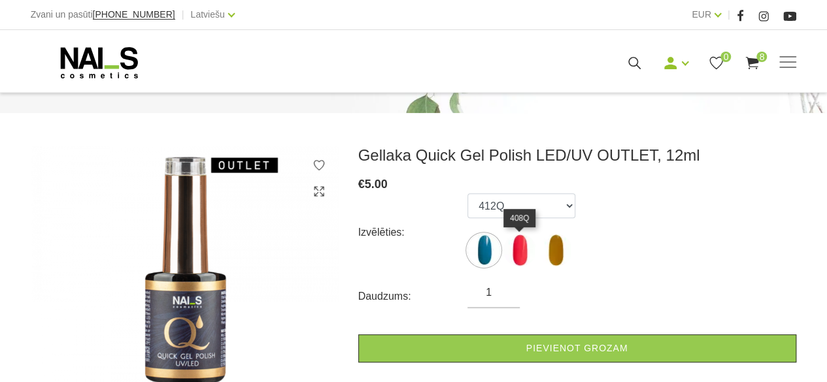
click at [521, 256] on img at bounding box center [519, 250] width 33 height 33
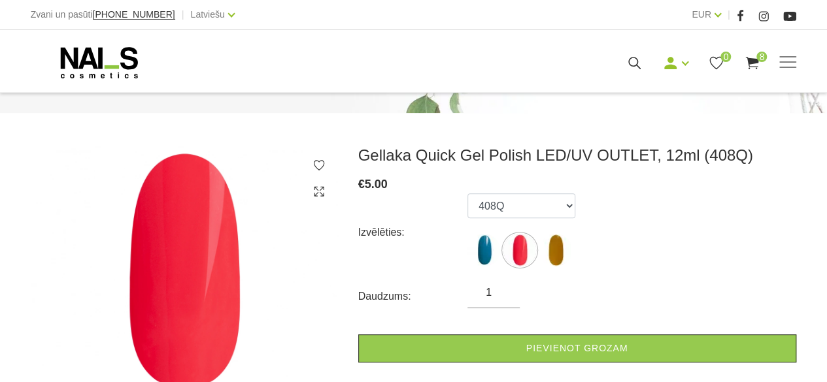
scroll to position [196, 0]
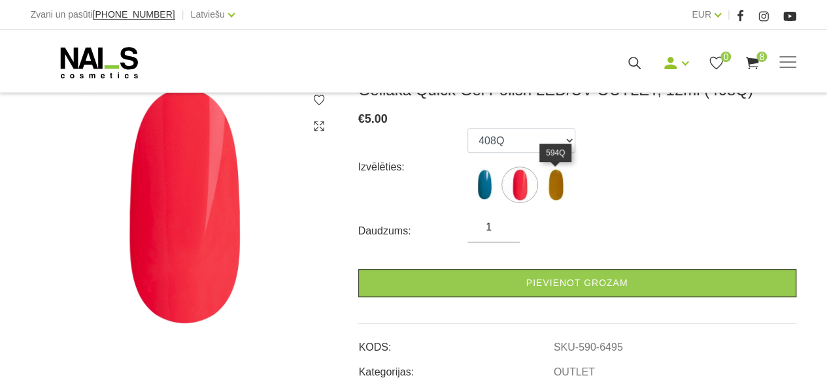
click at [563, 184] on img at bounding box center [555, 185] width 33 height 33
select select "6496"
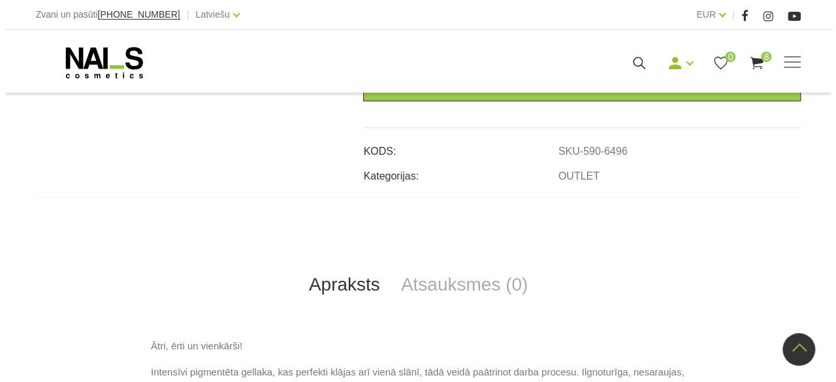
scroll to position [131, 0]
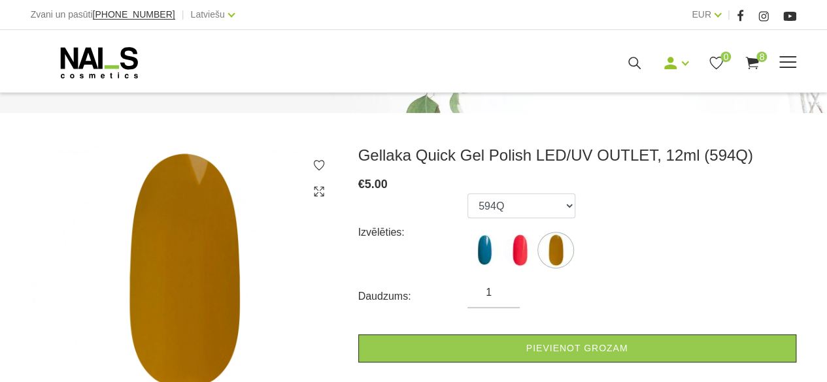
click at [763, 53] on span "8" at bounding box center [761, 57] width 10 height 10
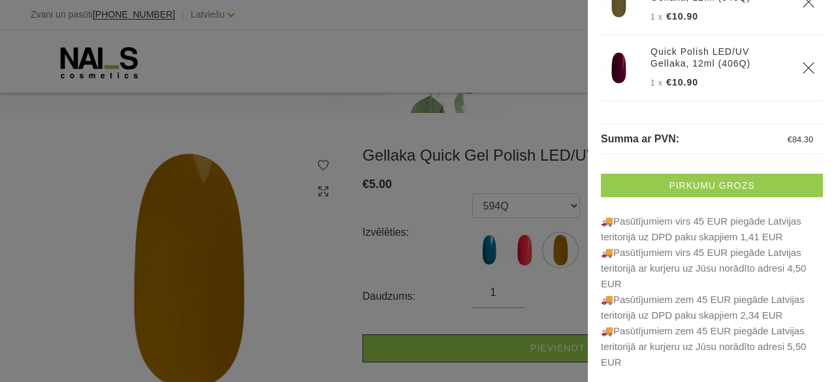
scroll to position [0, 0]
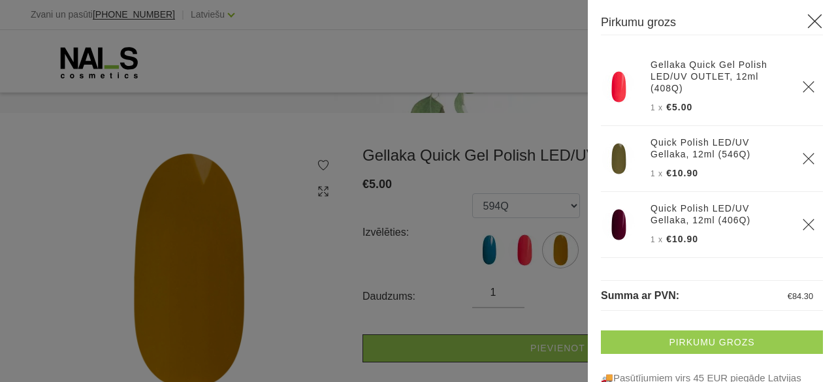
click at [683, 345] on link "Pirkumu grozs" at bounding box center [712, 343] width 222 height 24
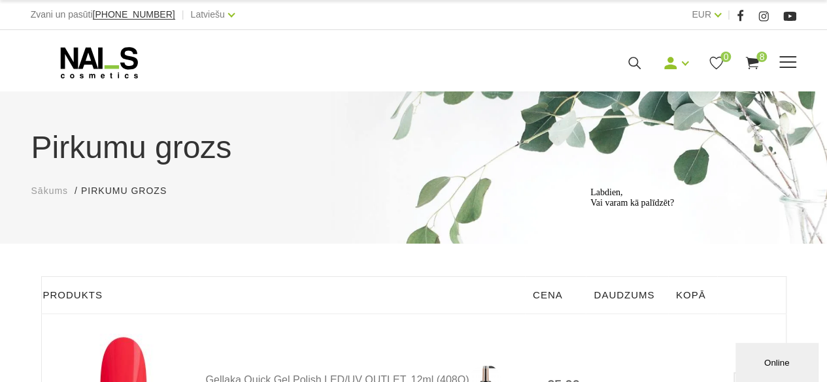
click at [790, 61] on span at bounding box center [787, 61] width 17 height 1
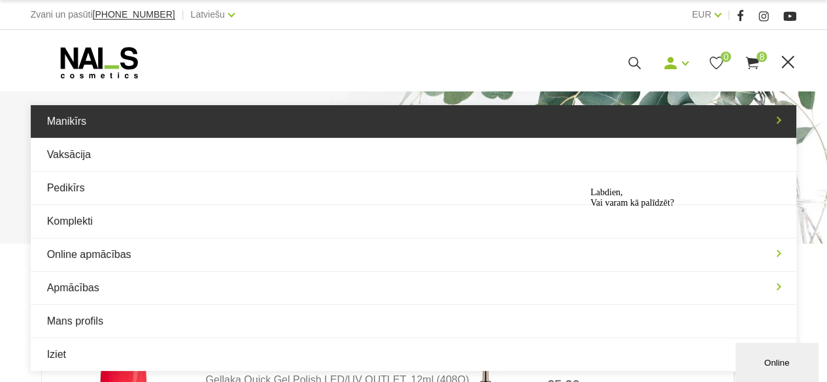
click at [487, 114] on link "Manikīrs" at bounding box center [414, 121] width 766 height 33
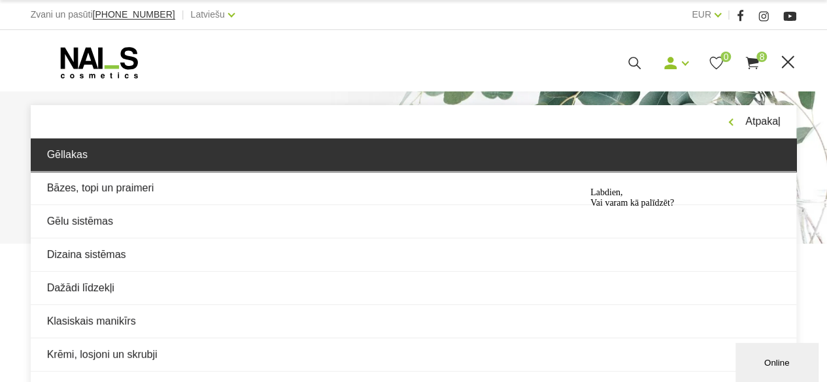
click at [431, 167] on link "Gēllakas" at bounding box center [414, 155] width 766 height 33
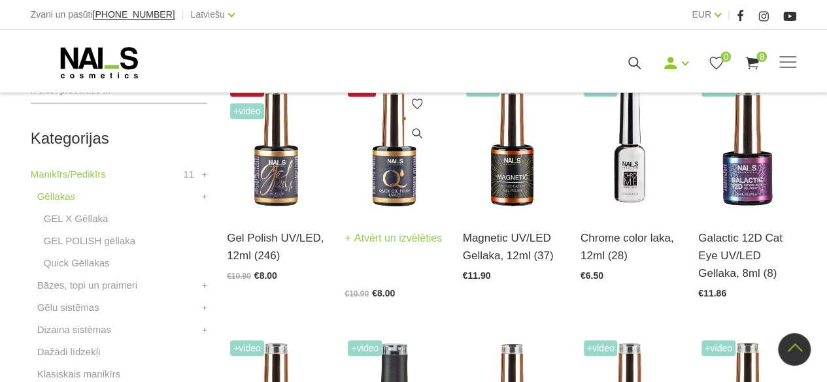
scroll to position [261, 0]
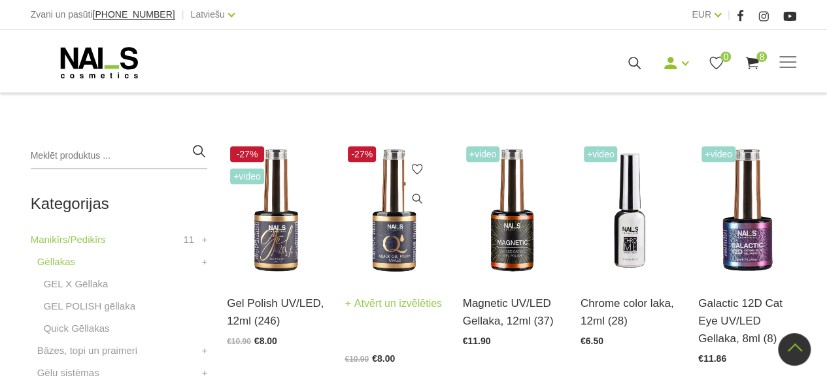
click at [382, 222] on img at bounding box center [393, 210] width 98 height 135
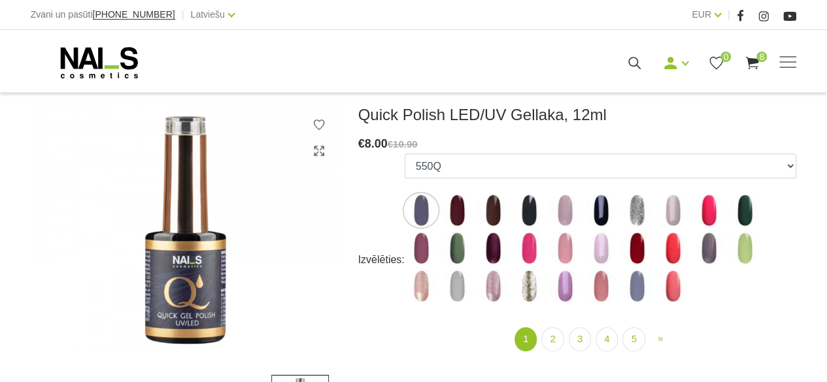
scroll to position [196, 0]
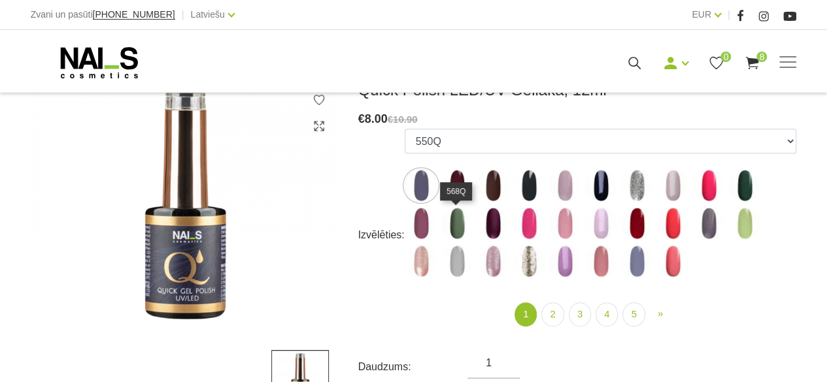
click at [451, 232] on img at bounding box center [456, 223] width 33 height 33
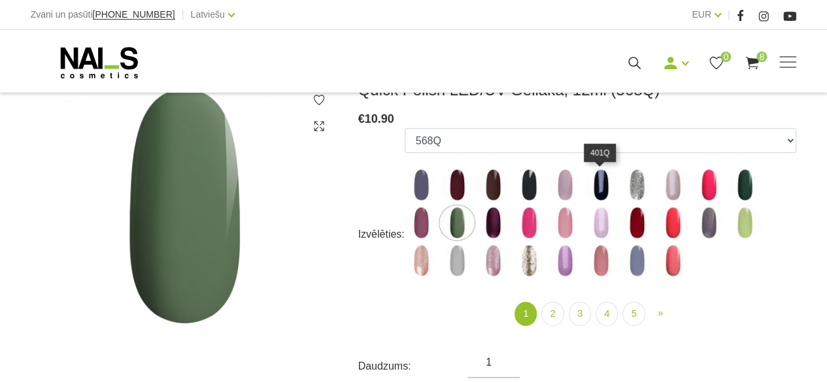
click at [604, 189] on img at bounding box center [600, 185] width 33 height 33
select select "4328"
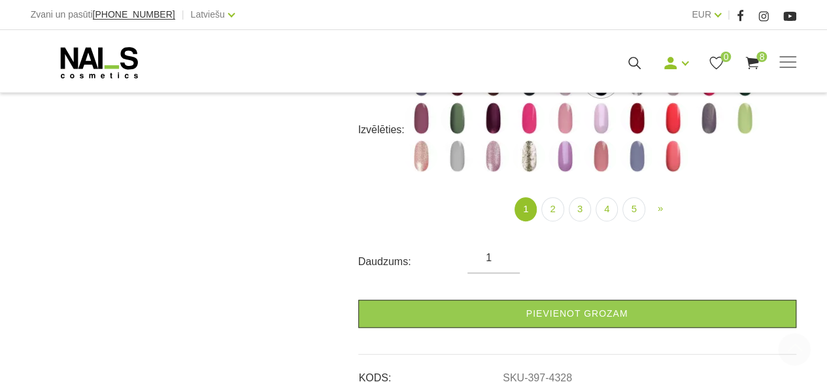
scroll to position [392, 0]
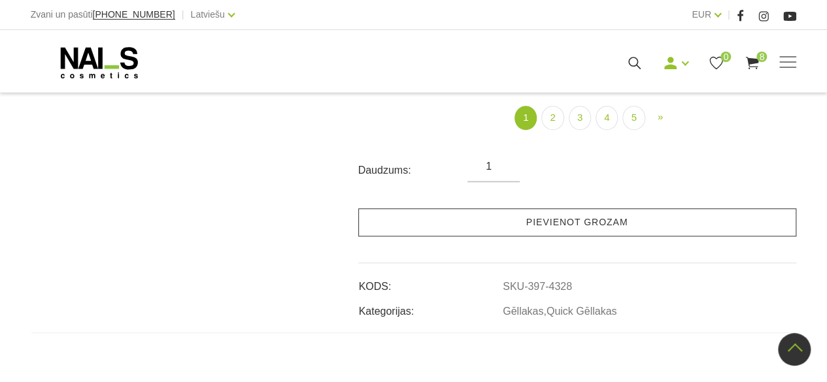
click at [506, 228] on link "Pievienot grozam" at bounding box center [577, 222] width 438 height 28
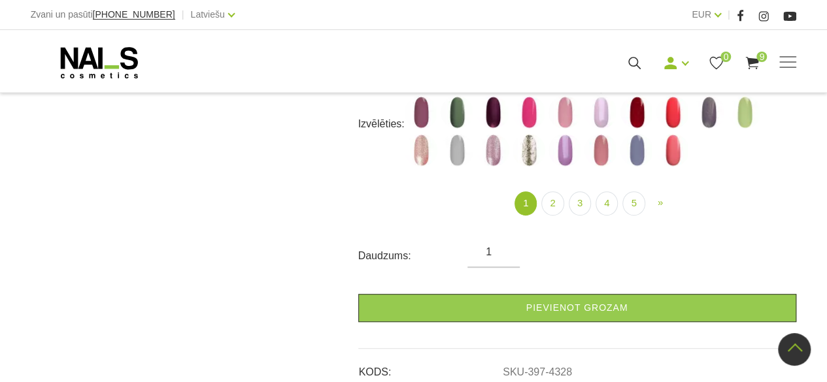
scroll to position [261, 0]
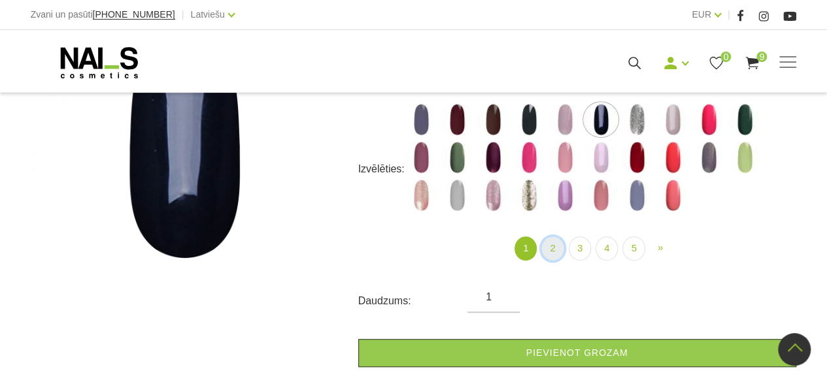
click at [558, 251] on link "2" at bounding box center [552, 249] width 22 height 24
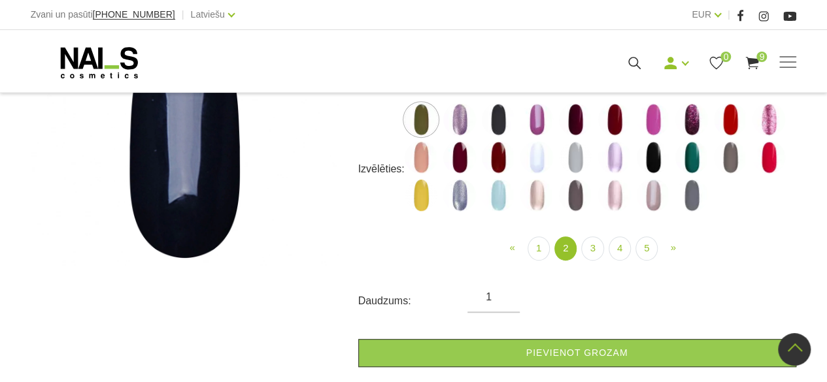
click at [419, 157] on img at bounding box center [421, 157] width 33 height 33
select select "4380"
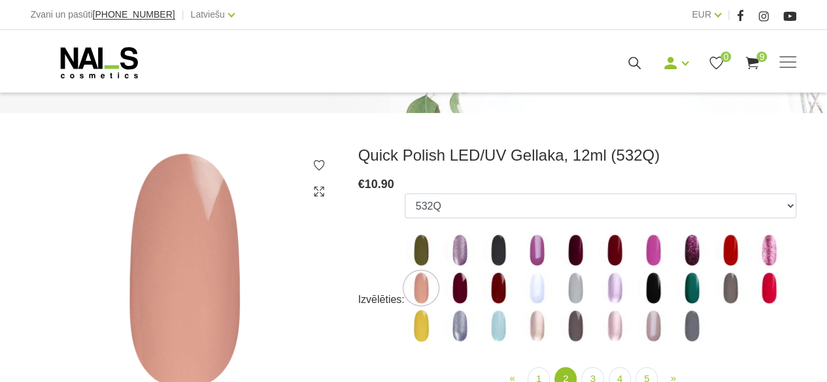
scroll to position [261, 0]
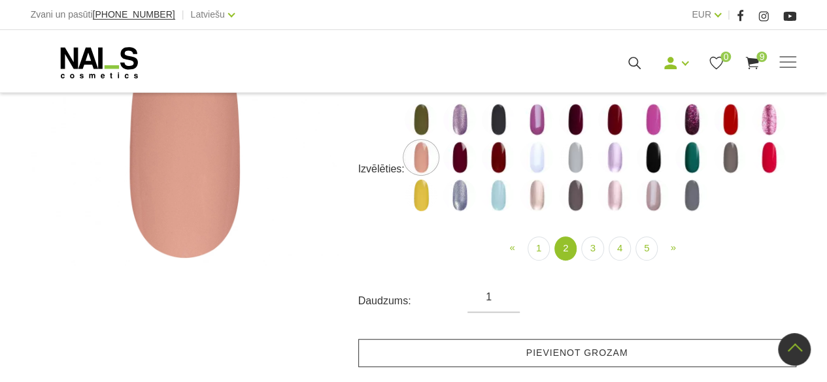
click at [545, 345] on link "Pievienot grozam" at bounding box center [577, 353] width 438 height 28
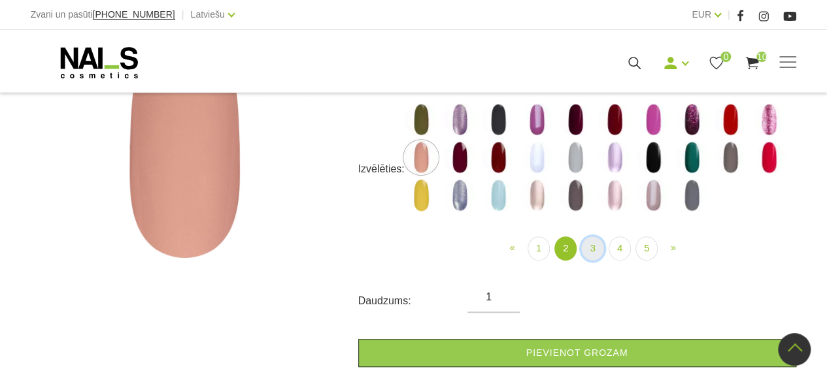
click at [591, 248] on link "3" at bounding box center [592, 249] width 22 height 24
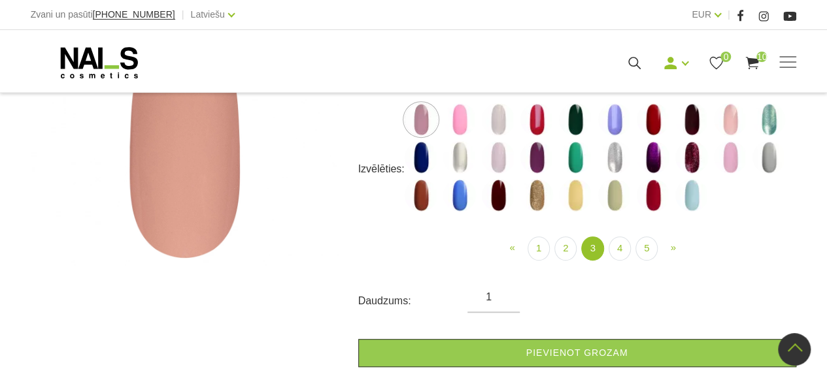
click at [647, 125] on img at bounding box center [652, 119] width 33 height 33
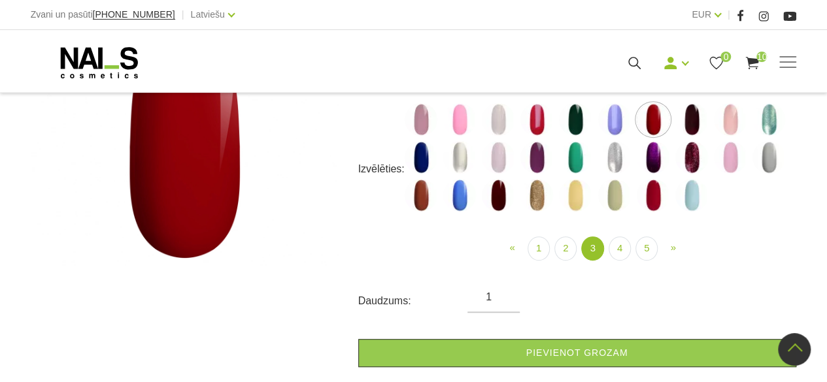
scroll to position [131, 0]
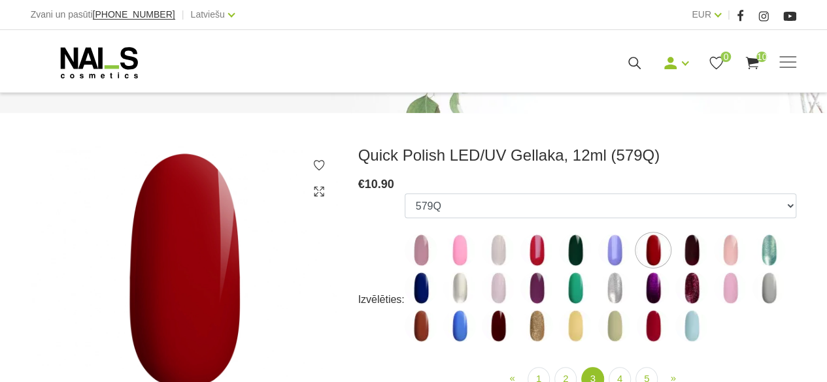
click at [687, 251] on img at bounding box center [691, 250] width 33 height 33
select select "4425"
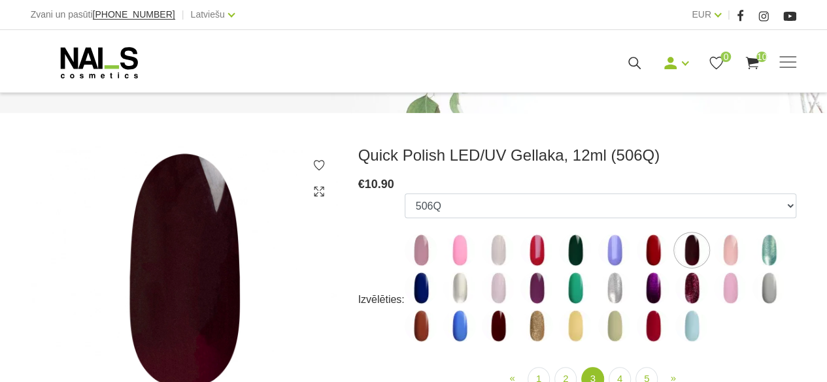
scroll to position [327, 0]
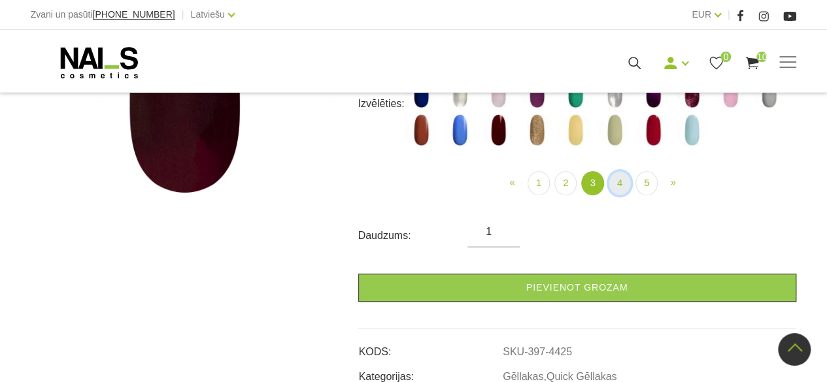
click at [625, 177] on link "4" at bounding box center [619, 183] width 22 height 24
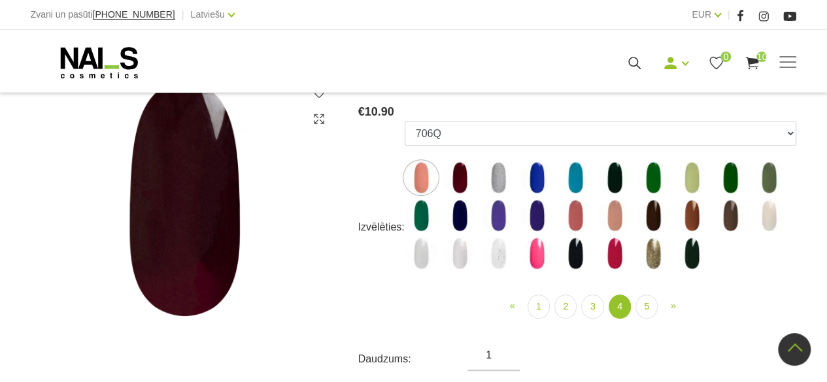
scroll to position [196, 0]
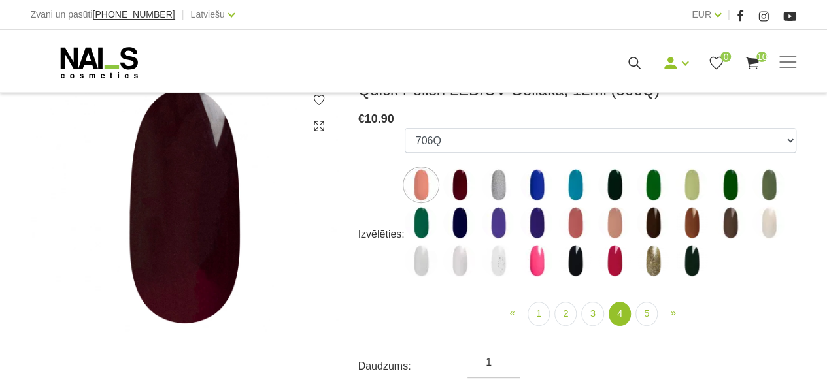
click at [575, 222] on img at bounding box center [575, 223] width 33 height 33
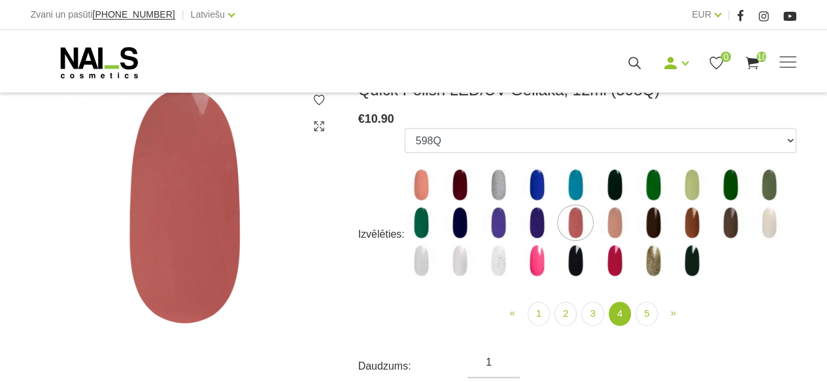
click at [462, 221] on img at bounding box center [459, 223] width 33 height 33
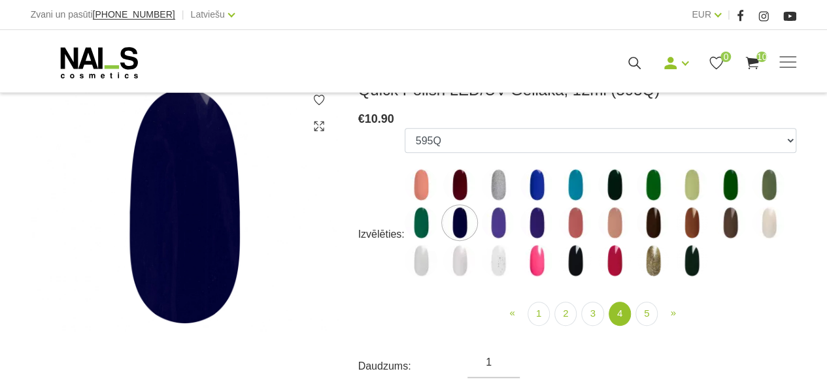
click at [692, 225] on img at bounding box center [691, 223] width 33 height 33
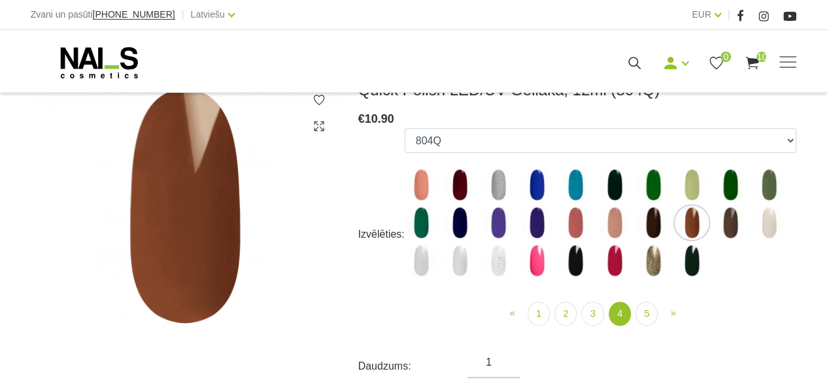
click at [725, 227] on img at bounding box center [730, 223] width 33 height 33
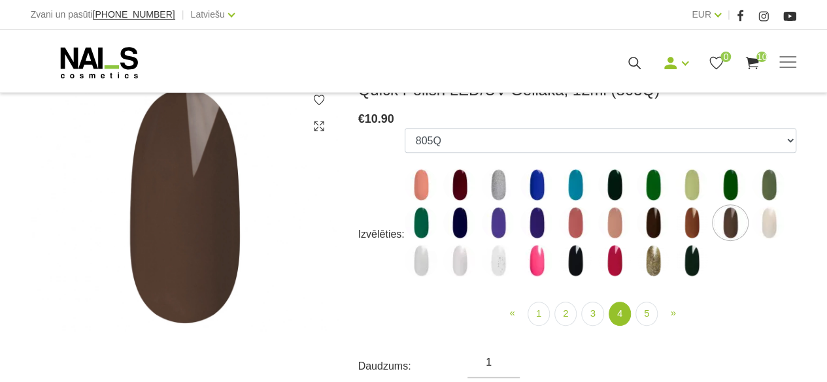
click at [687, 265] on img at bounding box center [691, 260] width 33 height 33
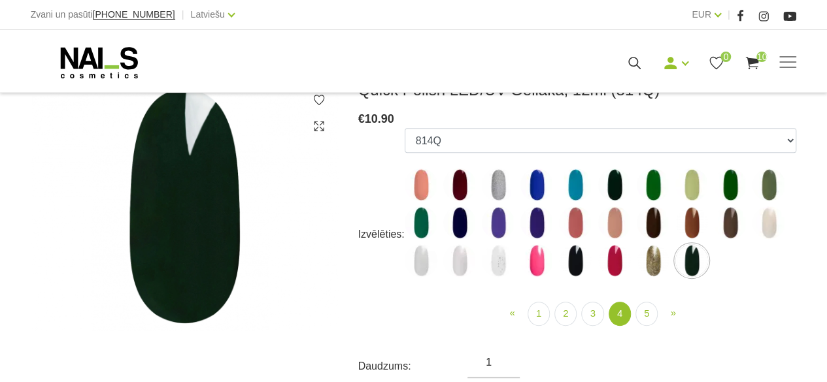
click at [580, 262] on img at bounding box center [575, 260] width 33 height 33
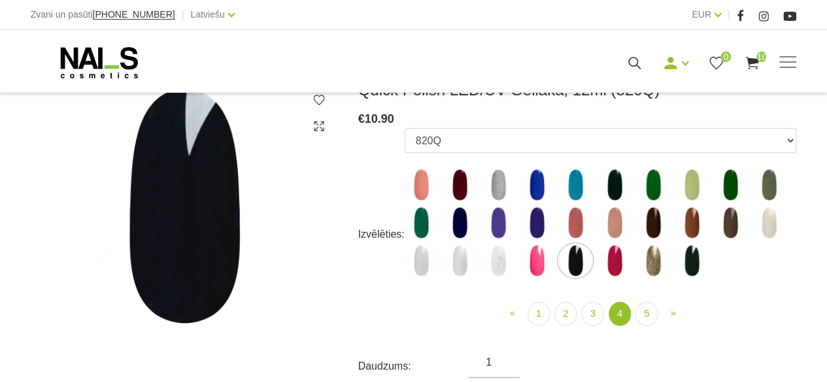
click at [611, 266] on img at bounding box center [614, 260] width 33 height 33
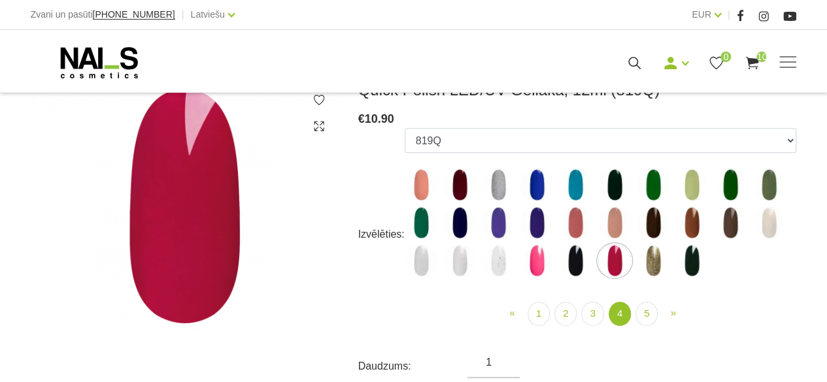
click at [465, 186] on img at bounding box center [459, 185] width 33 height 33
select select "5198"
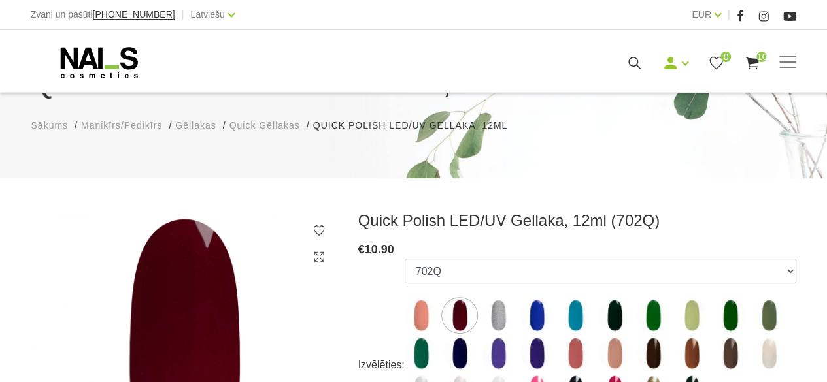
scroll to position [261, 0]
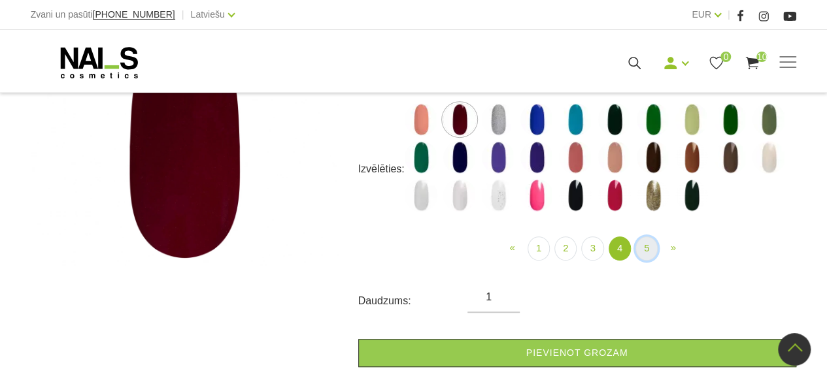
click at [648, 254] on link "5" at bounding box center [646, 249] width 22 height 24
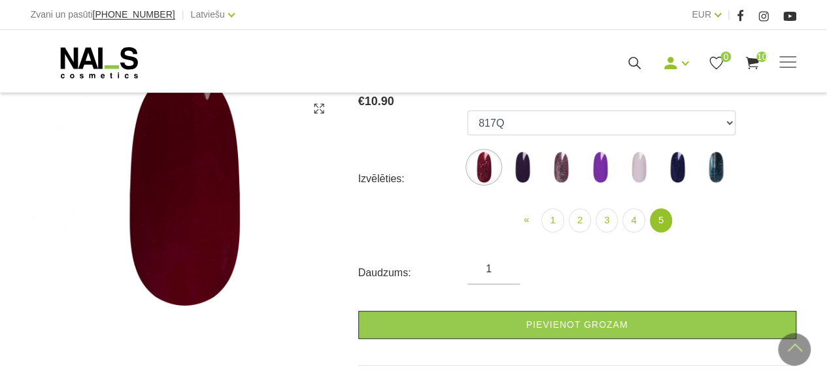
scroll to position [196, 0]
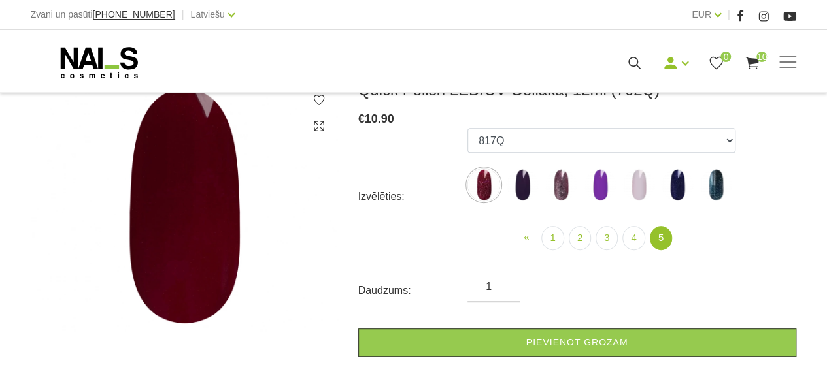
click at [518, 191] on img at bounding box center [522, 185] width 33 height 33
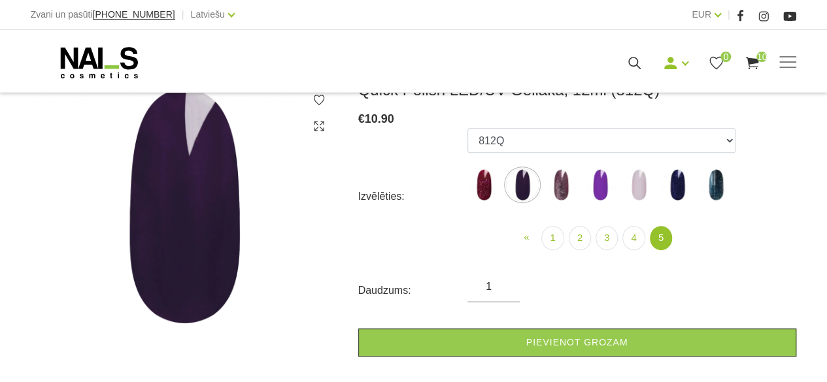
click at [491, 189] on img at bounding box center [483, 185] width 33 height 33
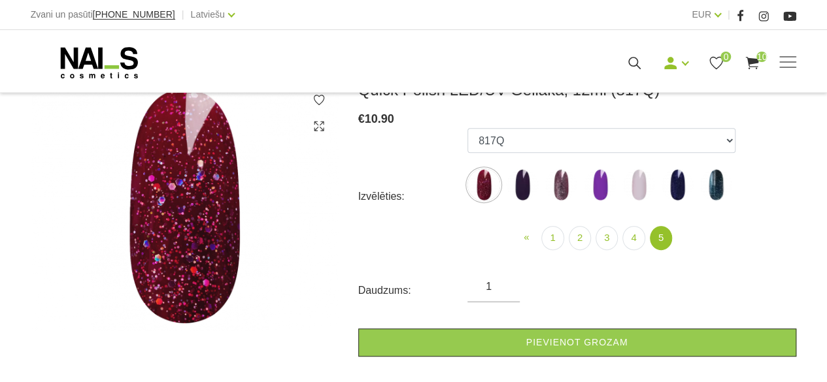
click at [559, 193] on img at bounding box center [560, 185] width 33 height 33
select select "6316"
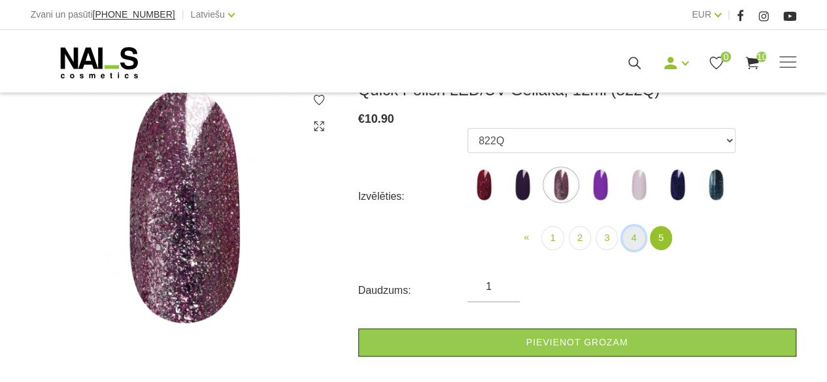
click at [633, 243] on link "4" at bounding box center [633, 238] width 22 height 24
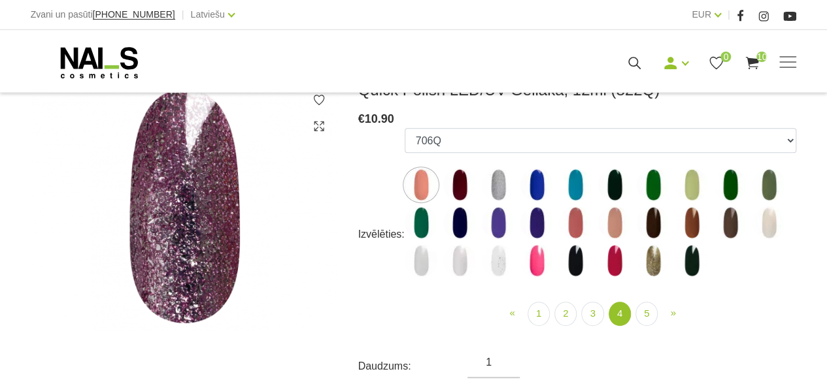
click at [693, 216] on img at bounding box center [691, 223] width 33 height 33
select select "5728"
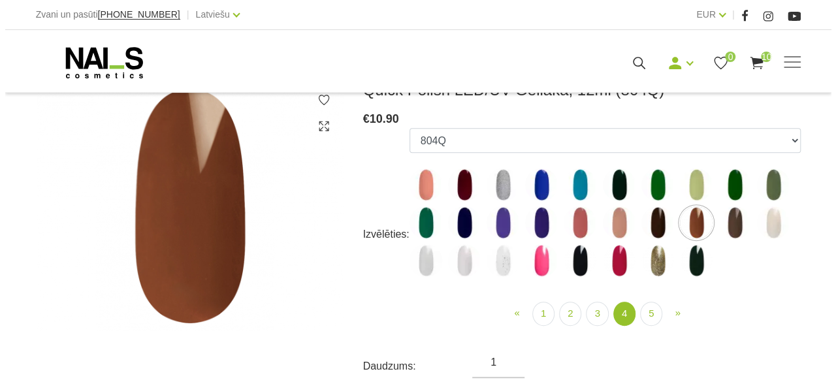
scroll to position [327, 0]
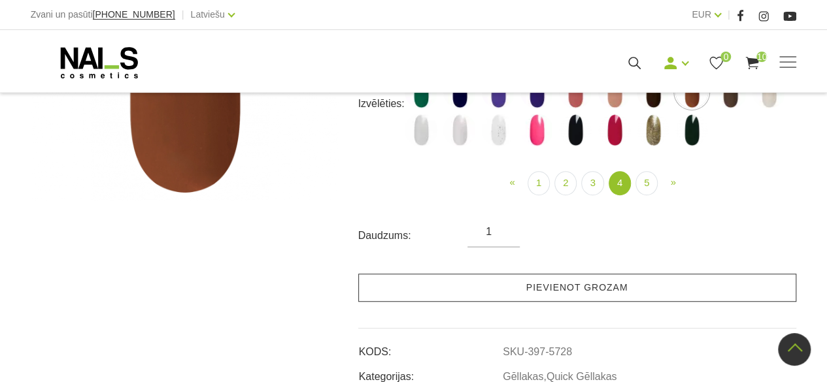
click at [597, 289] on link "Pievienot grozam" at bounding box center [577, 288] width 438 height 28
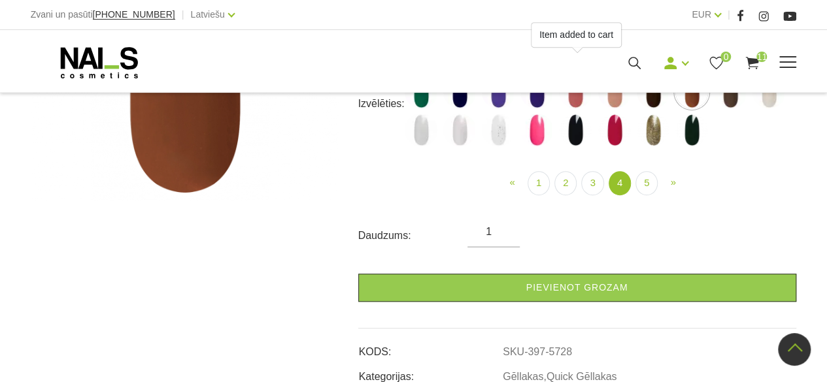
click at [759, 48] on div "Manikīrs Gēllakas Bāzes, topi un praimeri Gēlu sistēmas Dizaina sistēmas Dažādi…" at bounding box center [414, 62] width 766 height 33
click at [758, 58] on span "11" at bounding box center [761, 57] width 10 height 10
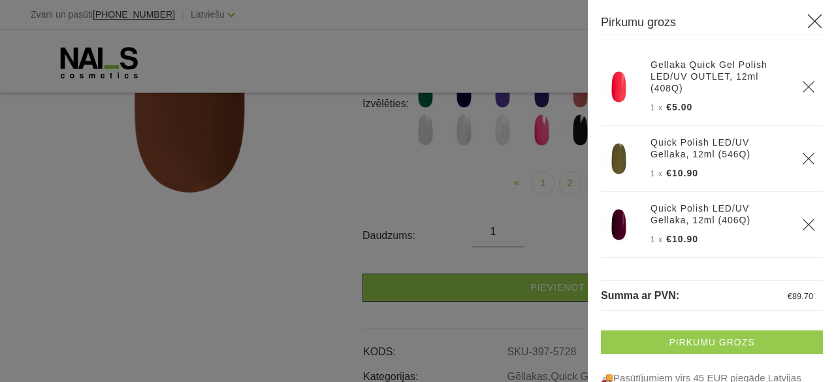
click at [652, 337] on link "Pirkumu grozs" at bounding box center [712, 343] width 222 height 24
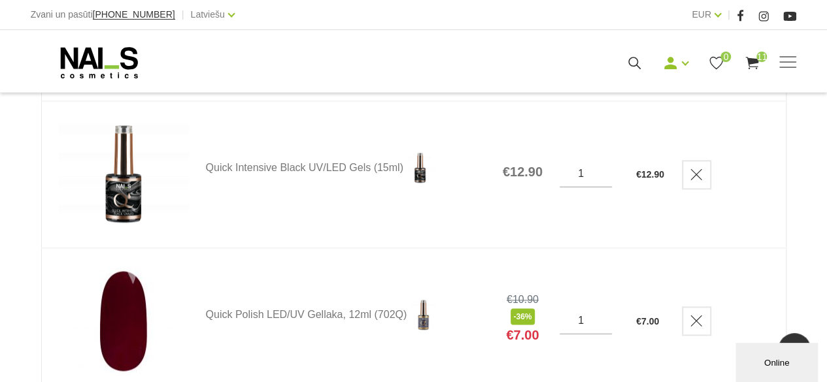
scroll to position [588, 0]
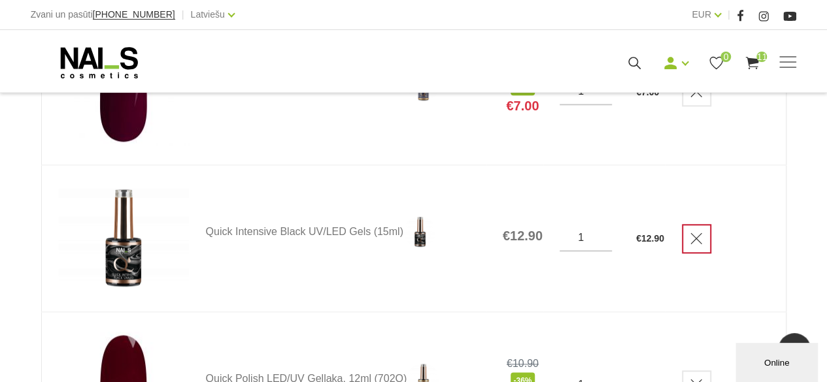
click at [710, 239] on link "Delete" at bounding box center [696, 238] width 29 height 29
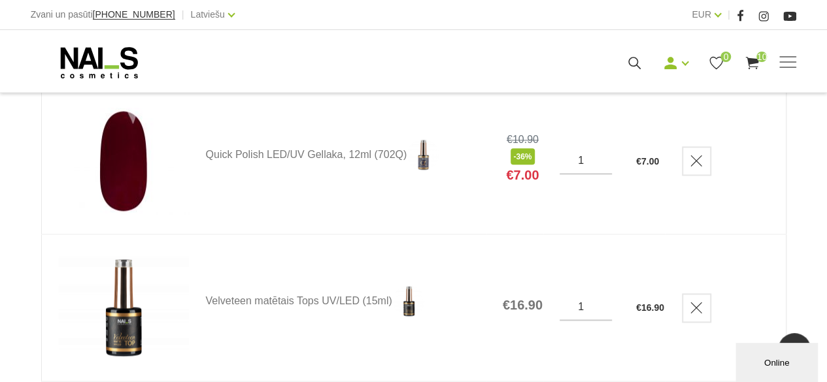
scroll to position [653, 0]
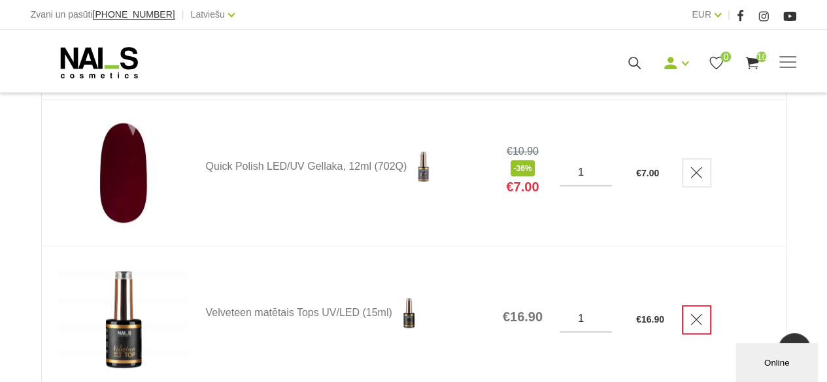
click at [697, 315] on icon "Delete" at bounding box center [695, 319] width 13 height 13
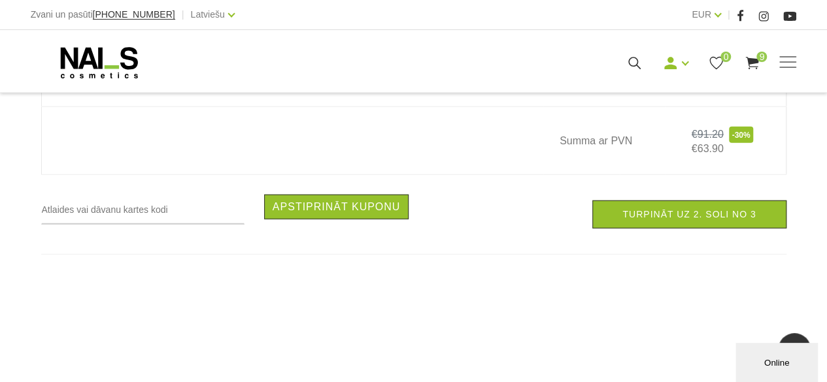
scroll to position [1634, 0]
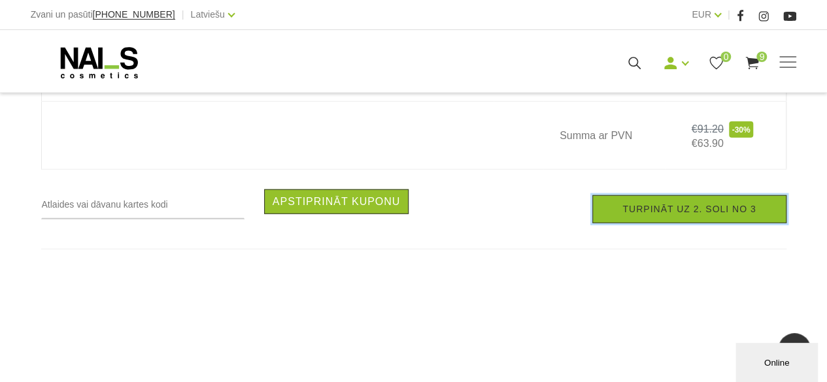
click at [690, 219] on link "Turpināt uz 2. soli no 3" at bounding box center [688, 209] width 193 height 28
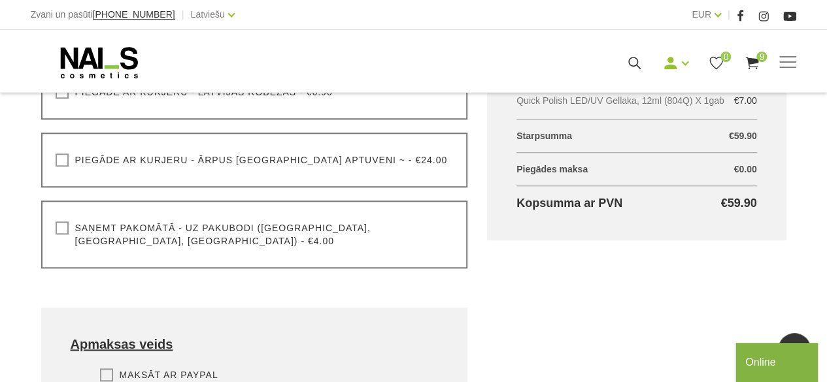
scroll to position [588, 0]
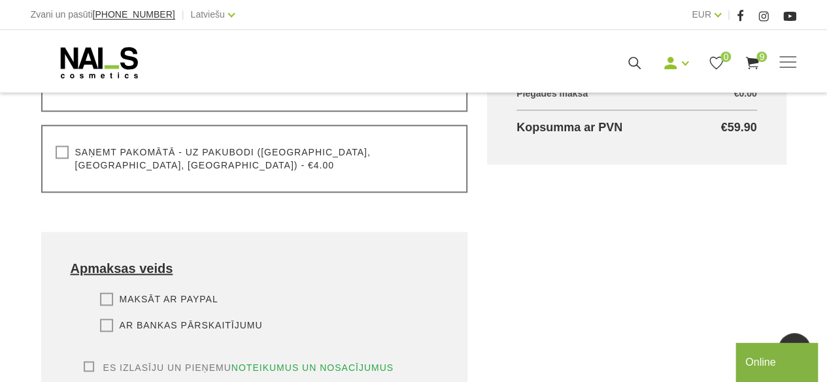
click at [106, 319] on label "Ar bankas pārskaitījumu" at bounding box center [181, 325] width 163 height 13
click at [0, 0] on input "Ar bankas pārskaitījumu" at bounding box center [0, 0] width 0 height 0
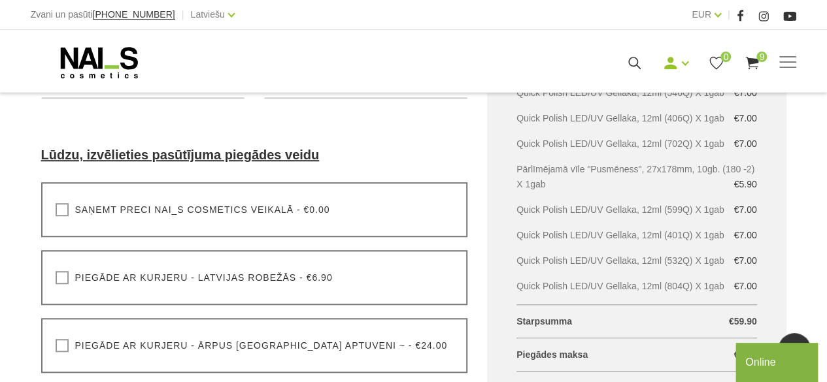
scroll to position [392, 0]
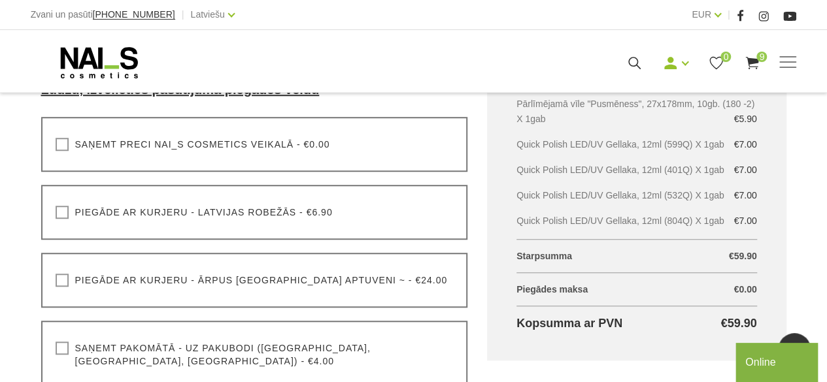
click at [60, 350] on label "Saņemt pakomātā - uz pakubodi ([GEOGRAPHIC_DATA], [GEOGRAPHIC_DATA], [GEOGRAPHI…" at bounding box center [255, 355] width 398 height 26
click at [0, 0] on input "Saņemt pakomātā - uz pakubodi ([GEOGRAPHIC_DATA], [GEOGRAPHIC_DATA], [GEOGRAPHI…" at bounding box center [0, 0] width 0 height 0
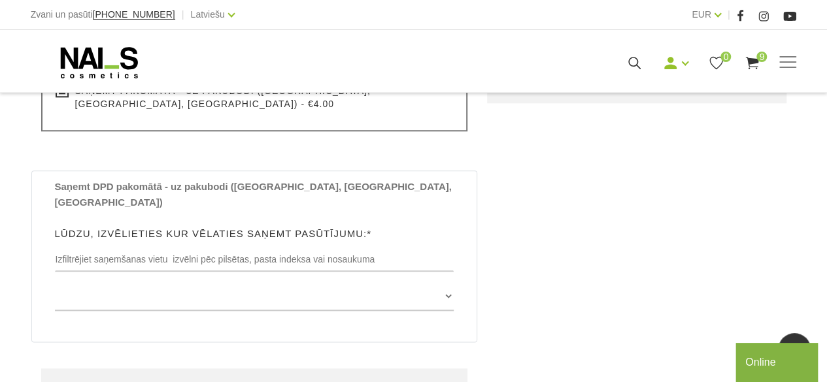
scroll to position [653, 0]
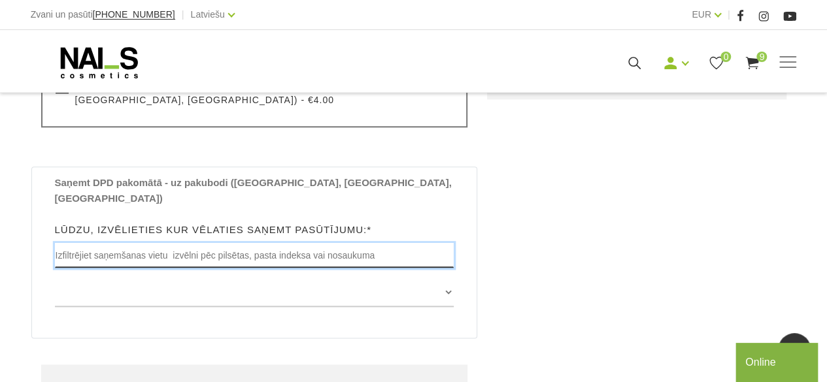
click at [446, 243] on input "text" at bounding box center [254, 255] width 399 height 25
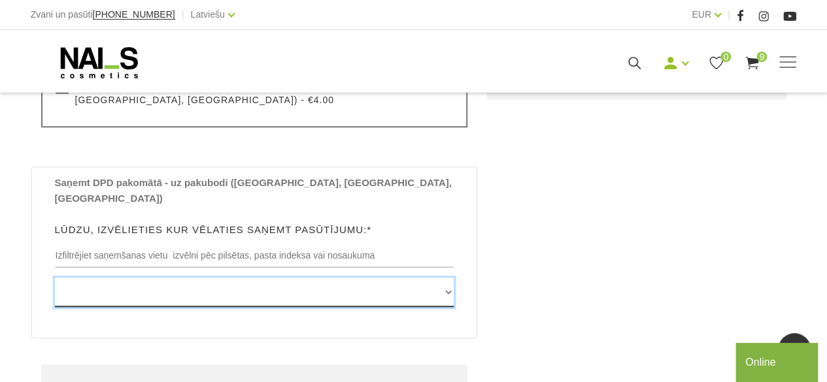
click at [412, 278] on select "[GEOGRAPHIC_DATA] , [GEOGRAPHIC_DATA], LV3913, (Paku Skapis TOP Iecava) [STREET…" at bounding box center [254, 292] width 399 height 29
select select "[STREET_ADDRESS], (Paku Skapis Raiņa 5 Auce)"
click at [55, 278] on select "[GEOGRAPHIC_DATA] , [GEOGRAPHIC_DATA], LV3913, (Paku Skapis TOP Iecava) [STREET…" at bounding box center [254, 292] width 399 height 29
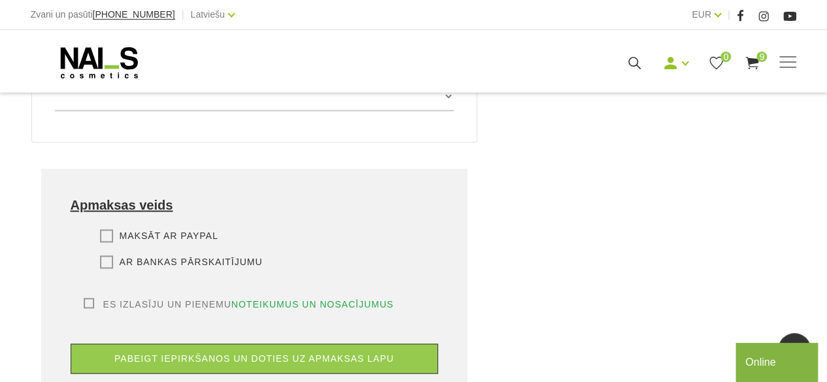
click at [105, 256] on label "Ar bankas pārskaitījumu" at bounding box center [181, 262] width 163 height 13
click at [0, 0] on input "Ar bankas pārskaitījumu" at bounding box center [0, 0] width 0 height 0
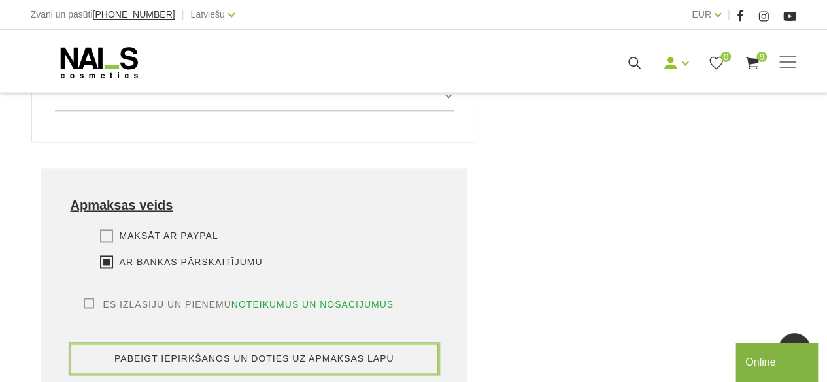
click at [129, 344] on button "pabeigt iepirkšanos un doties uz apmaksas lapu" at bounding box center [255, 359] width 368 height 30
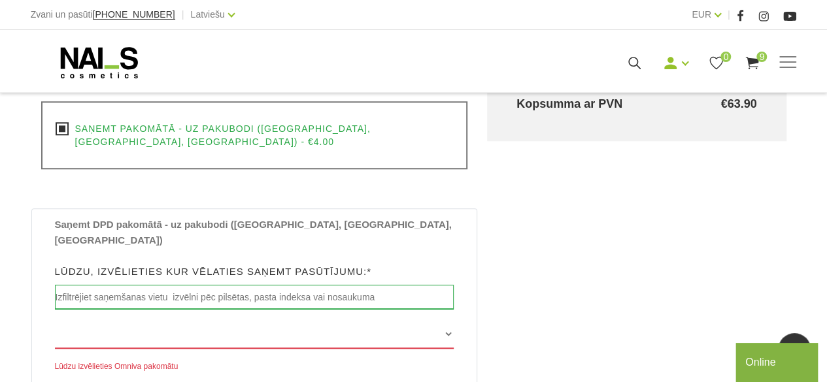
scroll to position [669, 0]
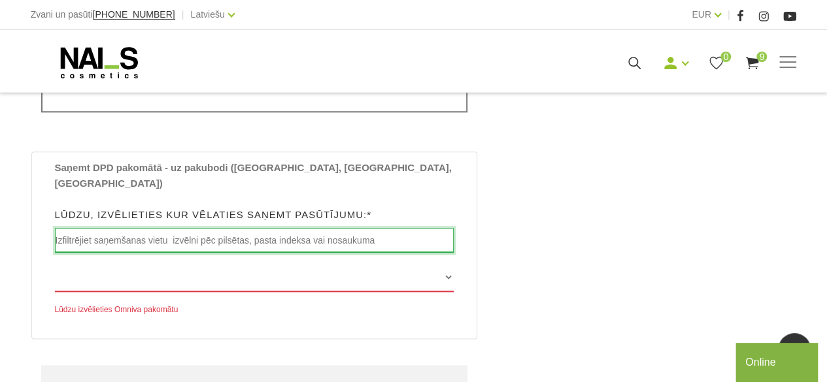
click at [163, 228] on input "text" at bounding box center [254, 240] width 399 height 25
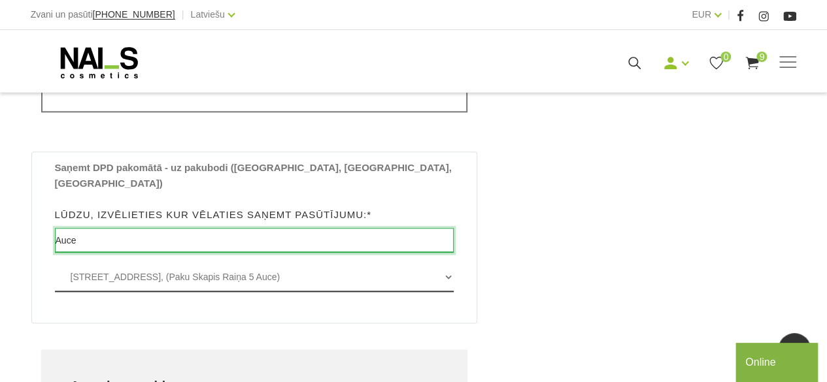
type input "Auce"
click at [162, 263] on select "[STREET_ADDRESS], (Paku Skapis Raiņa 5 Auce)" at bounding box center [254, 277] width 399 height 29
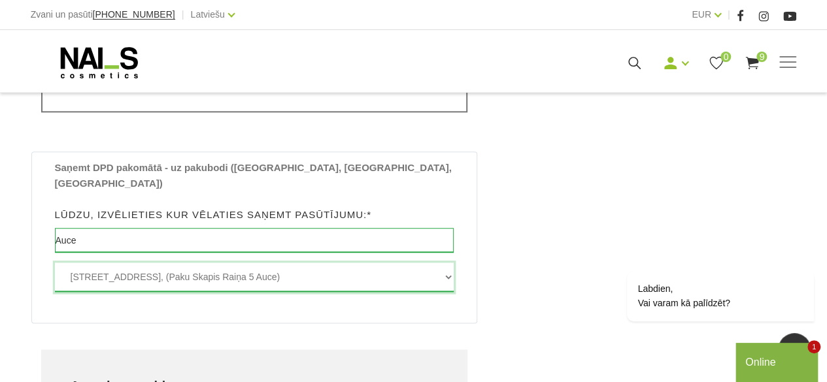
click at [55, 263] on select "[STREET_ADDRESS], (Paku Skapis Raiņa 5 Auce)" at bounding box center [254, 277] width 399 height 29
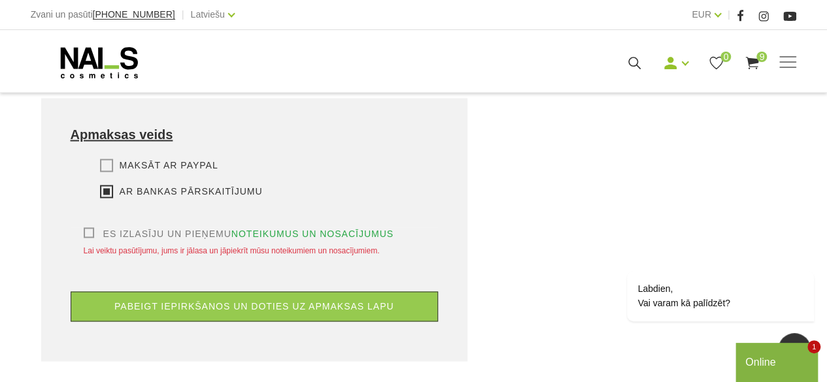
scroll to position [995, 0]
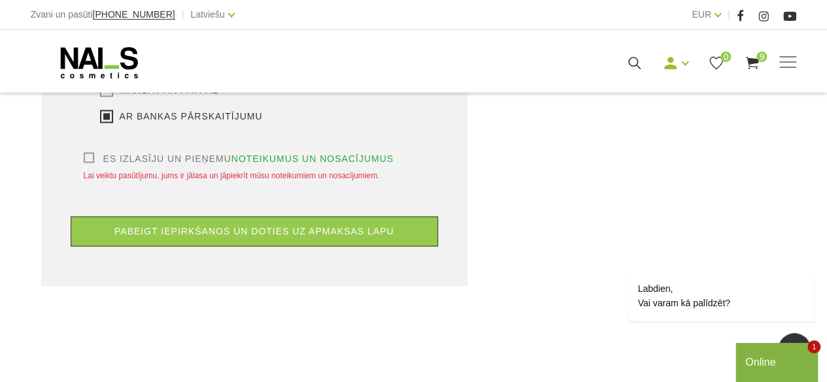
click at [84, 152] on label "Es izlasīju un pieņemu noteikumus un nosacījumus" at bounding box center [239, 158] width 310 height 13
click at [0, 0] on input "Es izlasīju un pieņemu noteikumus un nosacījumus" at bounding box center [0, 0] width 0 height 0
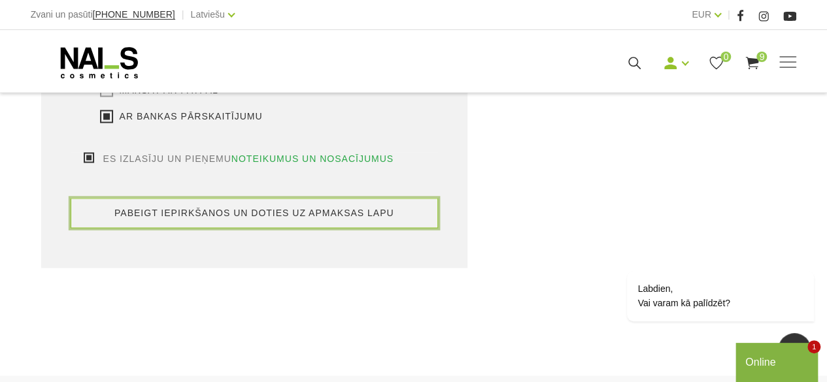
click at [186, 198] on button "pabeigt iepirkšanos un doties uz apmaksas lapu" at bounding box center [255, 213] width 368 height 30
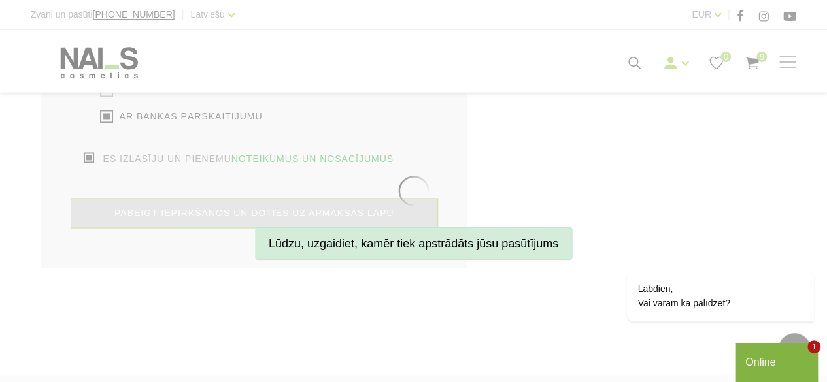
click at [764, 353] on button "Online" at bounding box center [776, 362] width 82 height 39
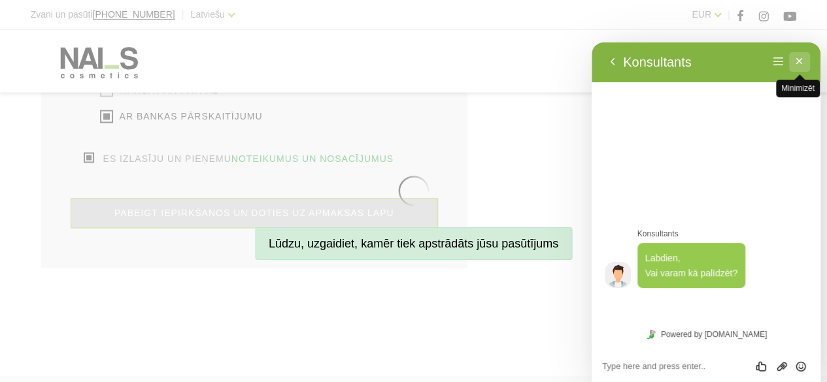
click at [802, 56] on button "Minimizēt" at bounding box center [799, 62] width 21 height 20
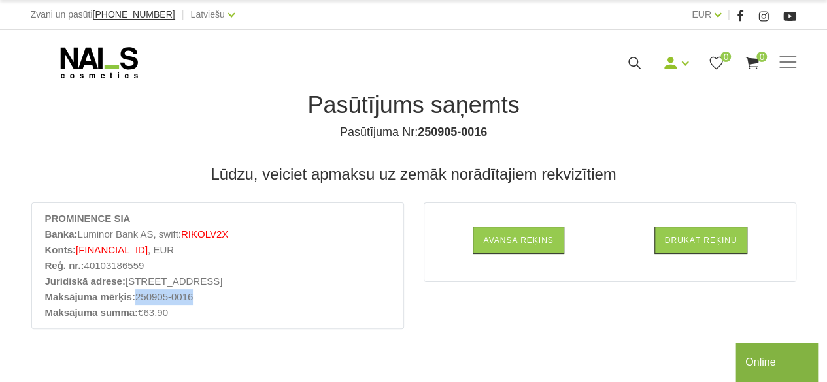
drag, startPoint x: 195, startPoint y: 297, endPoint x: 138, endPoint y: 301, distance: 57.0
click at [138, 301] on li "Maksājuma mērķis: 250905-0016" at bounding box center [217, 297] width 345 height 16
copy li "250905-0016"
click at [783, 61] on span at bounding box center [787, 61] width 17 height 1
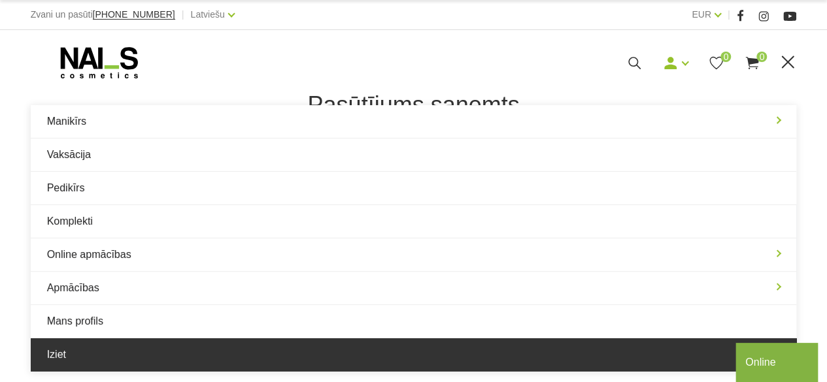
click at [404, 339] on link "Iziet" at bounding box center [414, 355] width 766 height 33
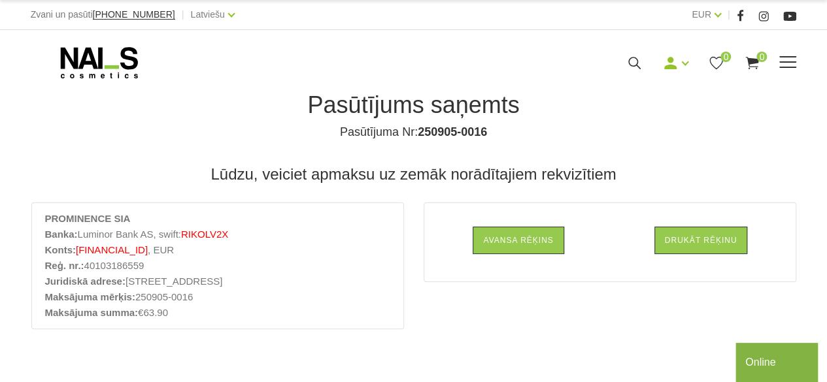
click at [787, 55] on div "Mani pasūtījumi Labot profilu Iziet 0 0" at bounding box center [566, 63] width 459 height 16
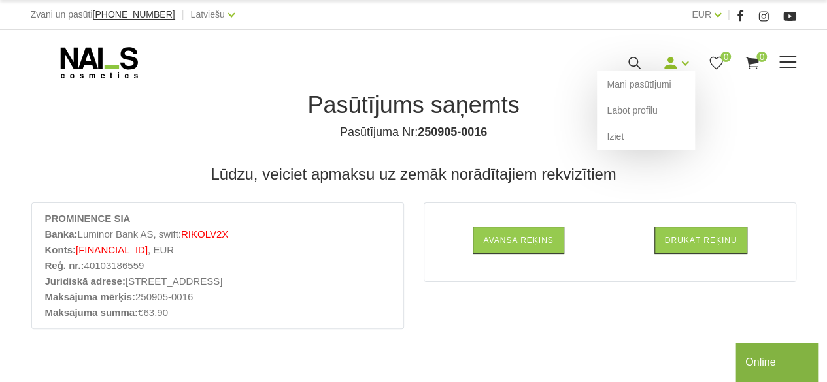
click at [678, 62] on link at bounding box center [670, 63] width 16 height 16
click at [623, 129] on link "Iziet" at bounding box center [646, 137] width 98 height 26
